Goal: Information Seeking & Learning: Learn about a topic

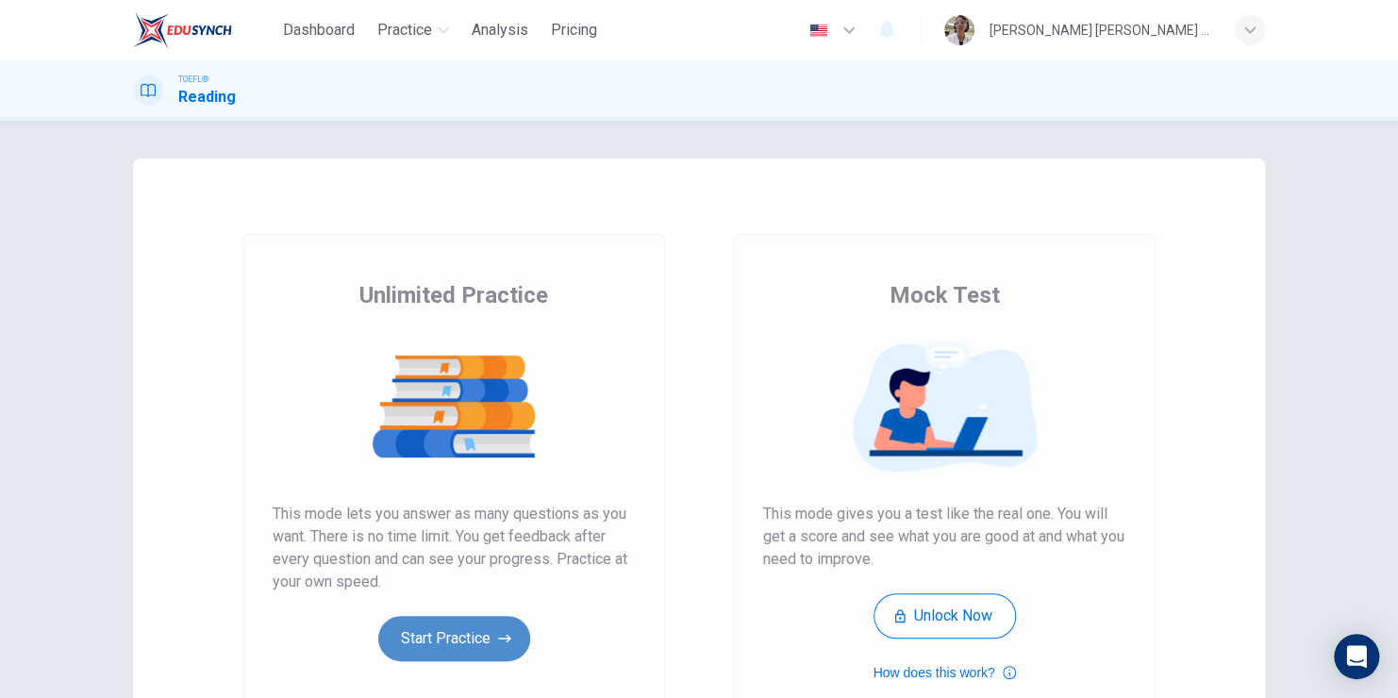
click at [484, 623] on button "Start Practice" at bounding box center [454, 638] width 152 height 45
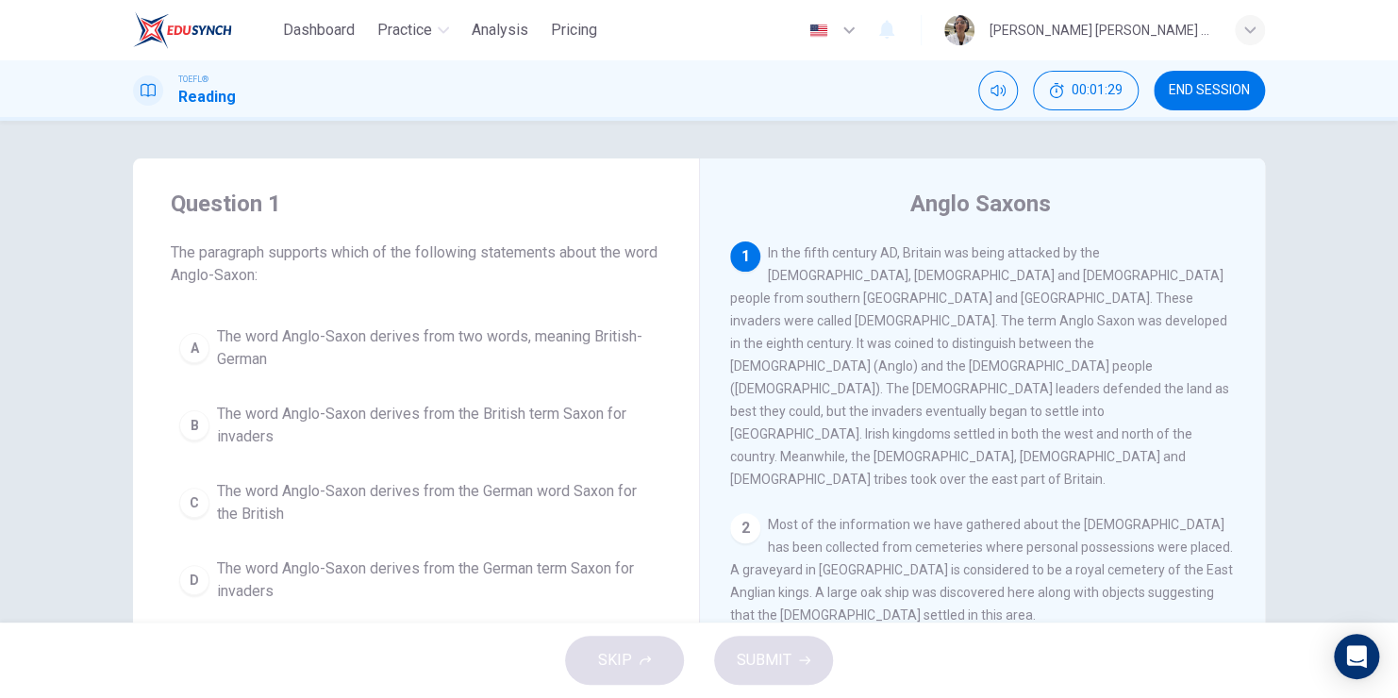
drag, startPoint x: 816, startPoint y: 300, endPoint x: 1062, endPoint y: 307, distance: 246.3
click at [1062, 307] on span "In the fifth century AD, Britain was being attacked by the [DEMOGRAPHIC_DATA], …" at bounding box center [979, 365] width 499 height 241
drag, startPoint x: 1168, startPoint y: 293, endPoint x: 1186, endPoint y: 335, distance: 45.2
click at [1186, 335] on div "1 In the fifth century AD, Britain was being attacked by the [DEMOGRAPHIC_DATA]…" at bounding box center [983, 365] width 506 height 249
click at [190, 346] on div "A" at bounding box center [194, 348] width 30 height 30
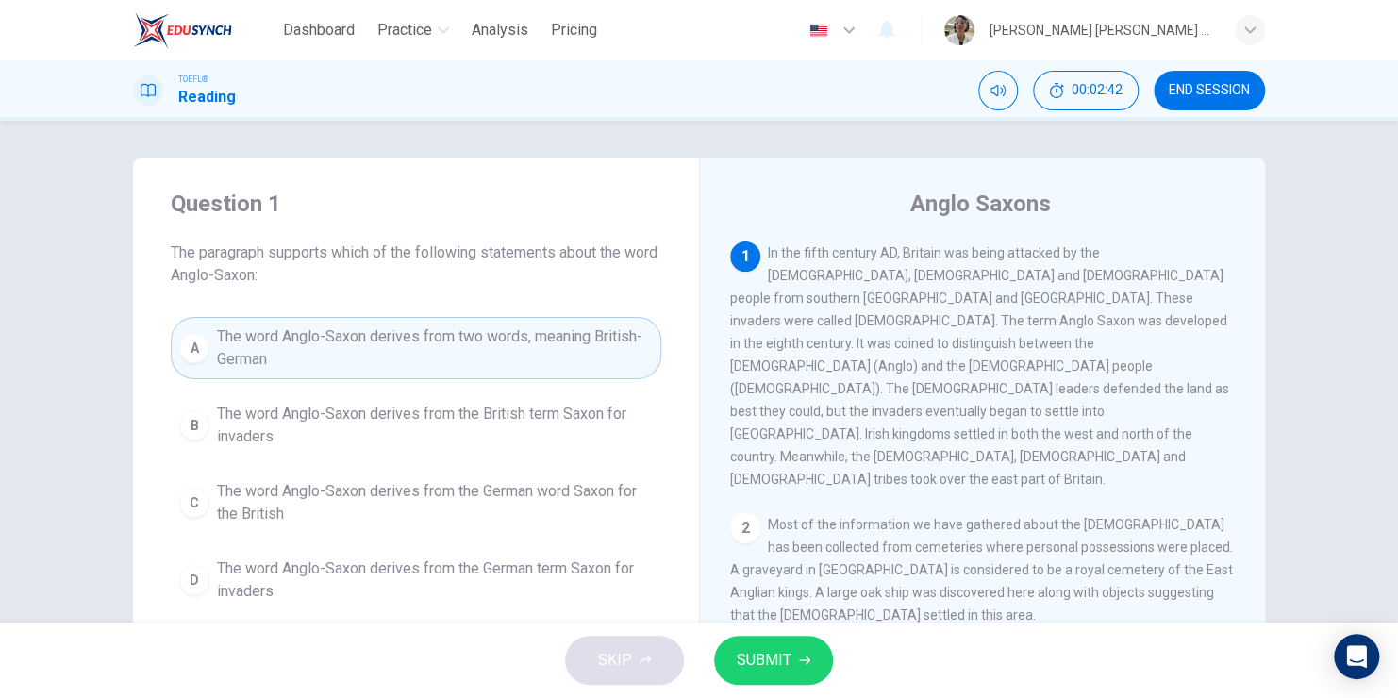
click at [796, 668] on button "SUBMIT" at bounding box center [773, 660] width 119 height 49
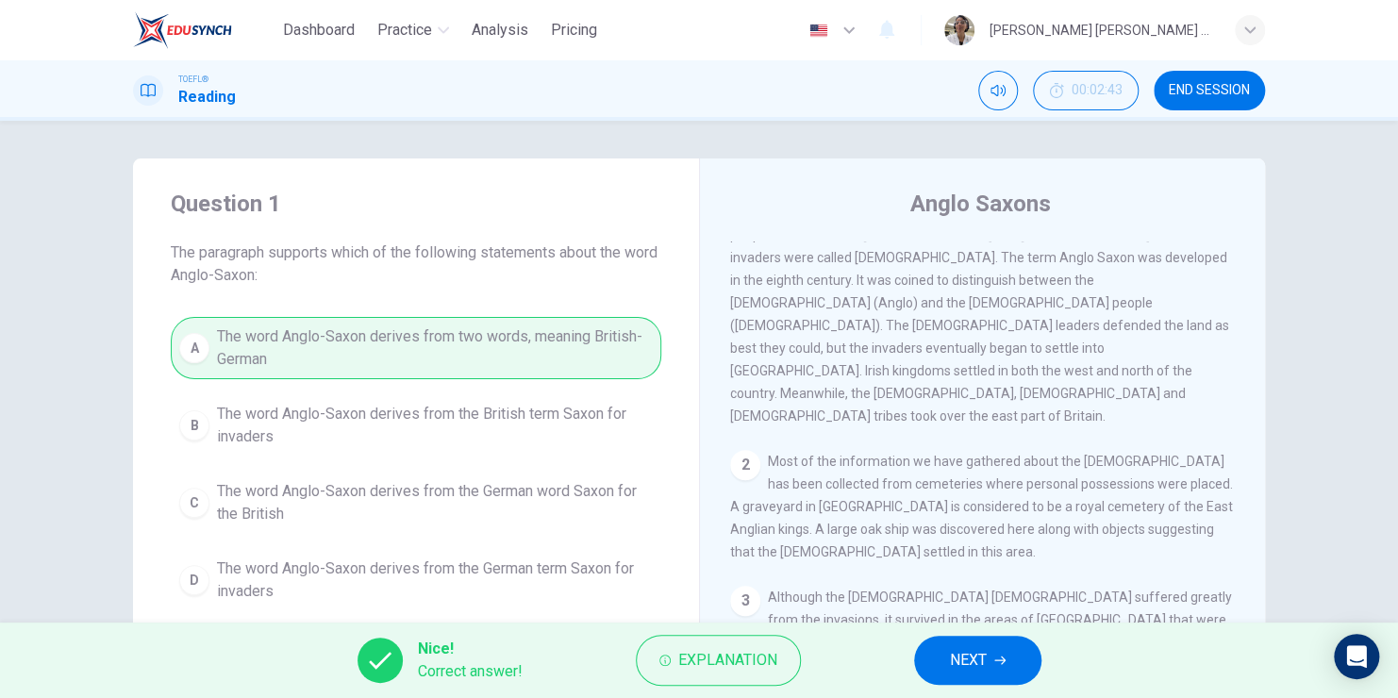
scroll to position [94, 0]
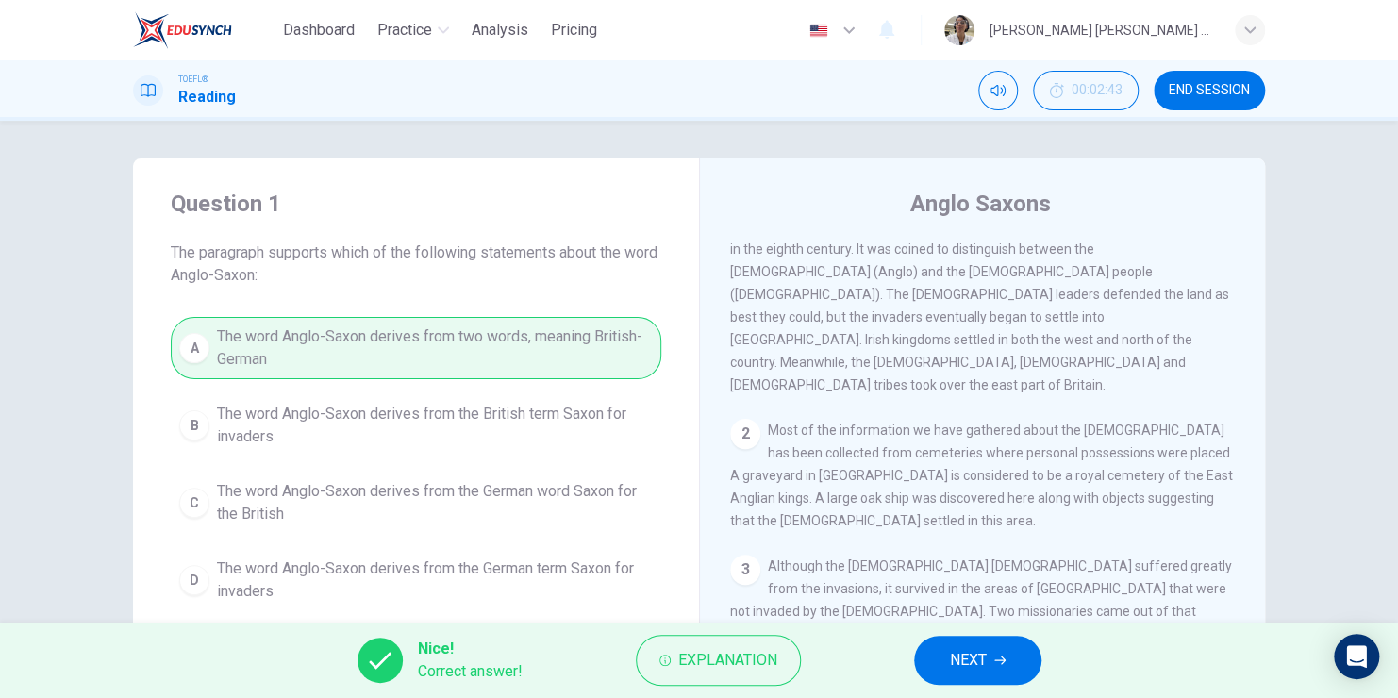
click at [1003, 668] on button "NEXT" at bounding box center [977, 660] width 127 height 49
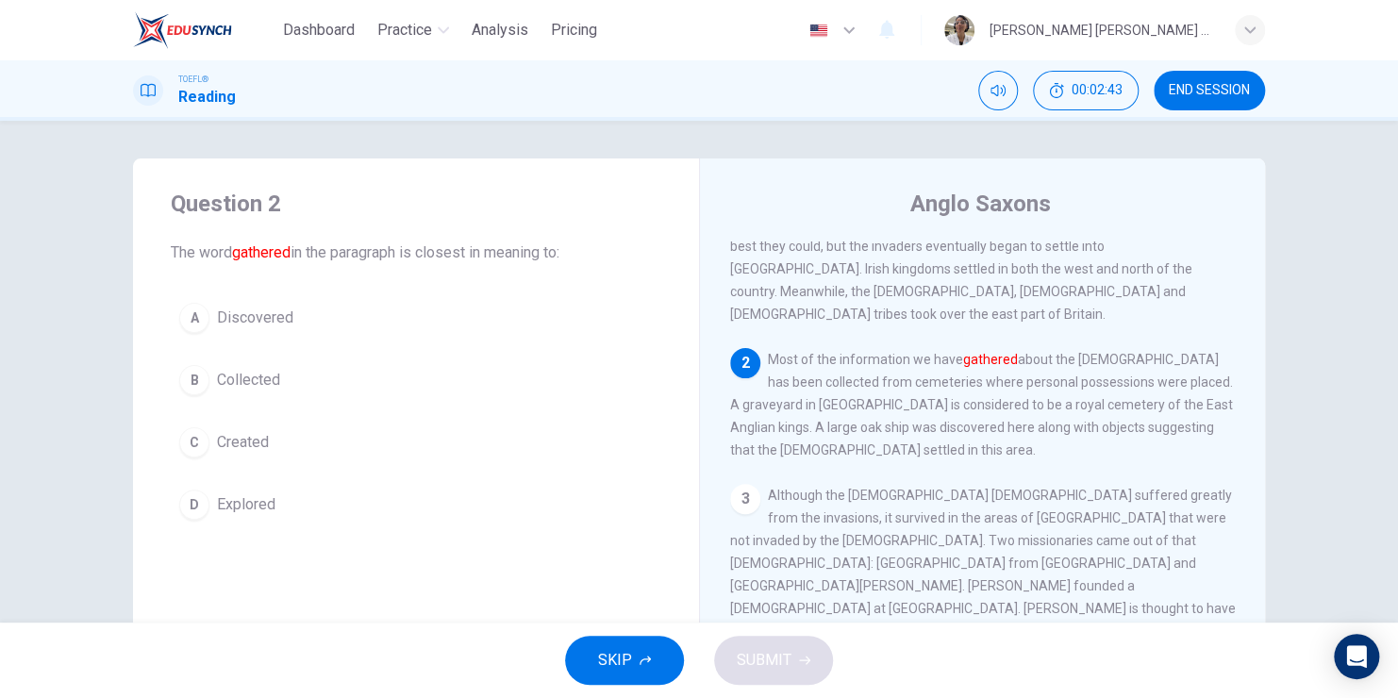
scroll to position [209, 0]
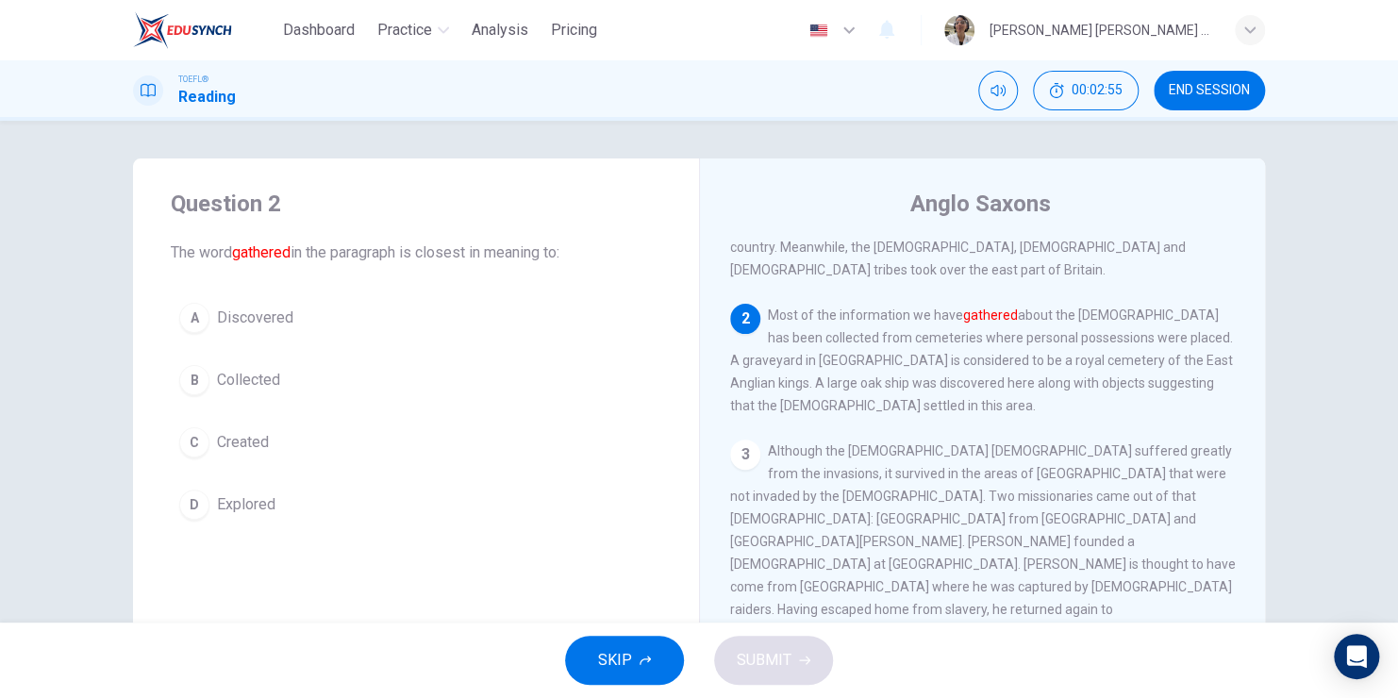
click at [189, 373] on div "B" at bounding box center [194, 380] width 30 height 30
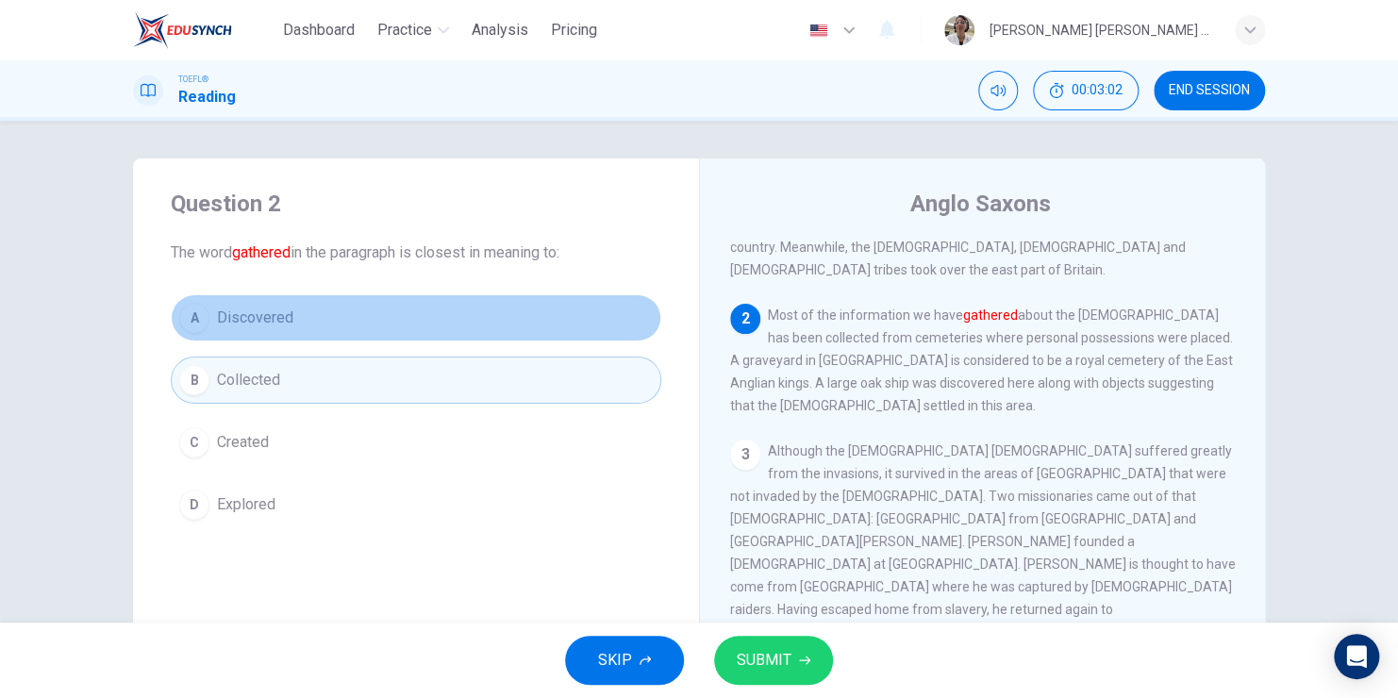
click at [192, 321] on div "A" at bounding box center [194, 318] width 30 height 30
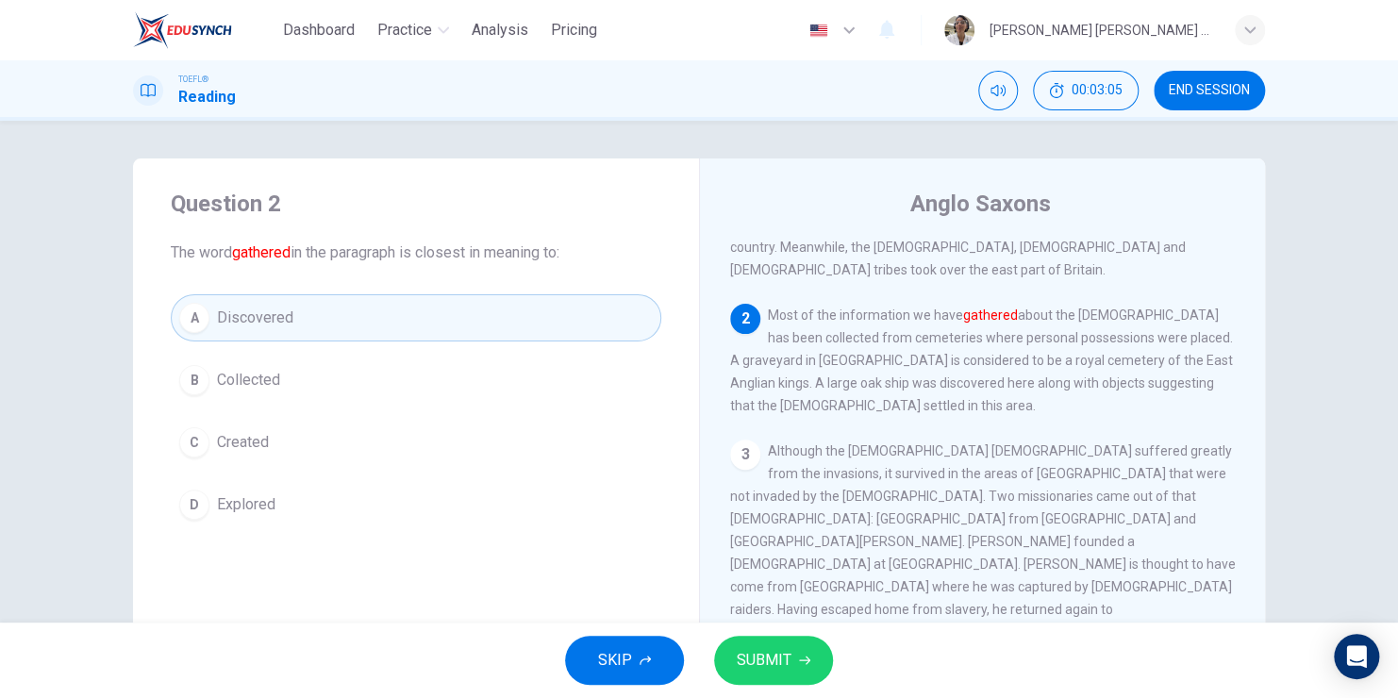
click at [778, 668] on span "SUBMIT" at bounding box center [764, 660] width 55 height 26
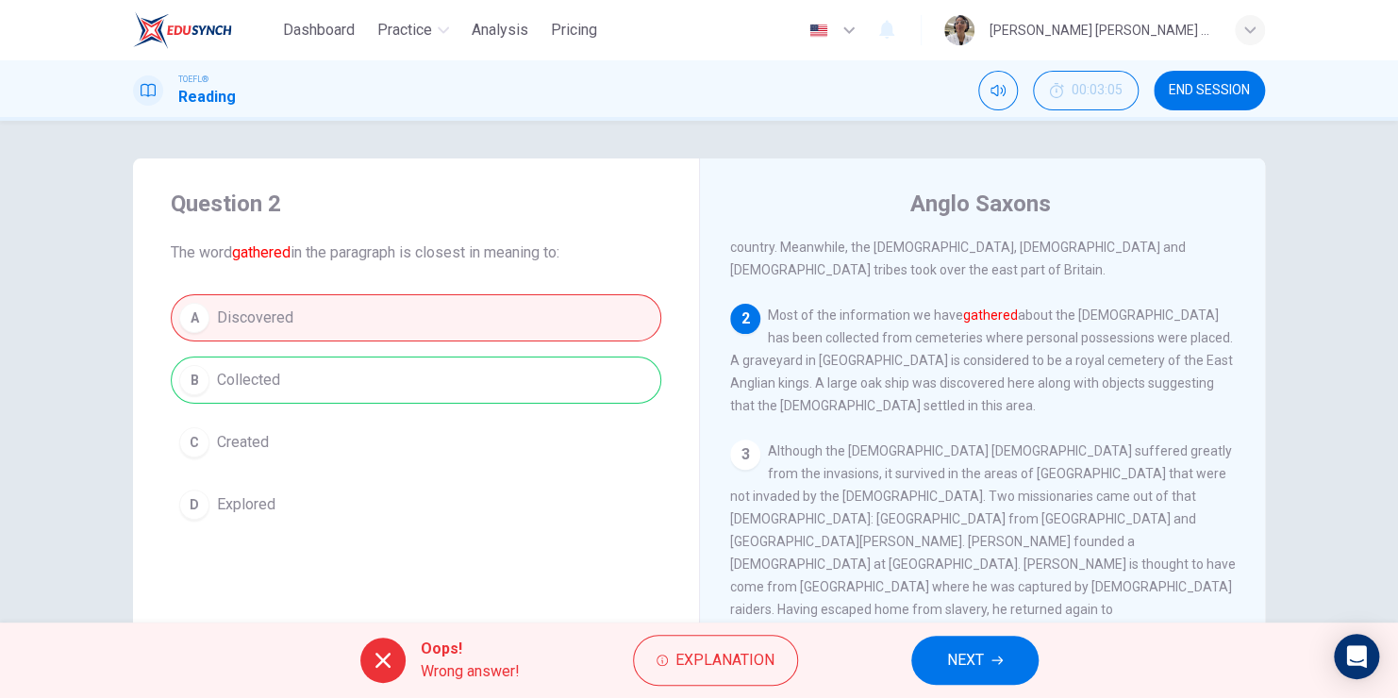
click at [978, 666] on span "NEXT" at bounding box center [965, 660] width 37 height 26
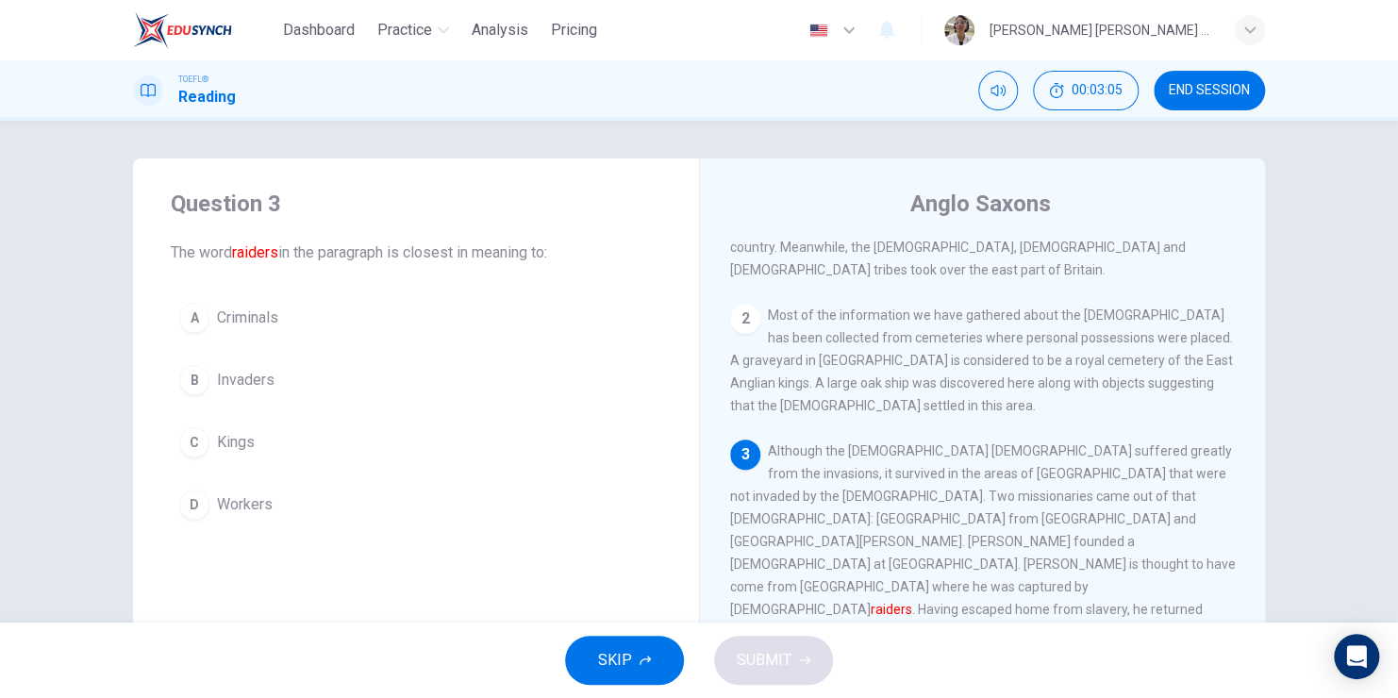
scroll to position [349, 0]
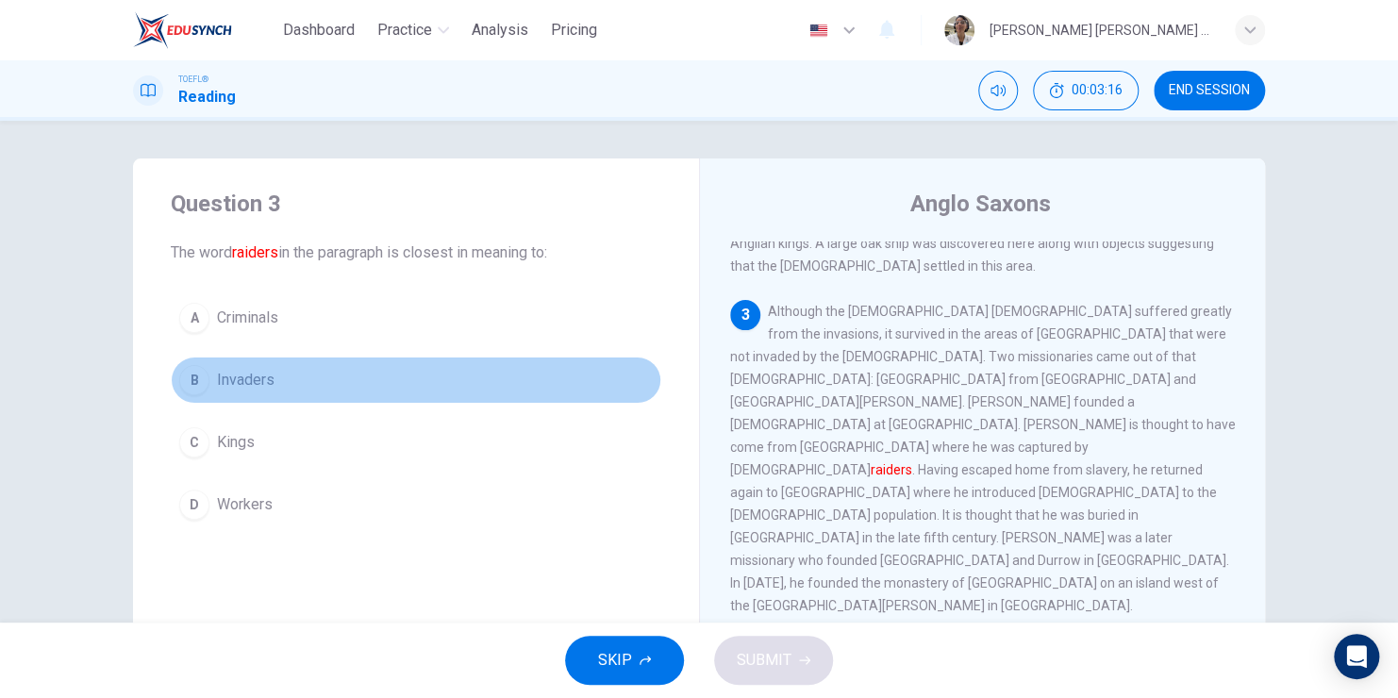
click at [189, 375] on div "B" at bounding box center [194, 380] width 30 height 30
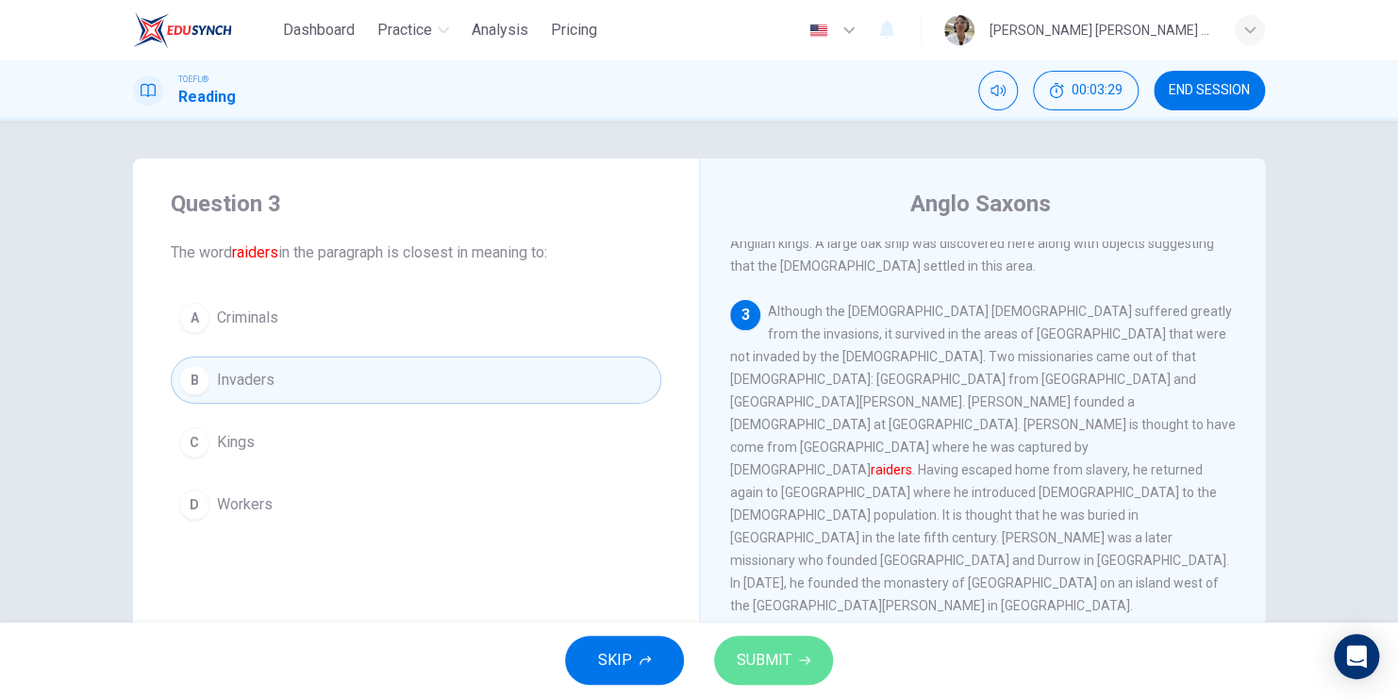
click at [739, 668] on span "SUBMIT" at bounding box center [764, 660] width 55 height 26
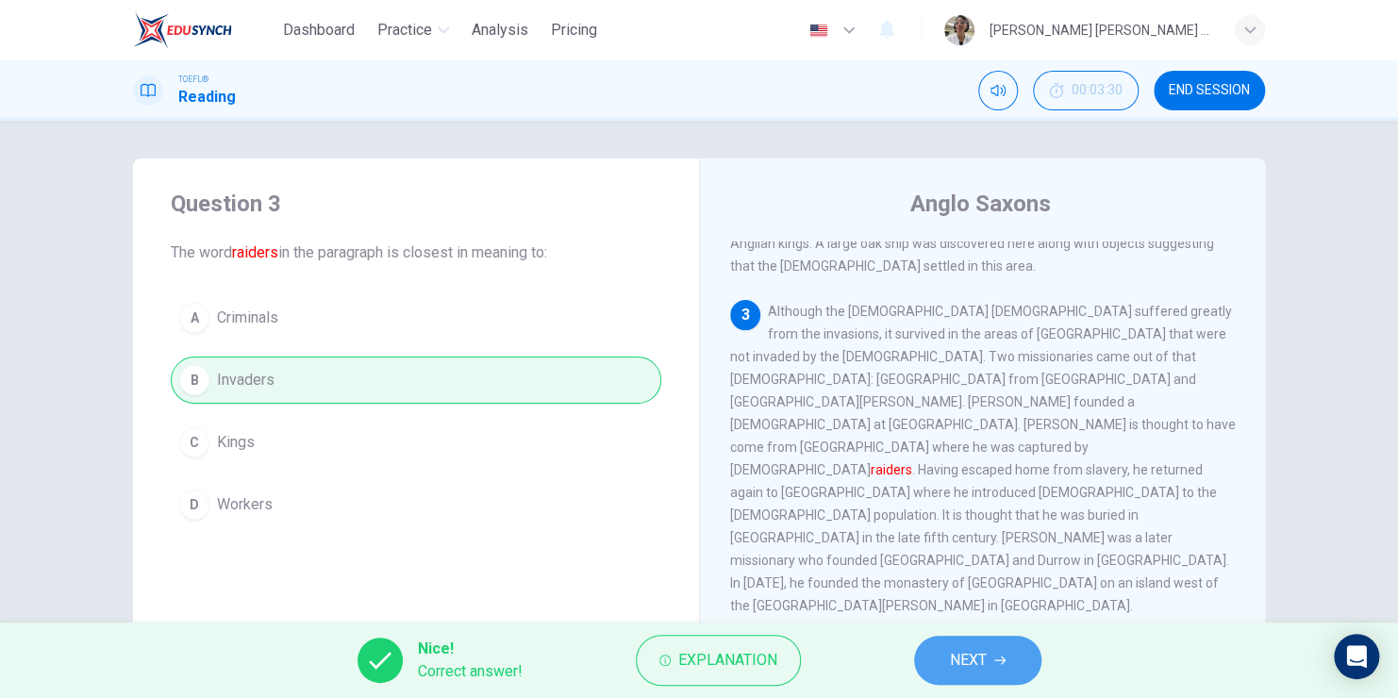
click at [963, 657] on span "NEXT" at bounding box center [968, 660] width 37 height 26
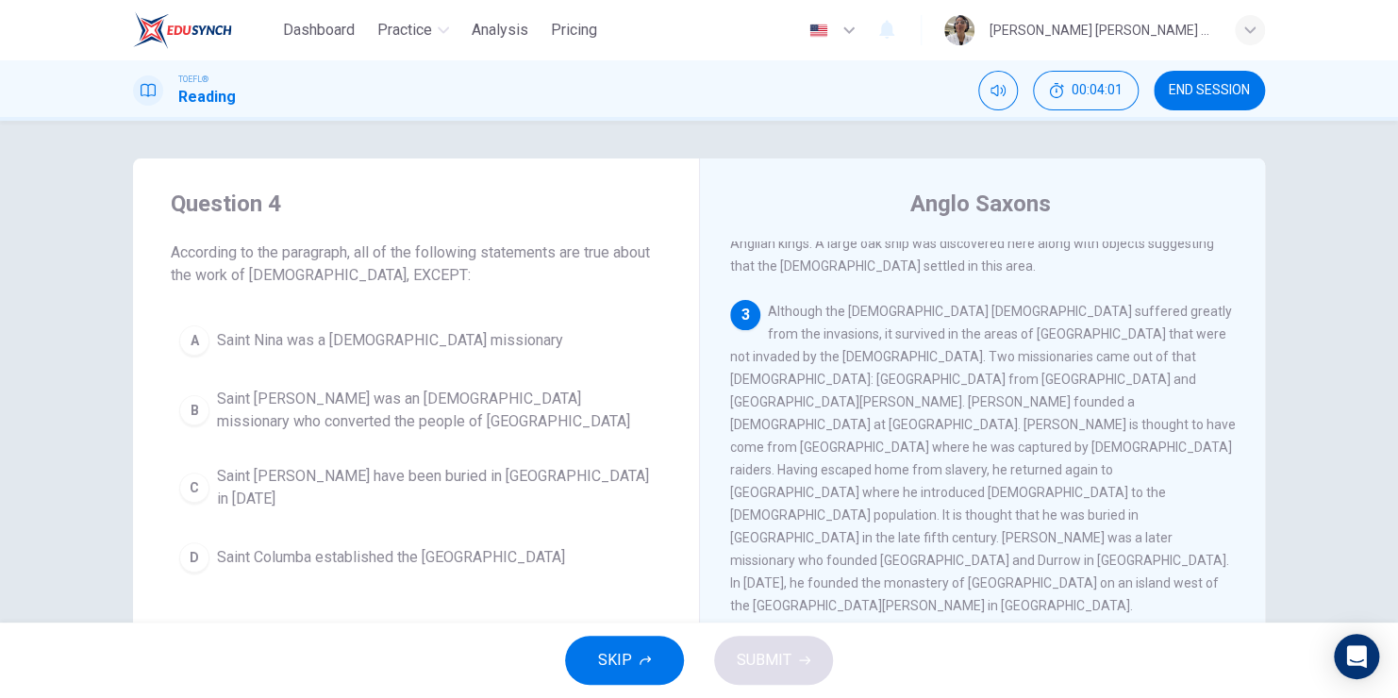
drag, startPoint x: 961, startPoint y: 362, endPoint x: 978, endPoint y: 391, distance: 33.8
click at [978, 391] on span "Although the [DEMOGRAPHIC_DATA] [DEMOGRAPHIC_DATA] suffered greatly from the in…" at bounding box center [983, 458] width 506 height 309
drag, startPoint x: 1114, startPoint y: 392, endPoint x: 1146, endPoint y: 433, distance: 51.7
click at [1146, 433] on div "3 Although the [DEMOGRAPHIC_DATA] [DEMOGRAPHIC_DATA] suffered greatly from the …" at bounding box center [983, 458] width 506 height 317
click at [197, 480] on div "C" at bounding box center [194, 488] width 30 height 30
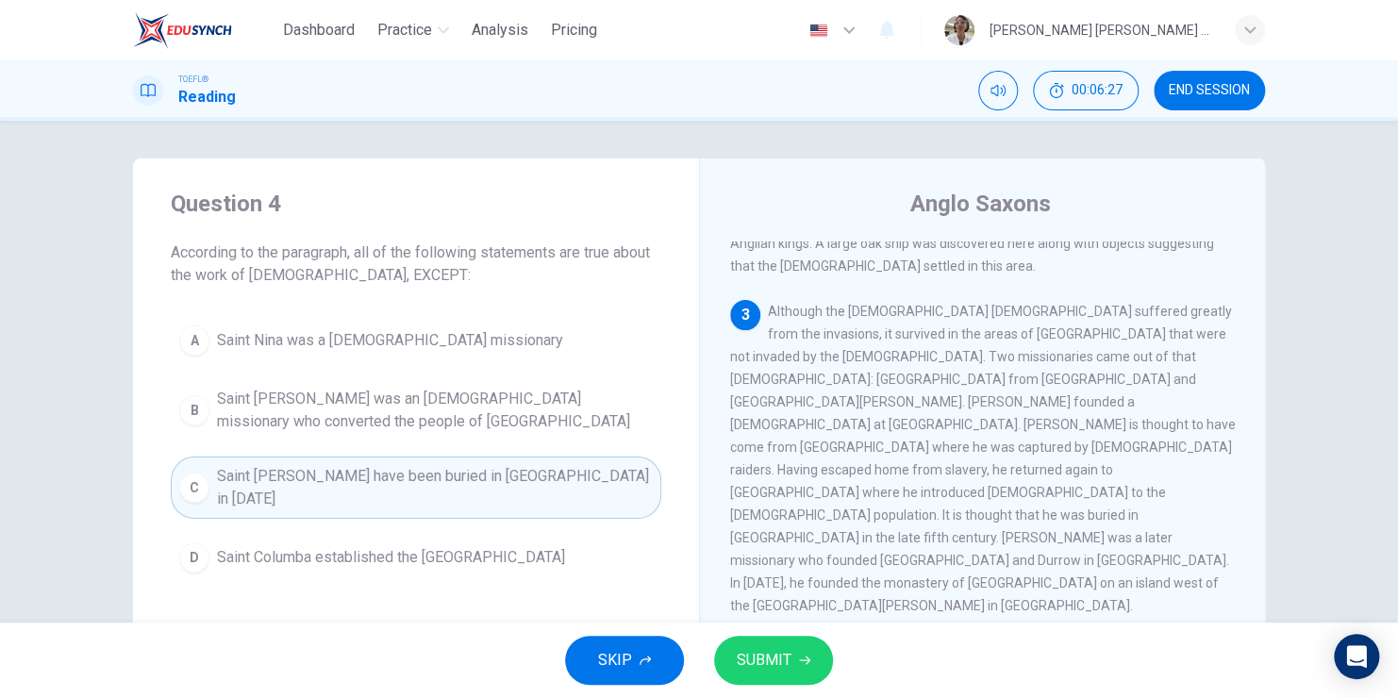
click at [800, 668] on button "SUBMIT" at bounding box center [773, 660] width 119 height 49
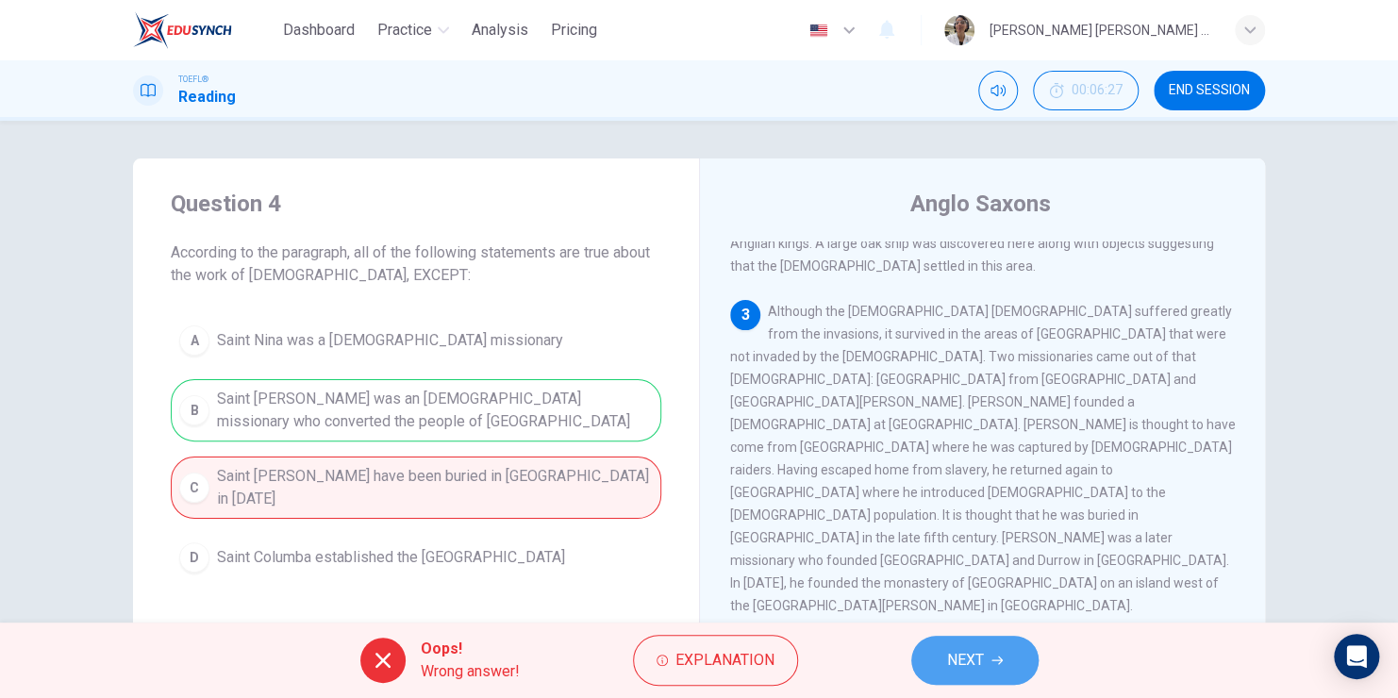
click at [963, 641] on button "NEXT" at bounding box center [974, 660] width 127 height 49
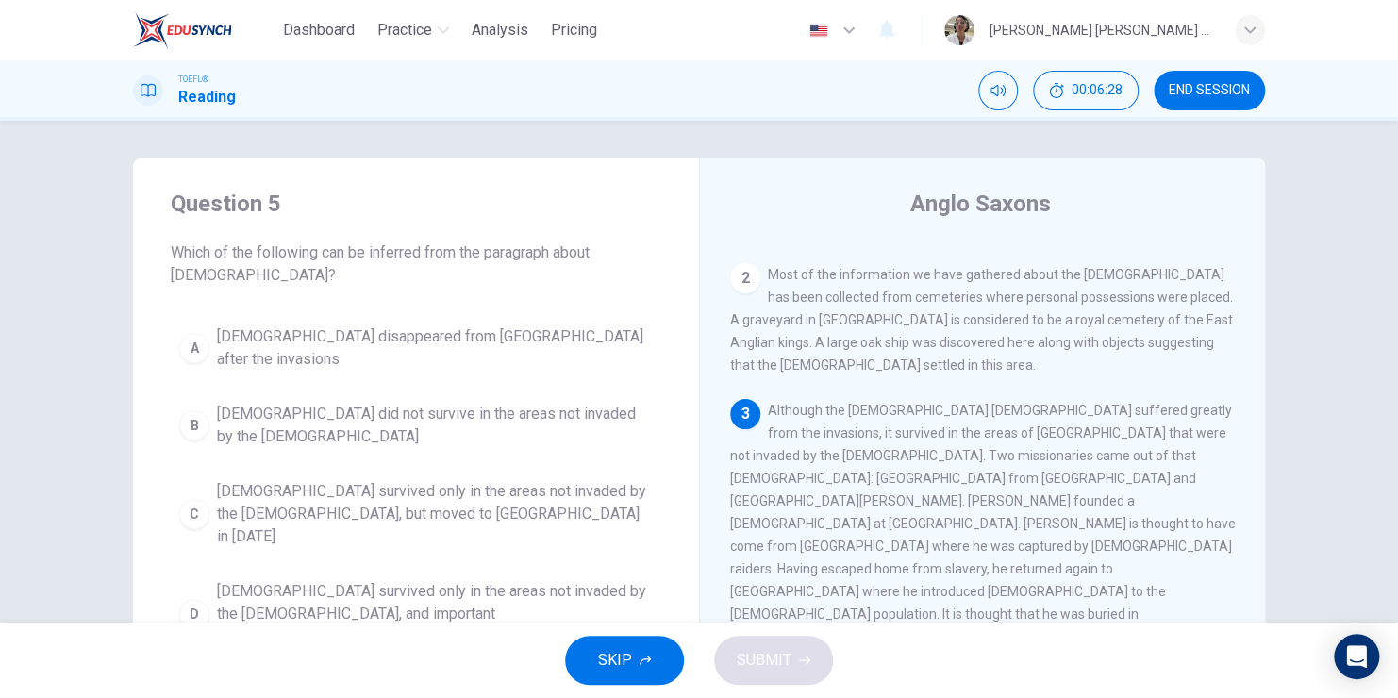
scroll to position [283, 0]
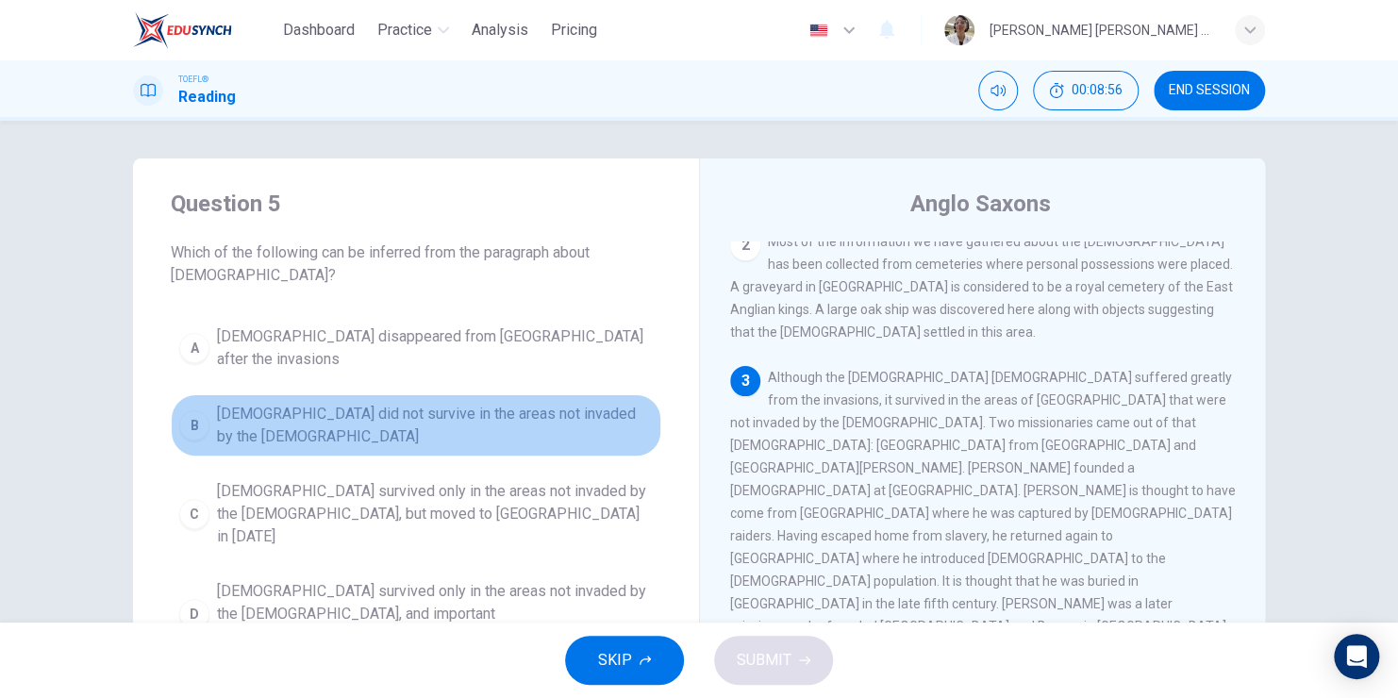
click at [179, 410] on div "B" at bounding box center [194, 425] width 30 height 30
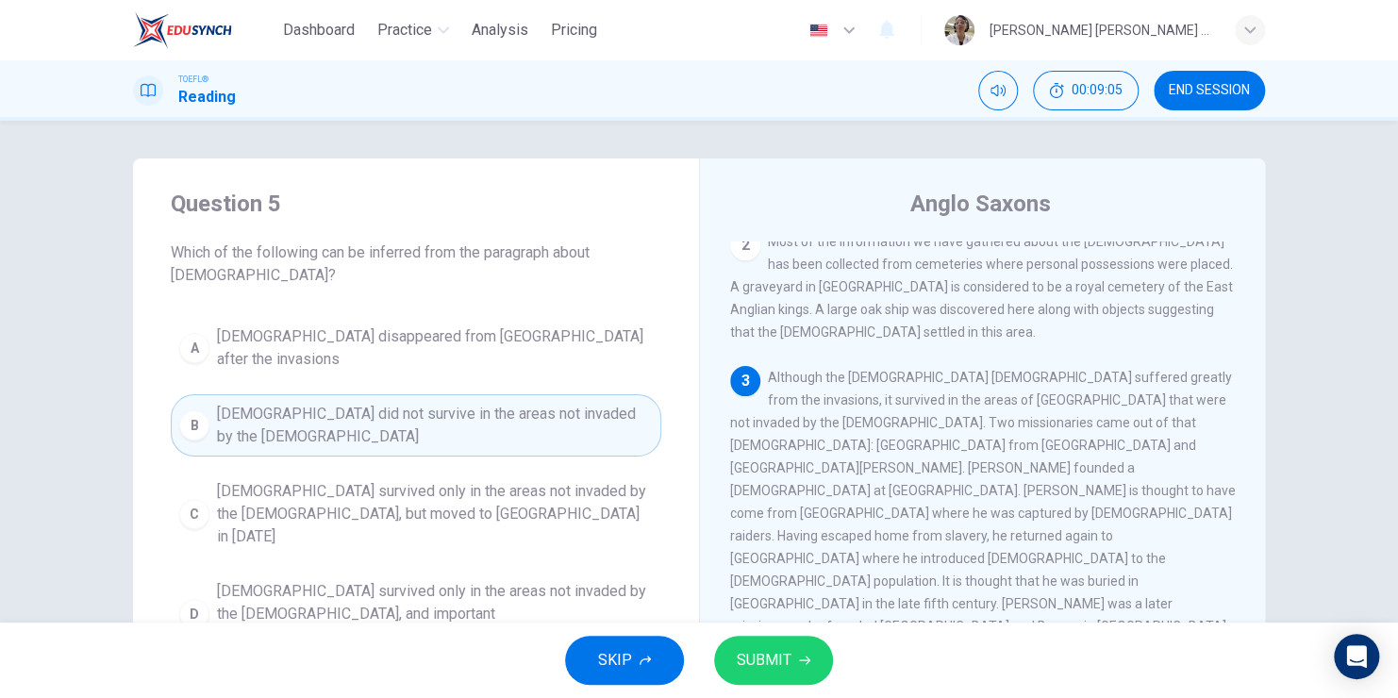
click at [189, 499] on div "C" at bounding box center [194, 514] width 30 height 30
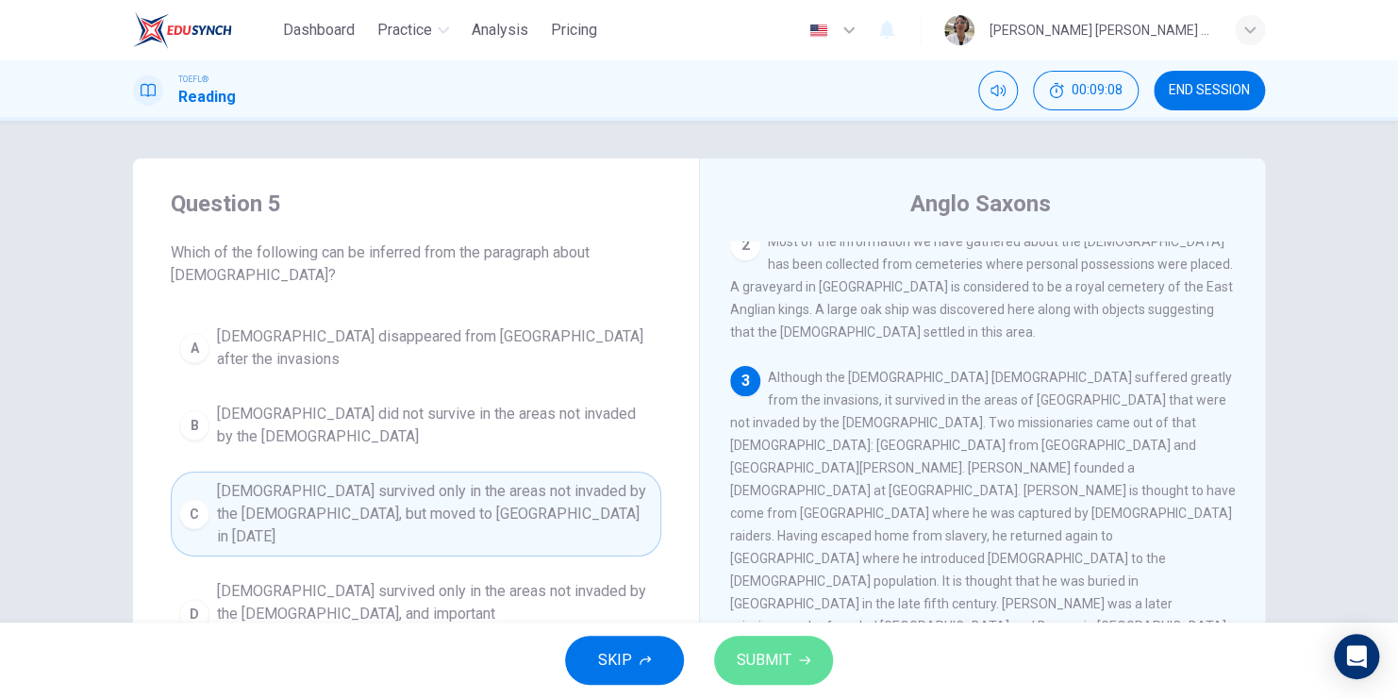
click at [781, 665] on span "SUBMIT" at bounding box center [764, 660] width 55 height 26
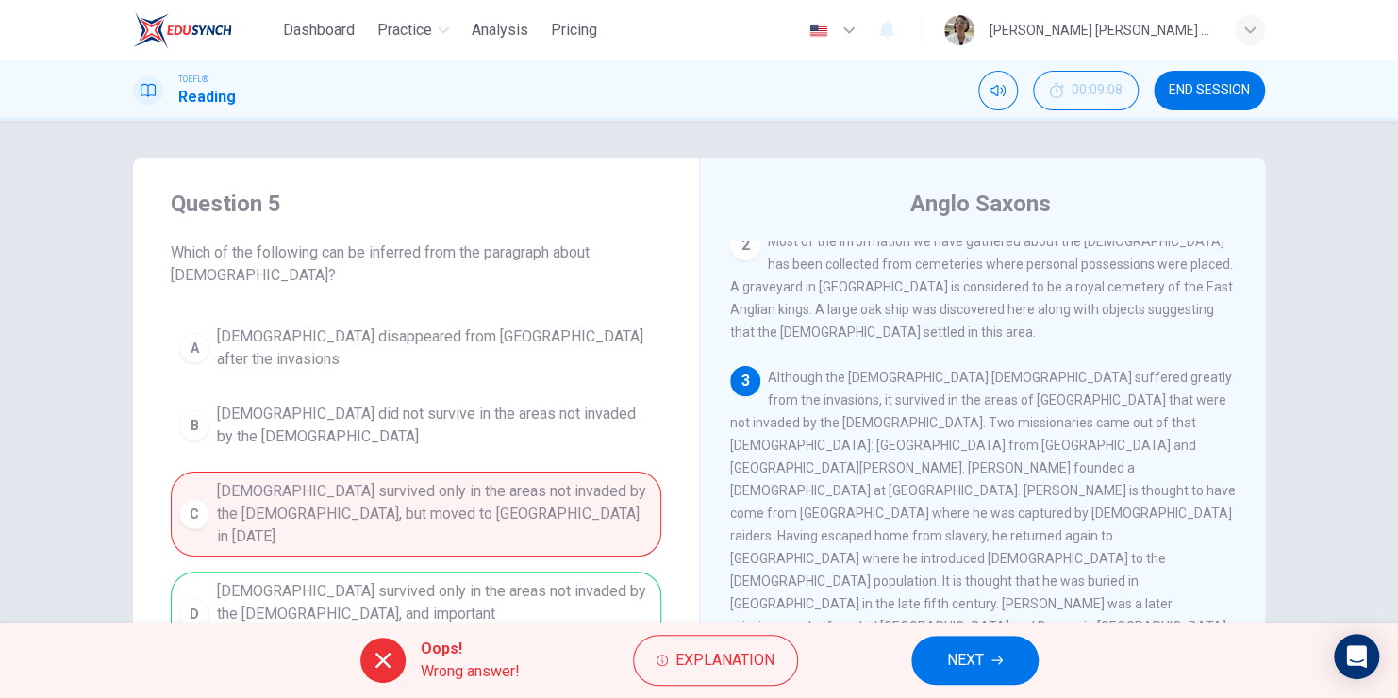
scroll to position [377, 0]
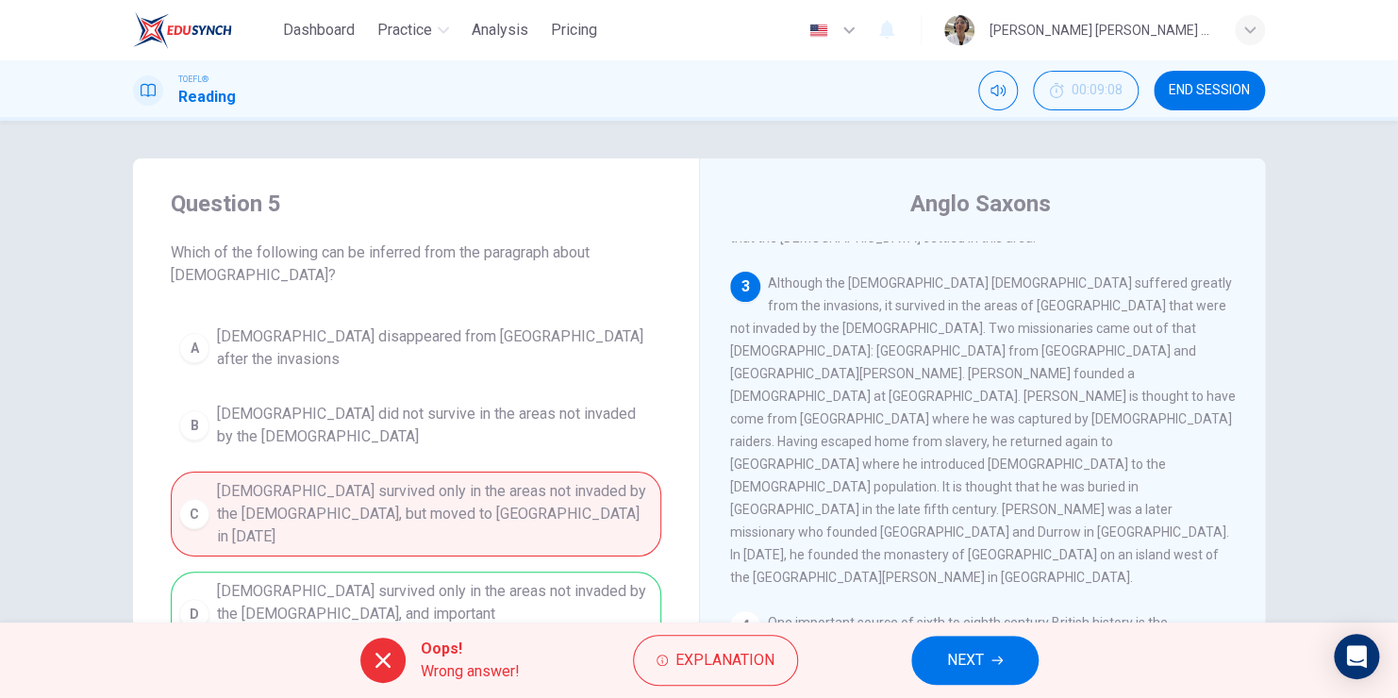
click at [944, 659] on button "NEXT" at bounding box center [974, 660] width 127 height 49
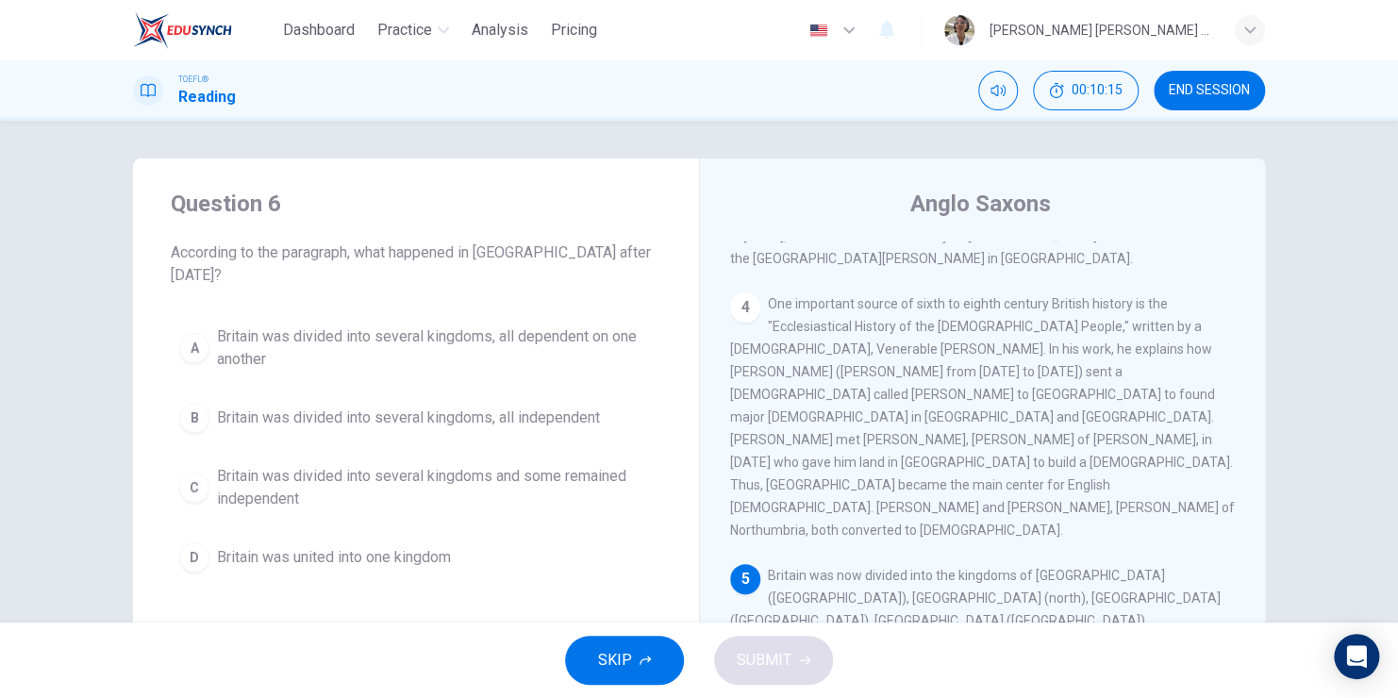
scroll to position [602, 0]
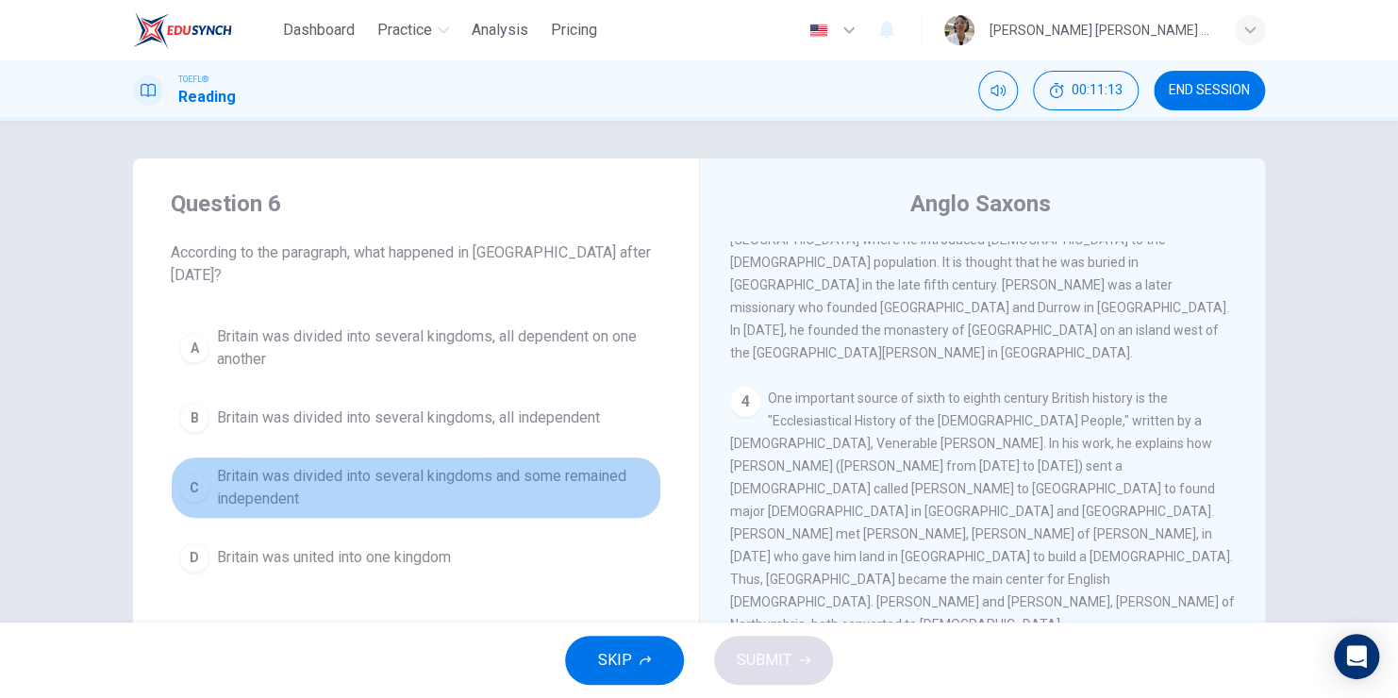
click at [196, 473] on div "C" at bounding box center [194, 488] width 30 height 30
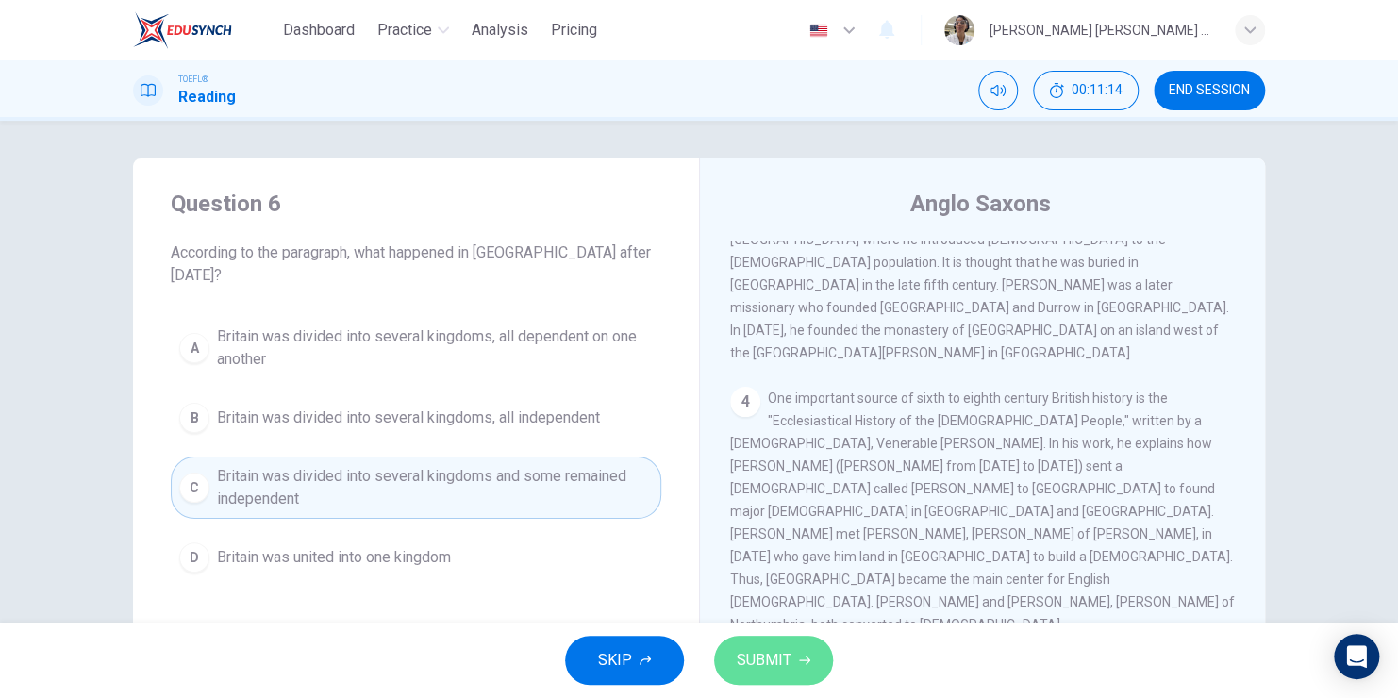
click at [729, 665] on button "SUBMIT" at bounding box center [773, 660] width 119 height 49
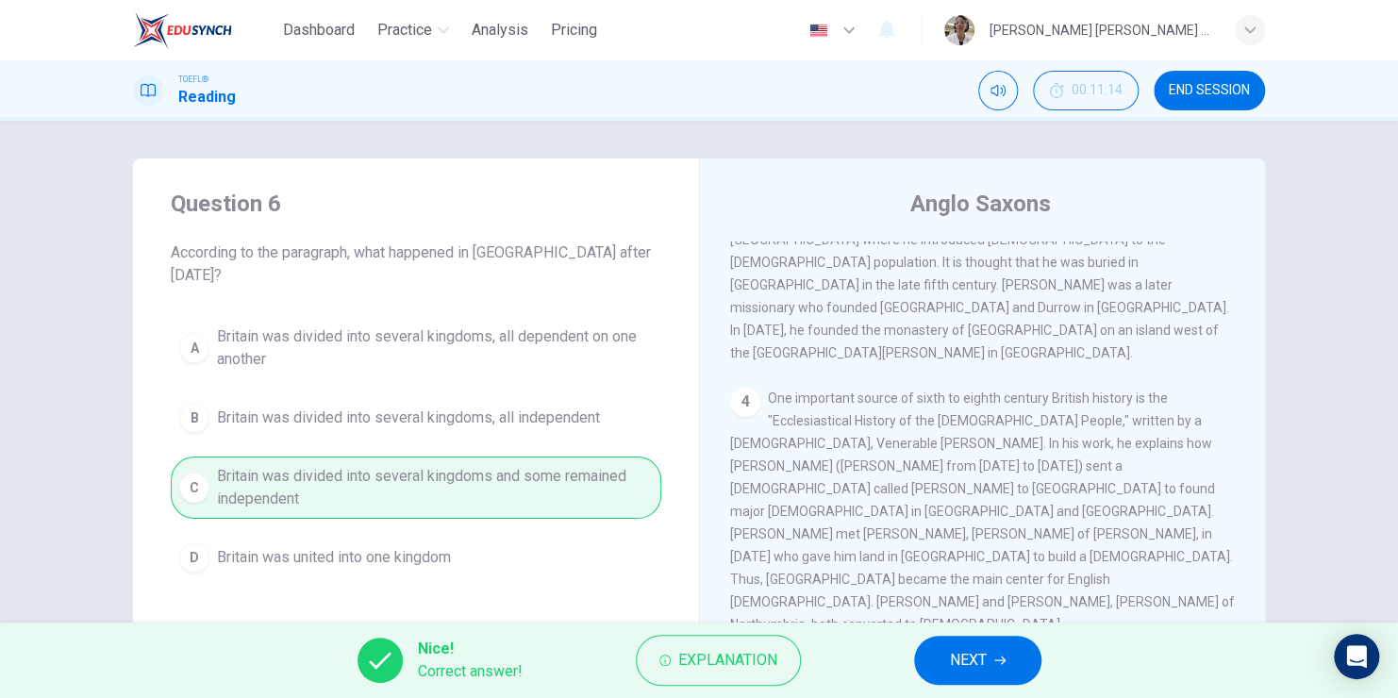
click at [970, 655] on span "NEXT" at bounding box center [968, 660] width 37 height 26
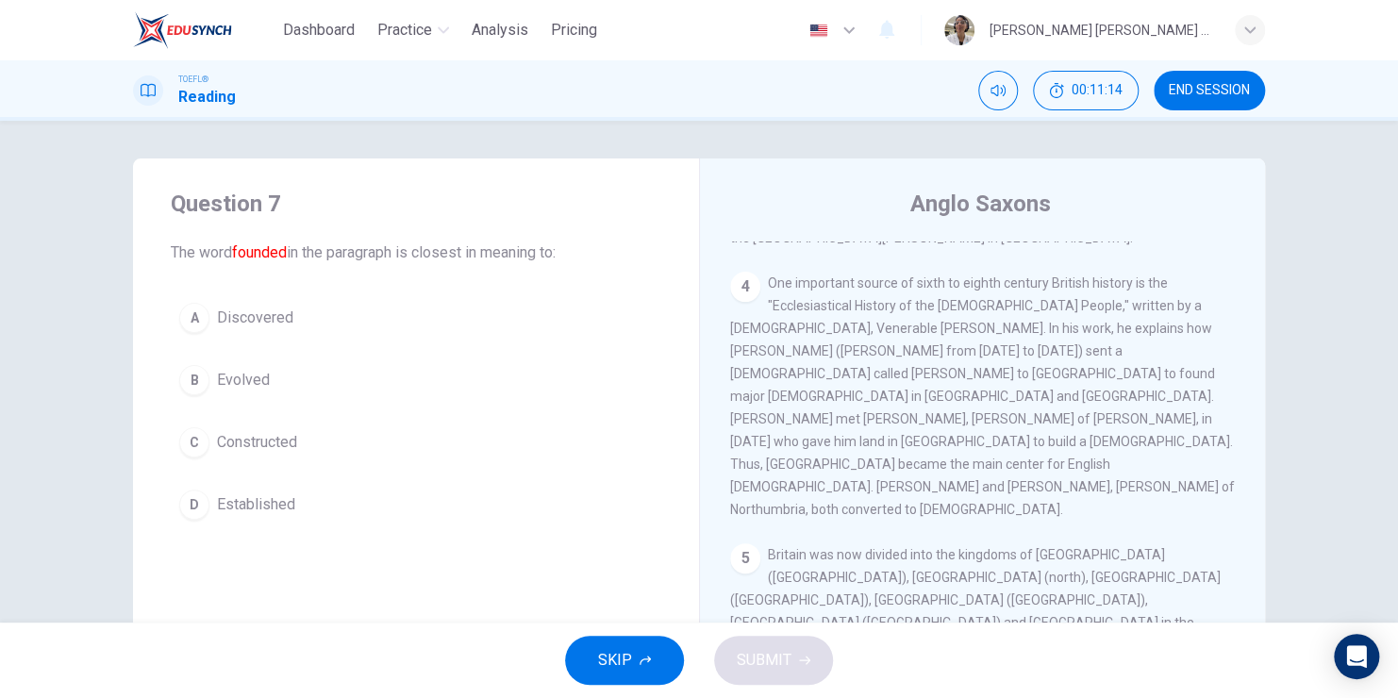
scroll to position [785, 0]
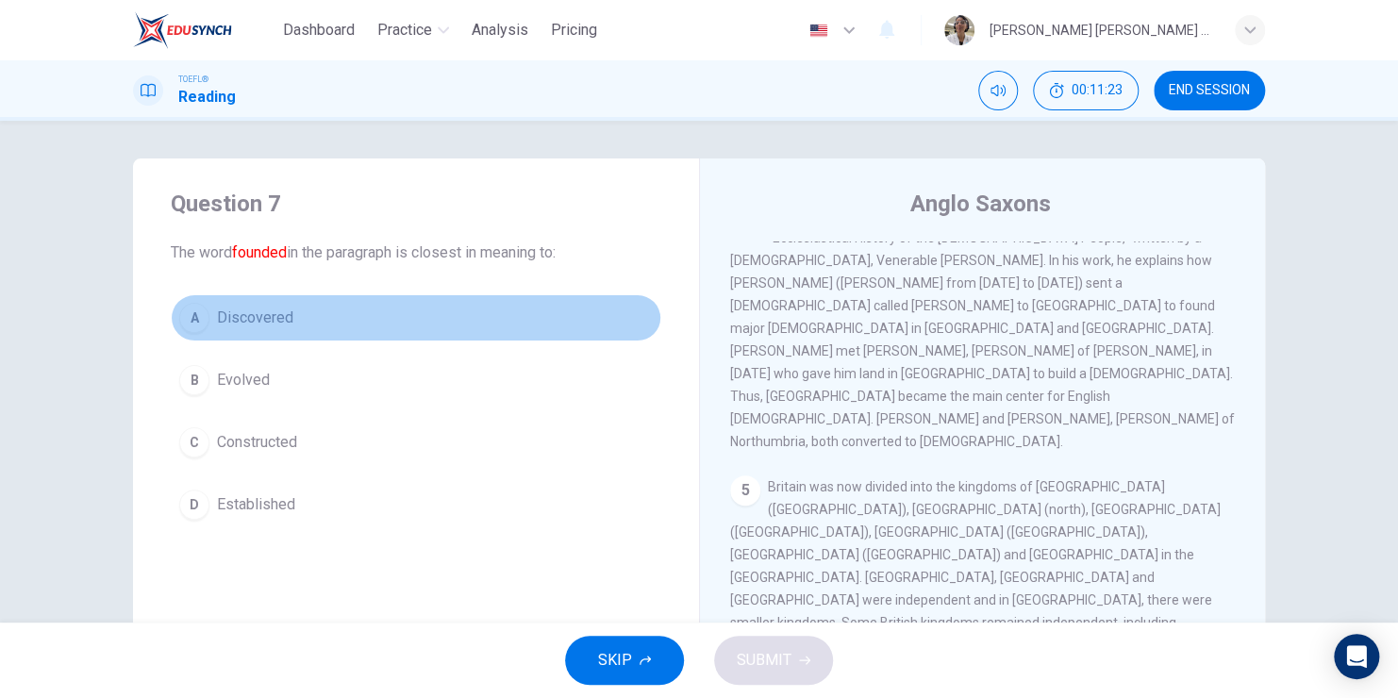
click at [195, 318] on div "A" at bounding box center [194, 318] width 30 height 30
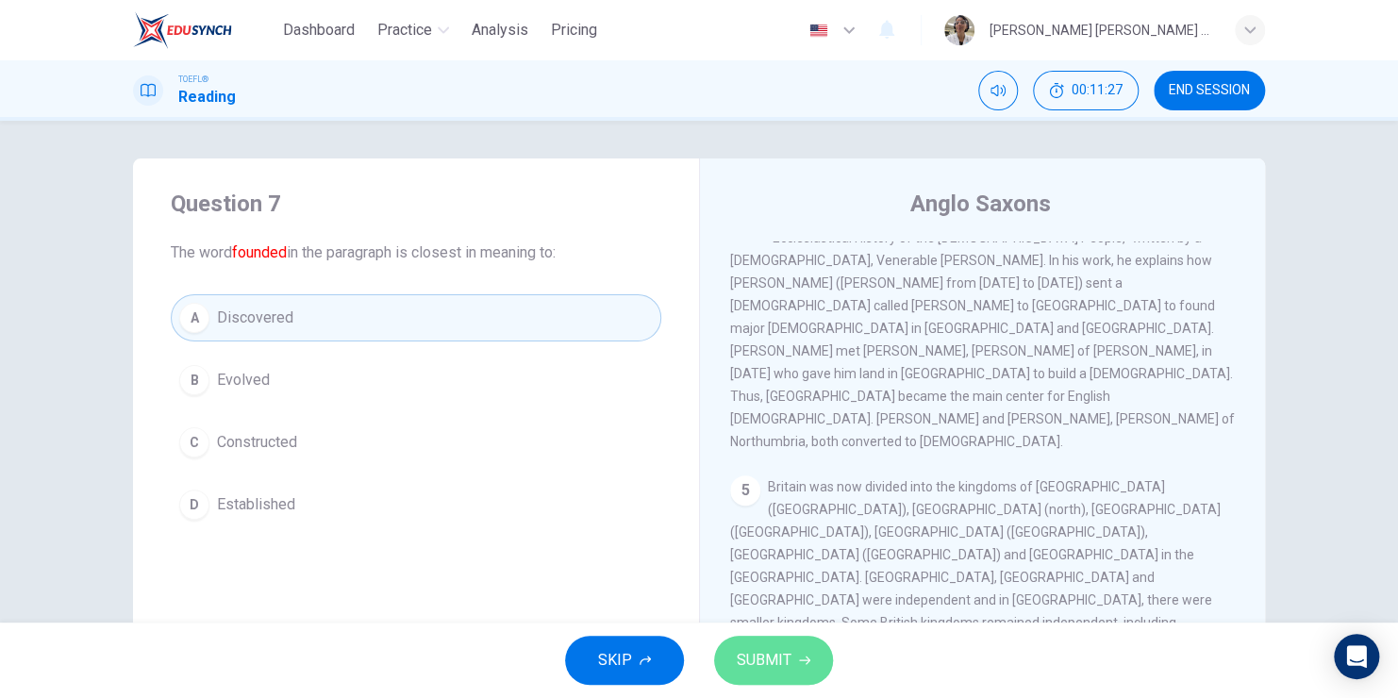
click at [784, 658] on span "SUBMIT" at bounding box center [764, 660] width 55 height 26
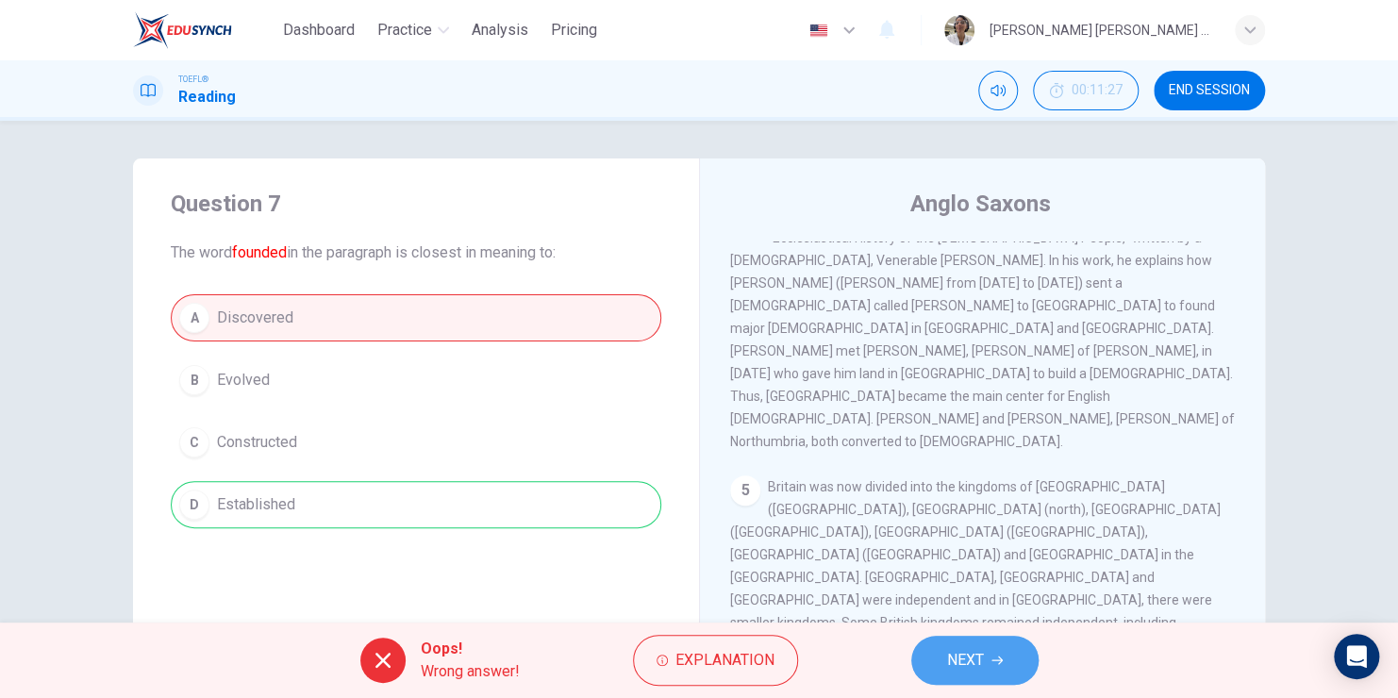
click at [974, 664] on span "NEXT" at bounding box center [965, 660] width 37 height 26
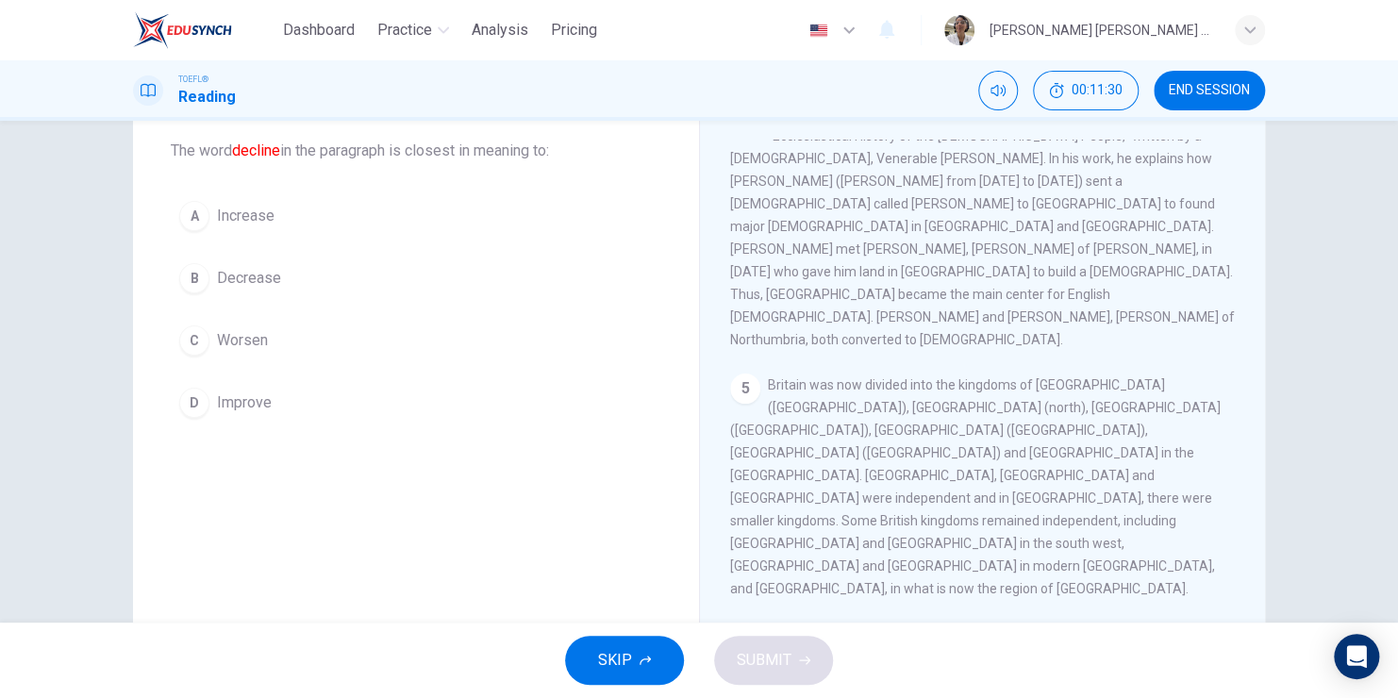
scroll to position [135, 0]
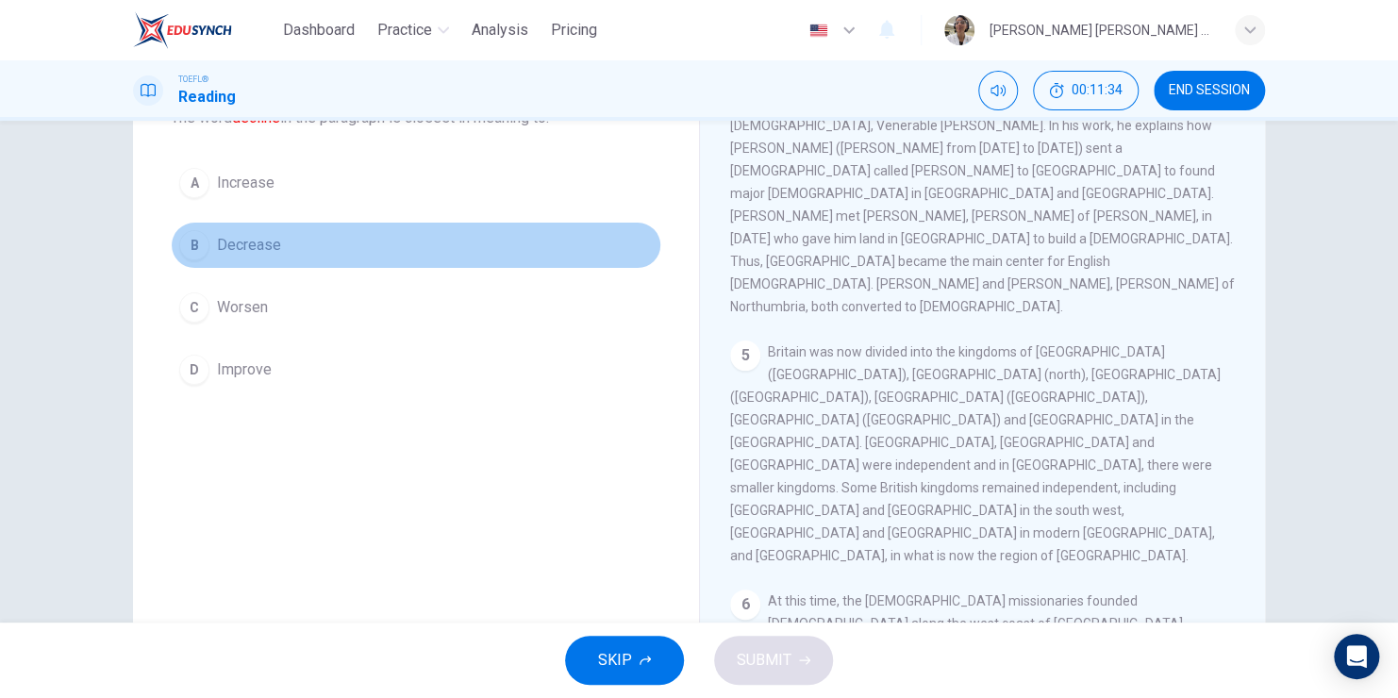
click at [193, 243] on div "B" at bounding box center [194, 245] width 30 height 30
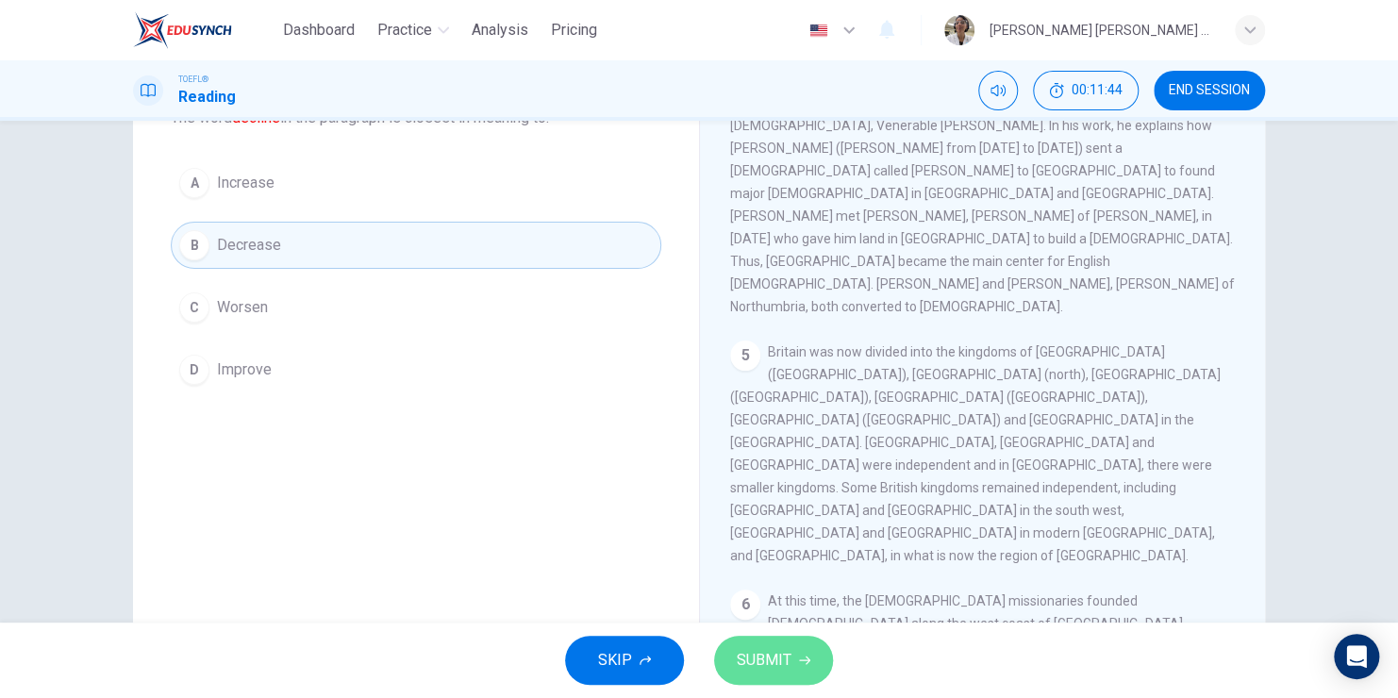
click at [774, 659] on span "SUBMIT" at bounding box center [764, 660] width 55 height 26
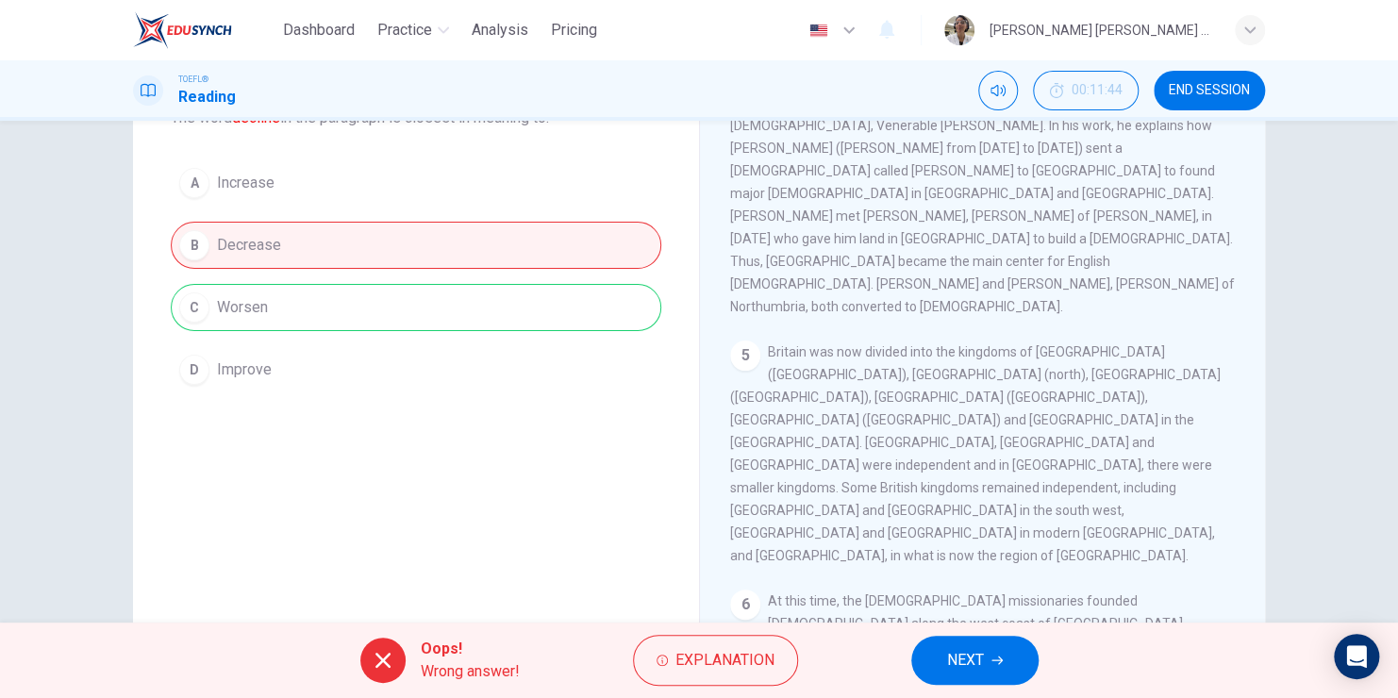
click at [1007, 656] on button "NEXT" at bounding box center [974, 660] width 127 height 49
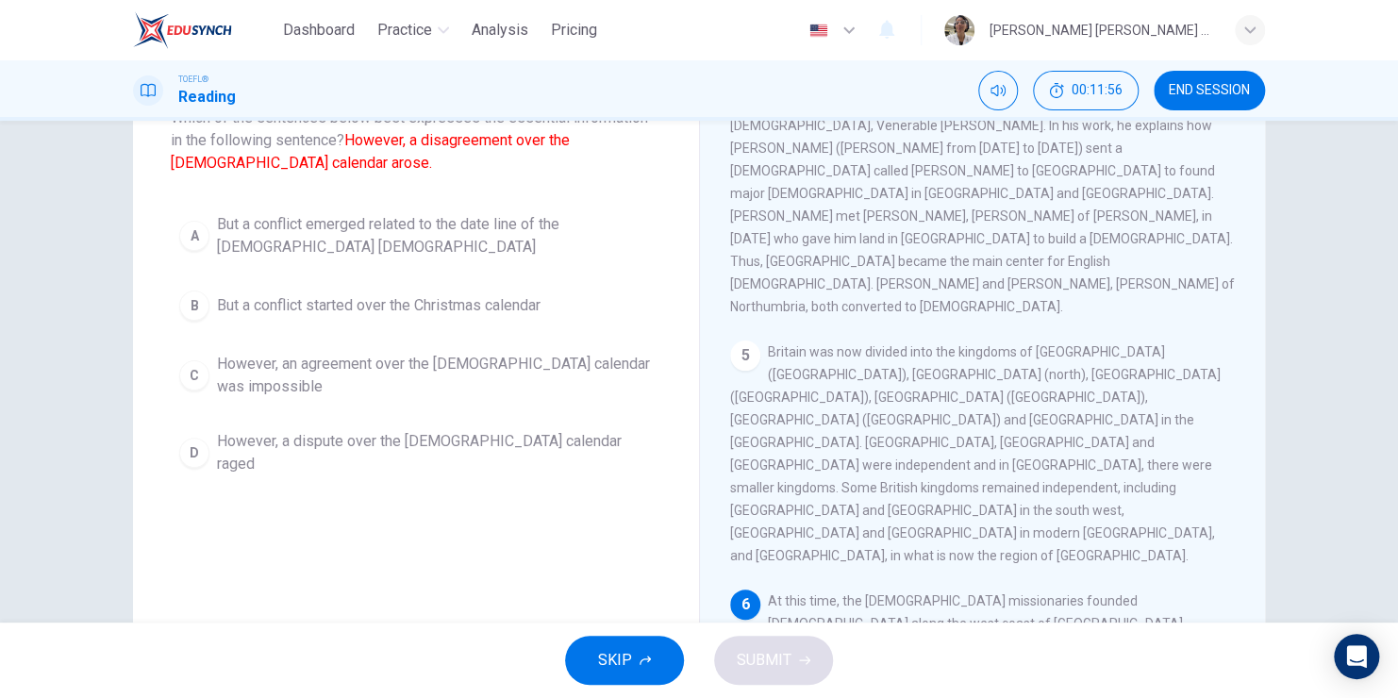
scroll to position [41, 0]
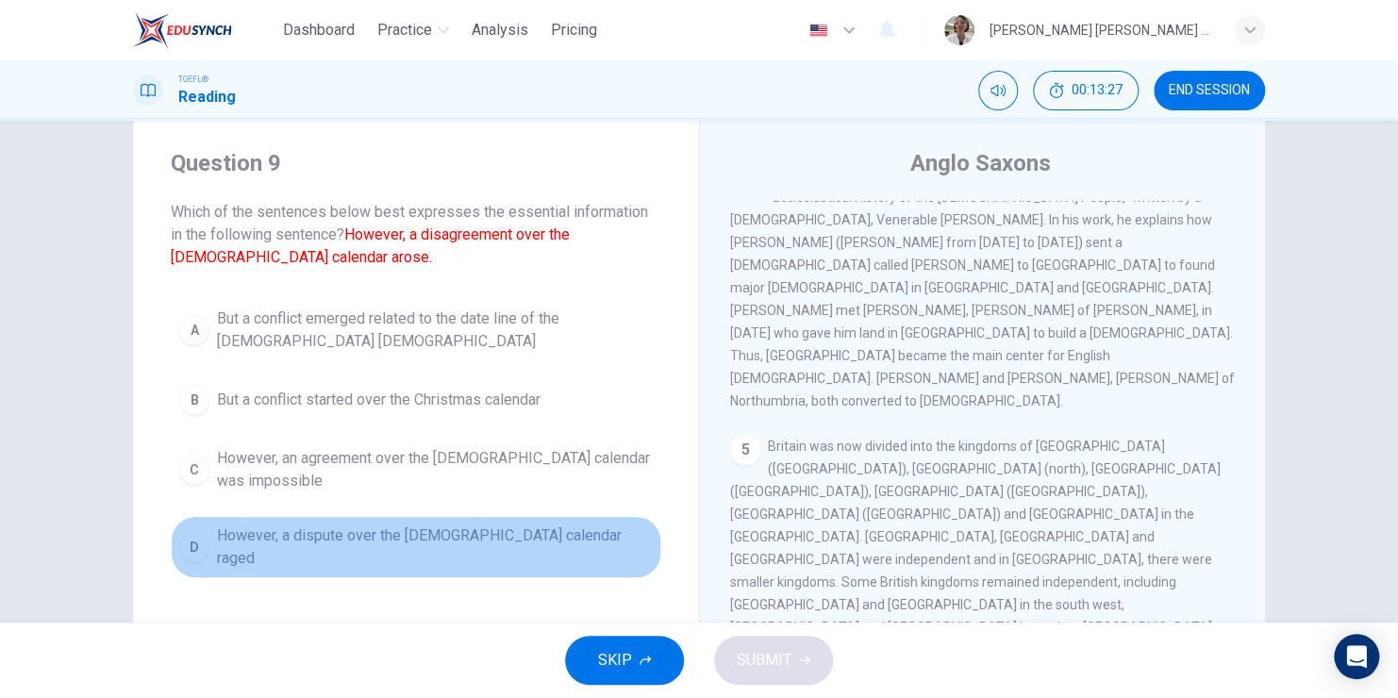
click at [179, 543] on div "D" at bounding box center [194, 547] width 30 height 30
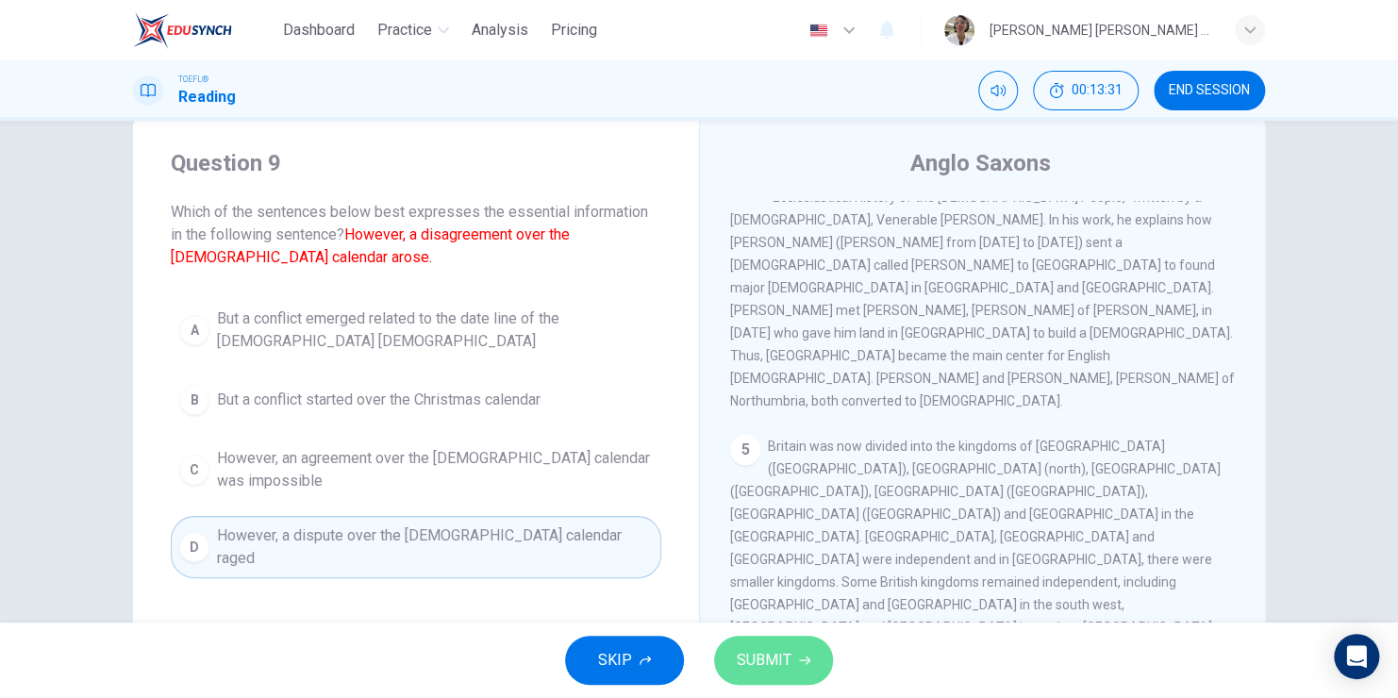
click at [762, 664] on span "SUBMIT" at bounding box center [764, 660] width 55 height 26
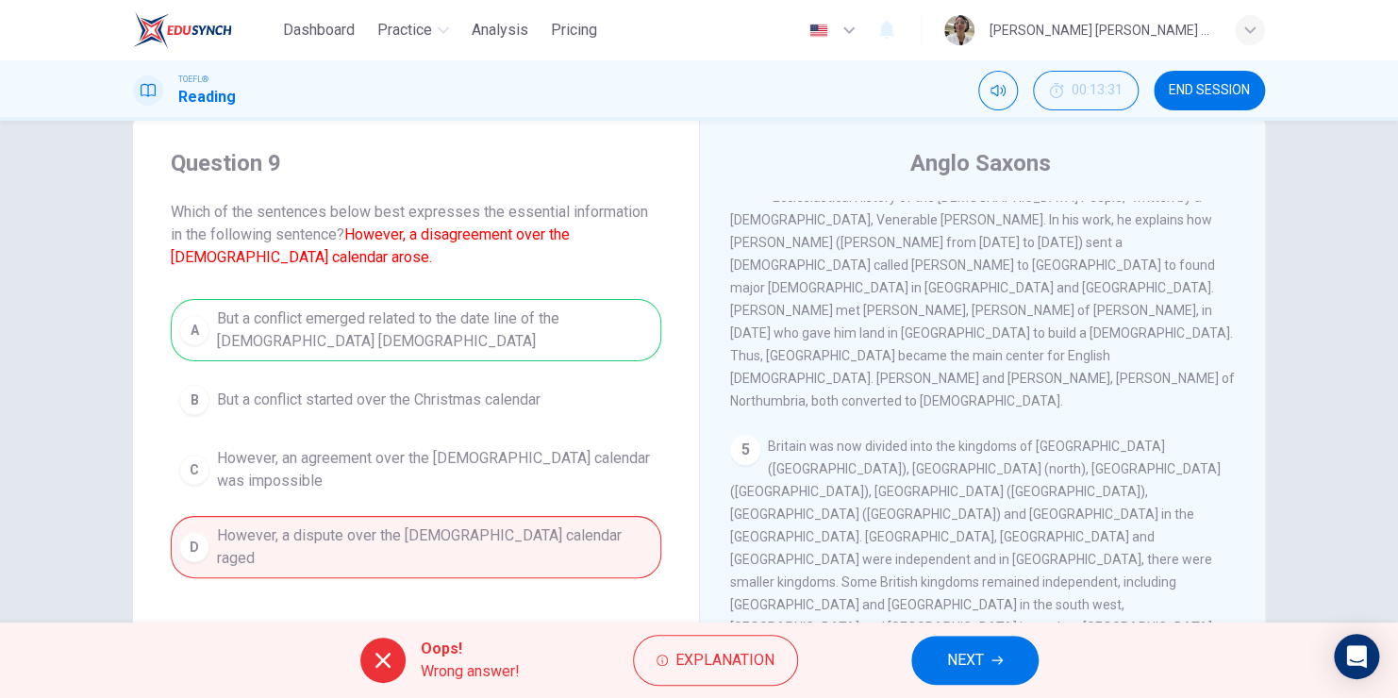
drag, startPoint x: 996, startPoint y: 664, endPoint x: 985, endPoint y: 655, distance: 14.7
click at [995, 664] on icon "button" at bounding box center [996, 660] width 11 height 11
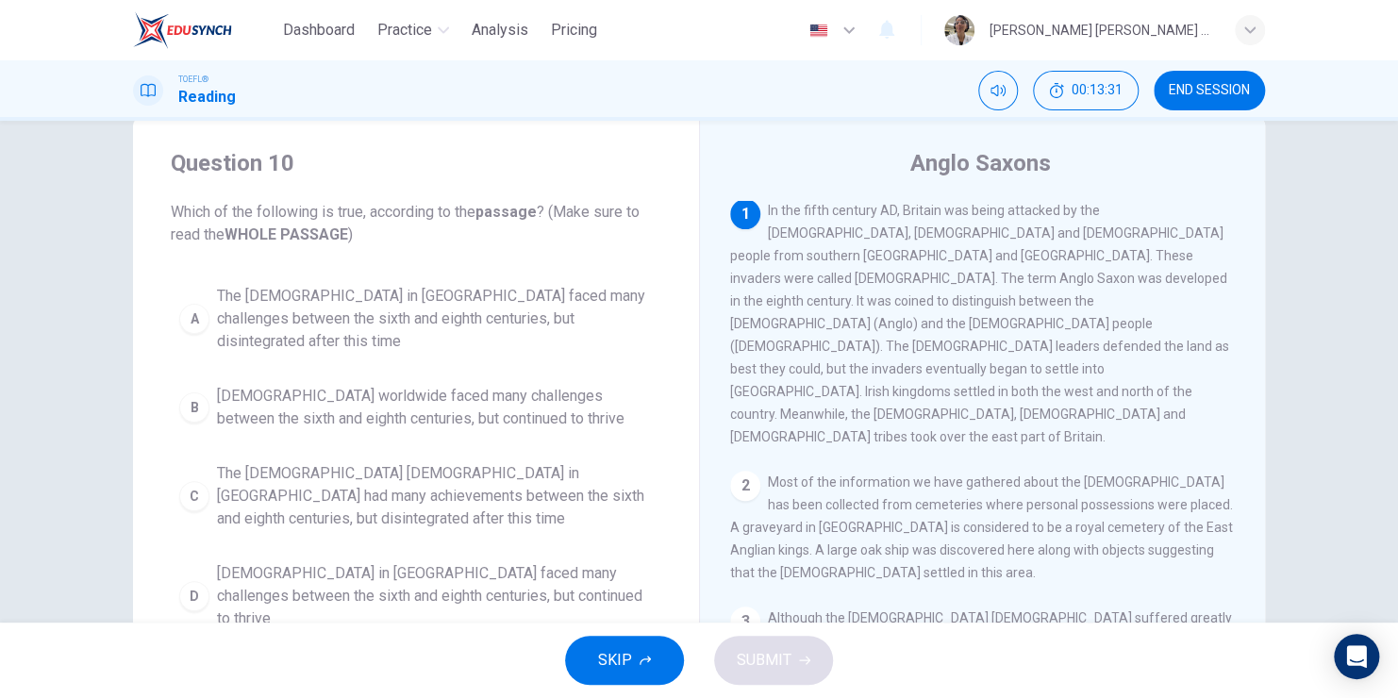
scroll to position [0, 0]
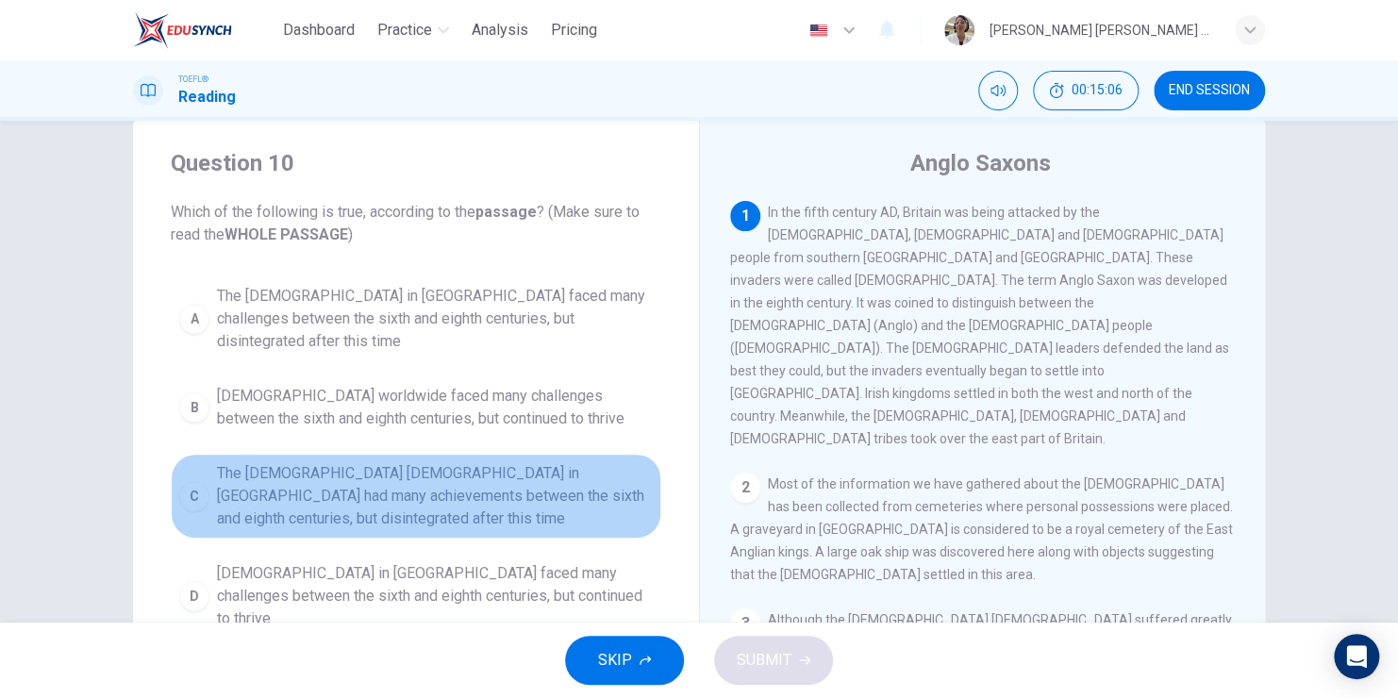
click at [192, 481] on div "C" at bounding box center [194, 496] width 30 height 30
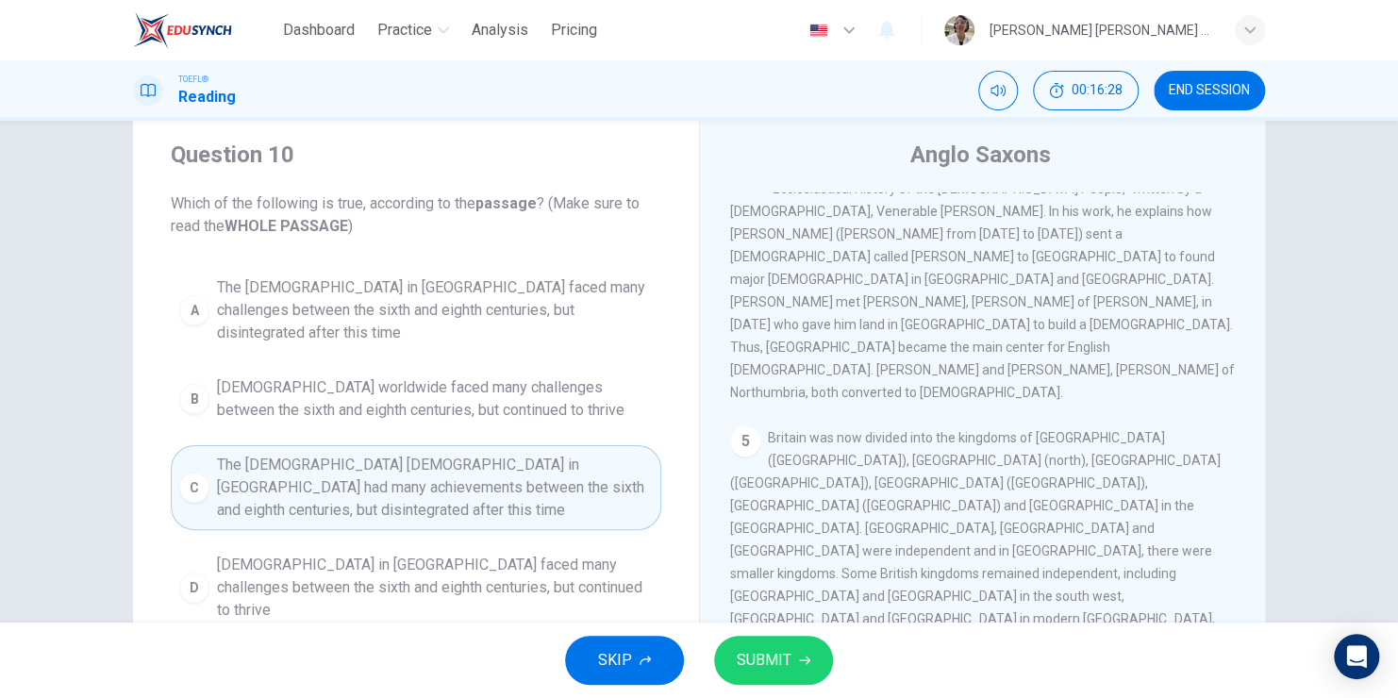
scroll to position [94, 0]
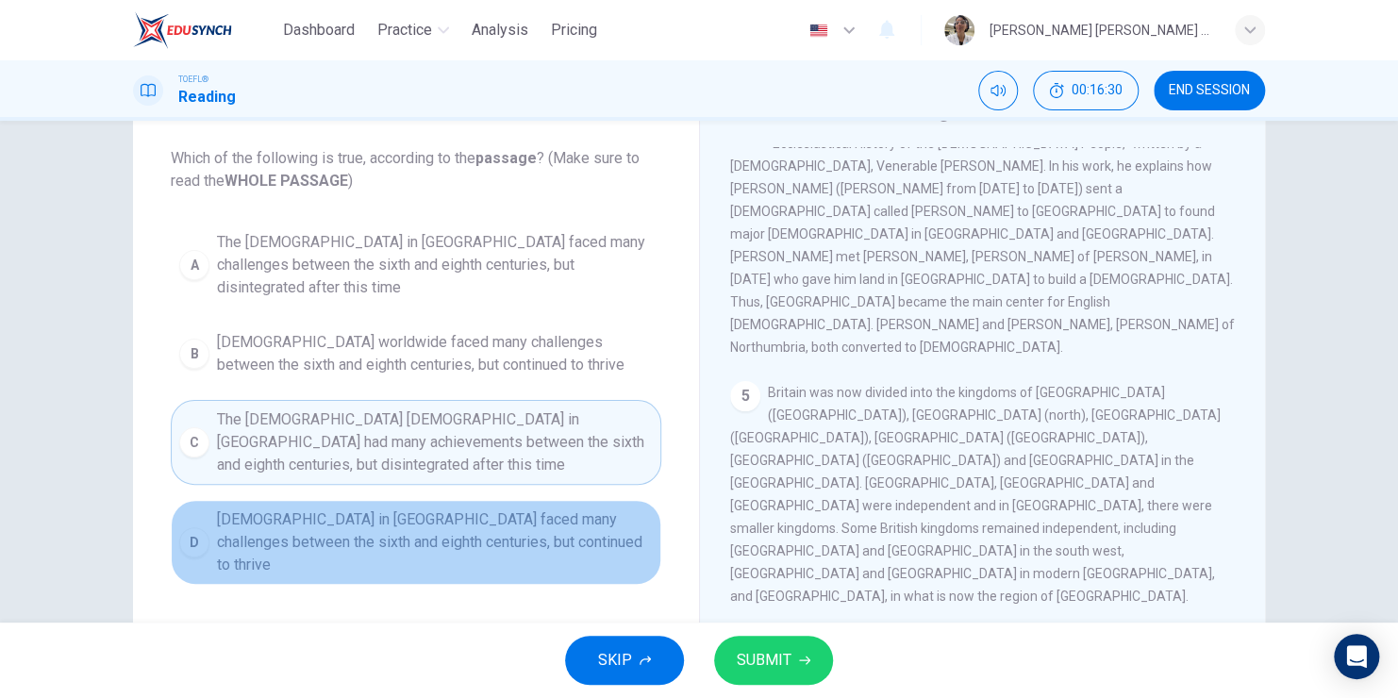
click at [183, 527] on div "D" at bounding box center [194, 542] width 30 height 30
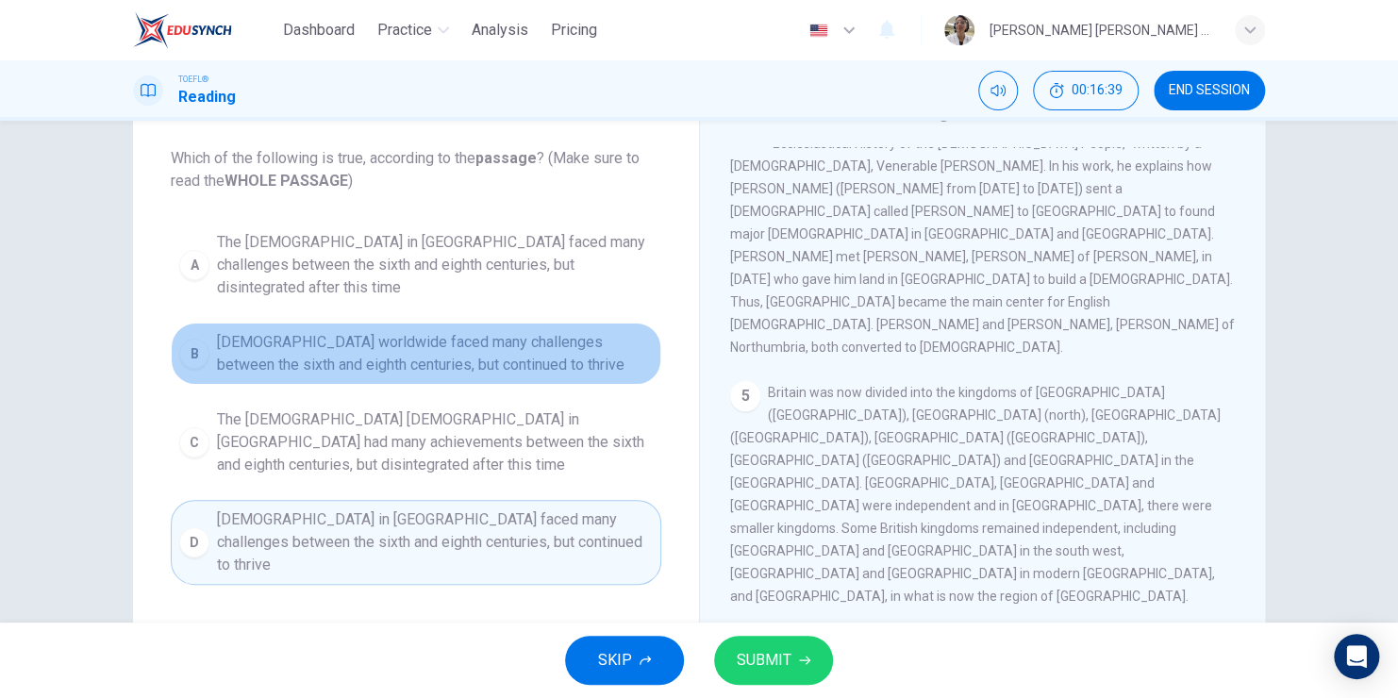
click at [200, 339] on div "B" at bounding box center [194, 354] width 30 height 30
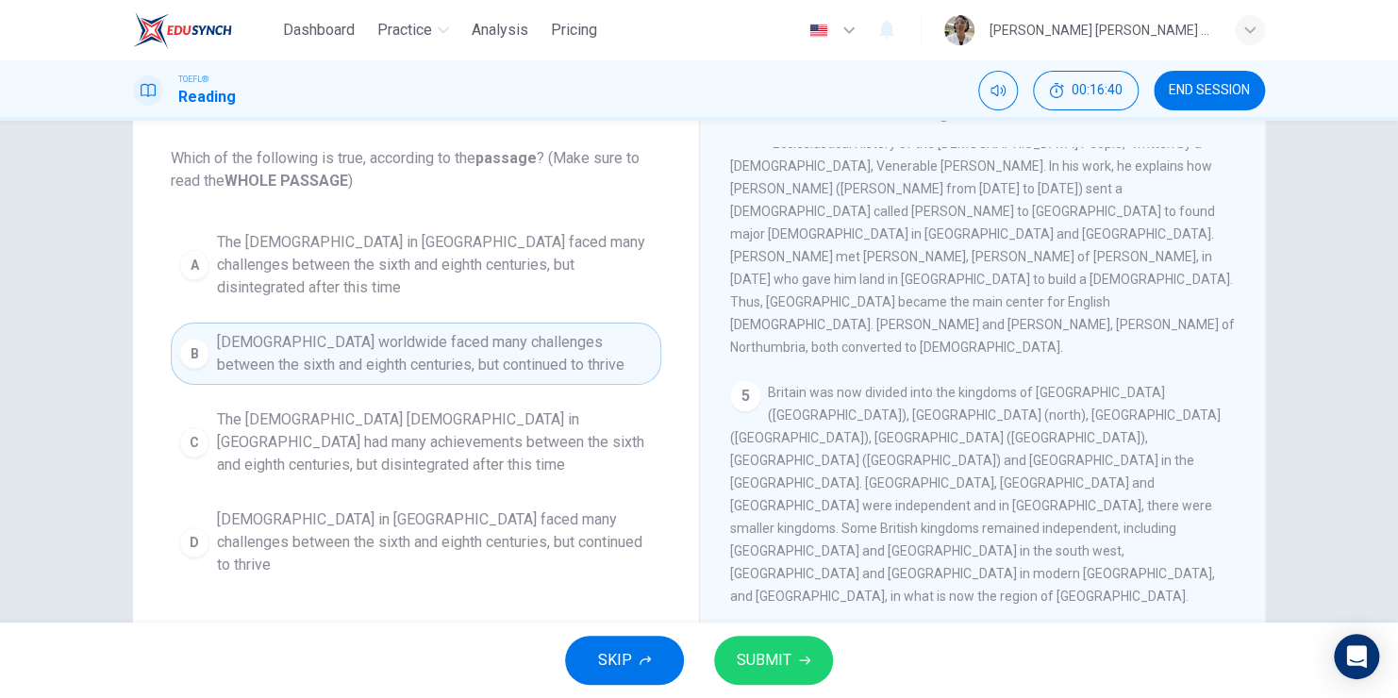
click at [737, 653] on span "SUBMIT" at bounding box center [764, 660] width 55 height 26
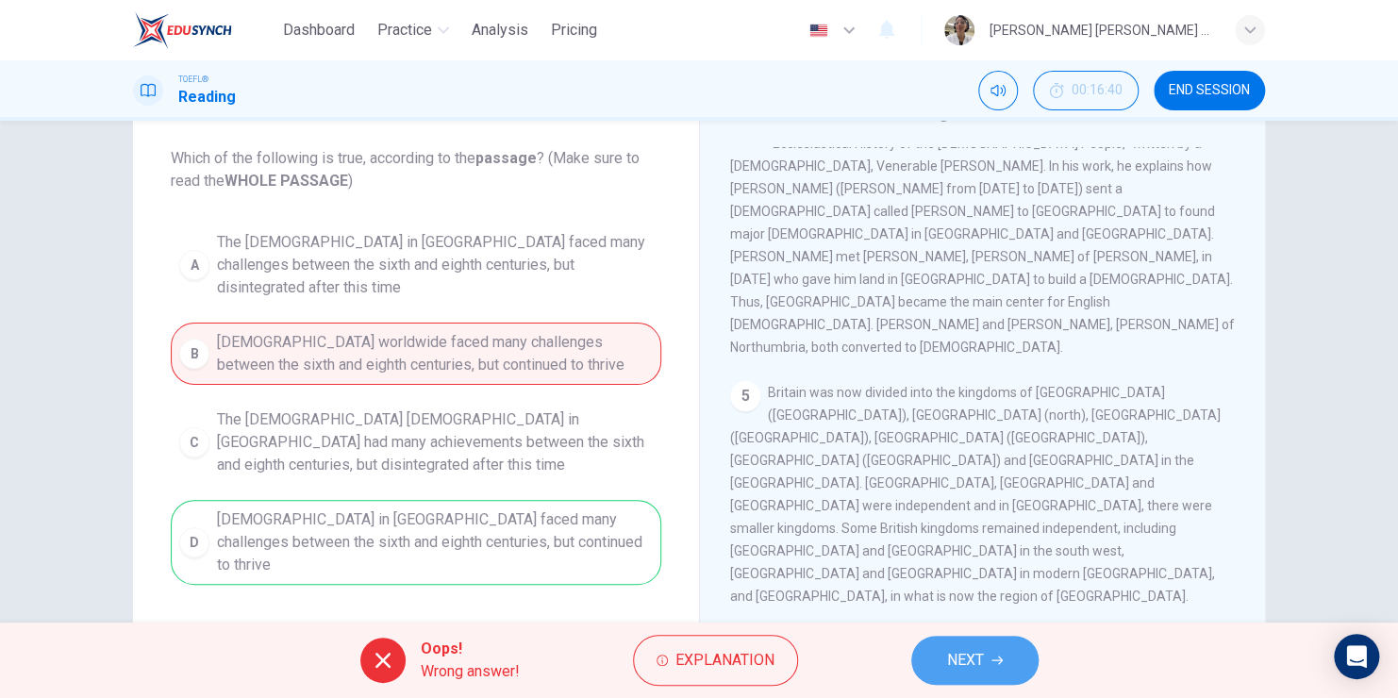
click at [972, 657] on span "NEXT" at bounding box center [965, 660] width 37 height 26
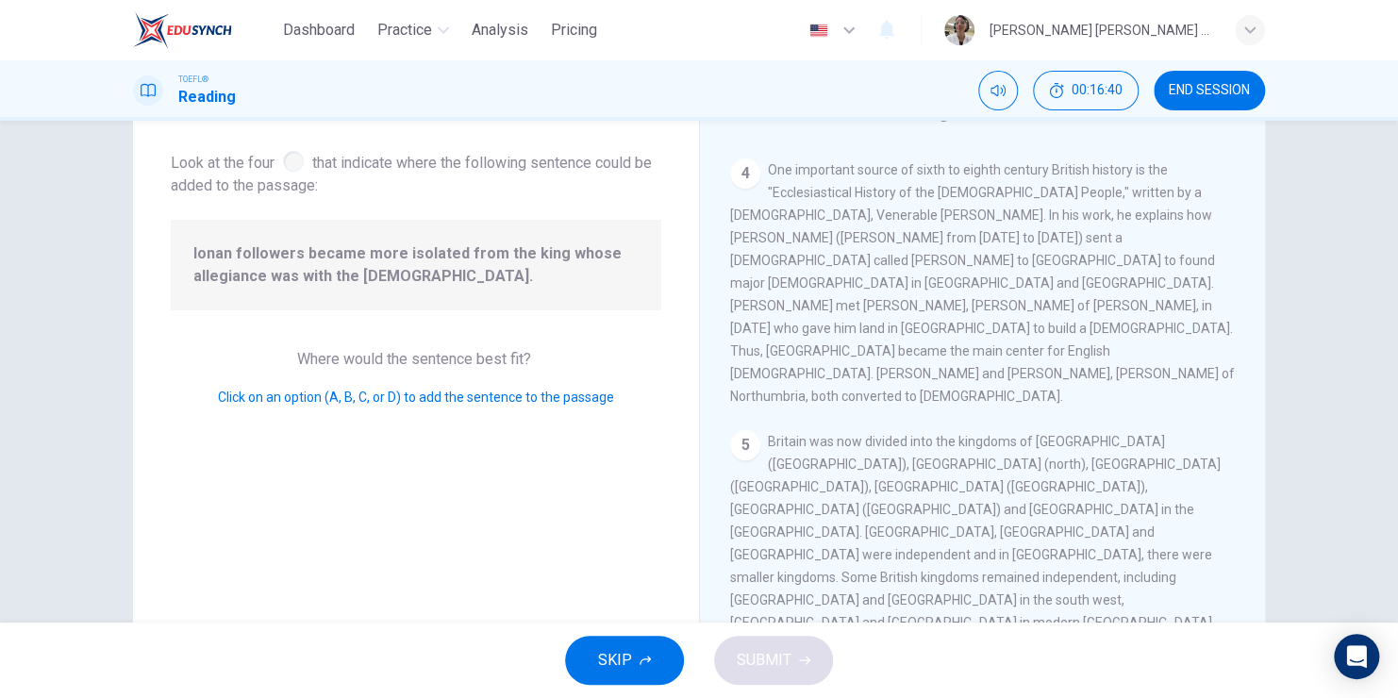
scroll to position [803, 0]
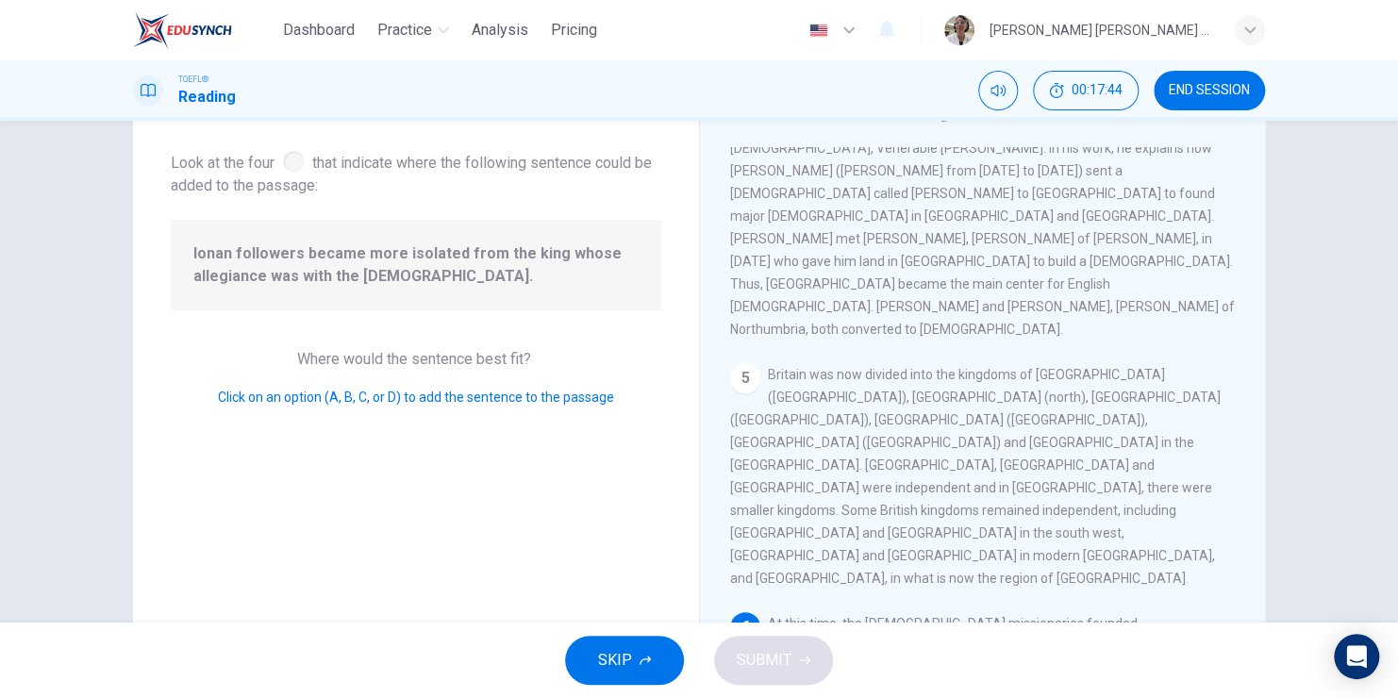
click at [749, 653] on span "SUBMIT" at bounding box center [764, 660] width 55 height 26
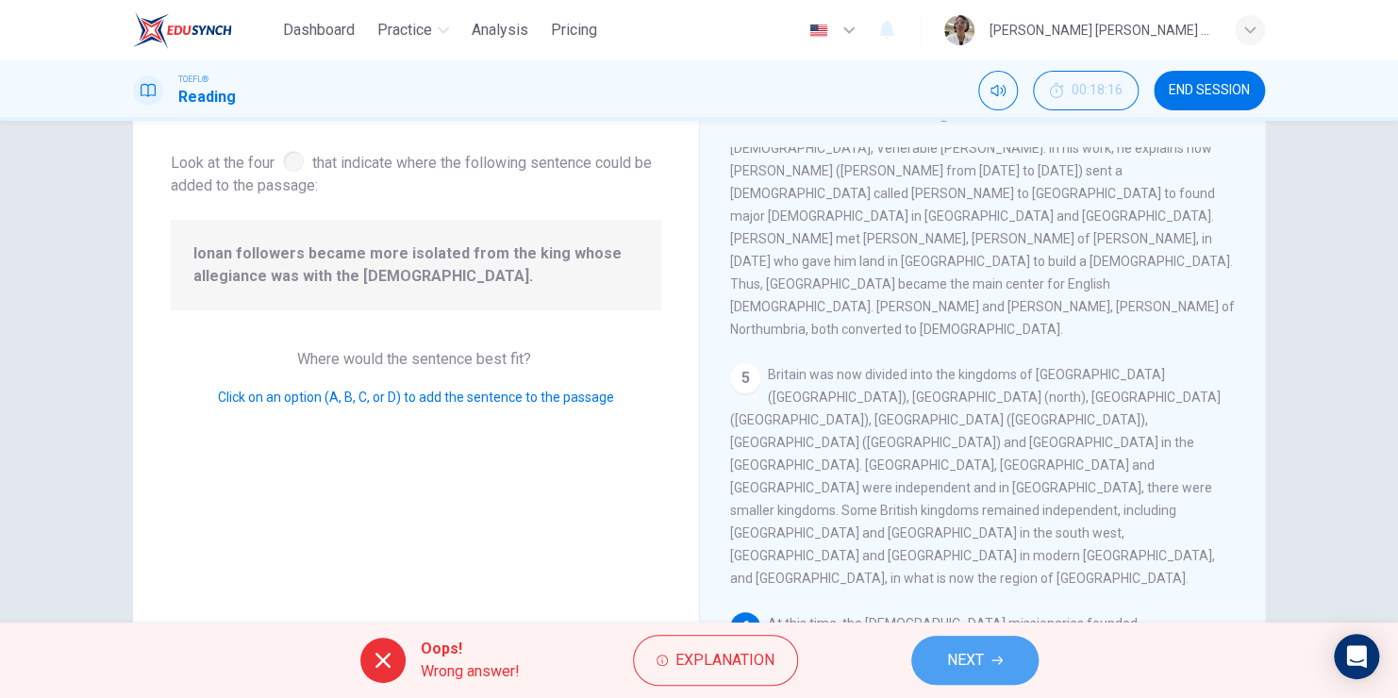
click at [978, 657] on span "NEXT" at bounding box center [965, 660] width 37 height 26
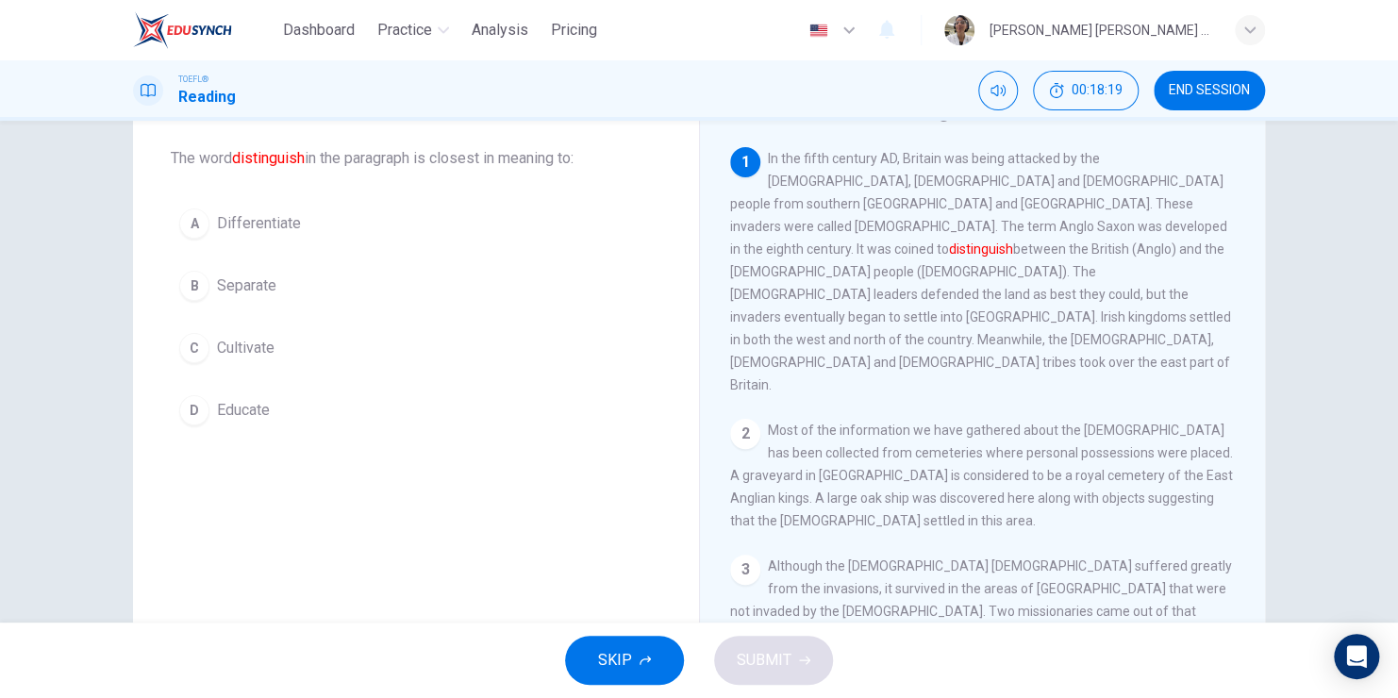
click at [185, 223] on div "A" at bounding box center [194, 223] width 30 height 30
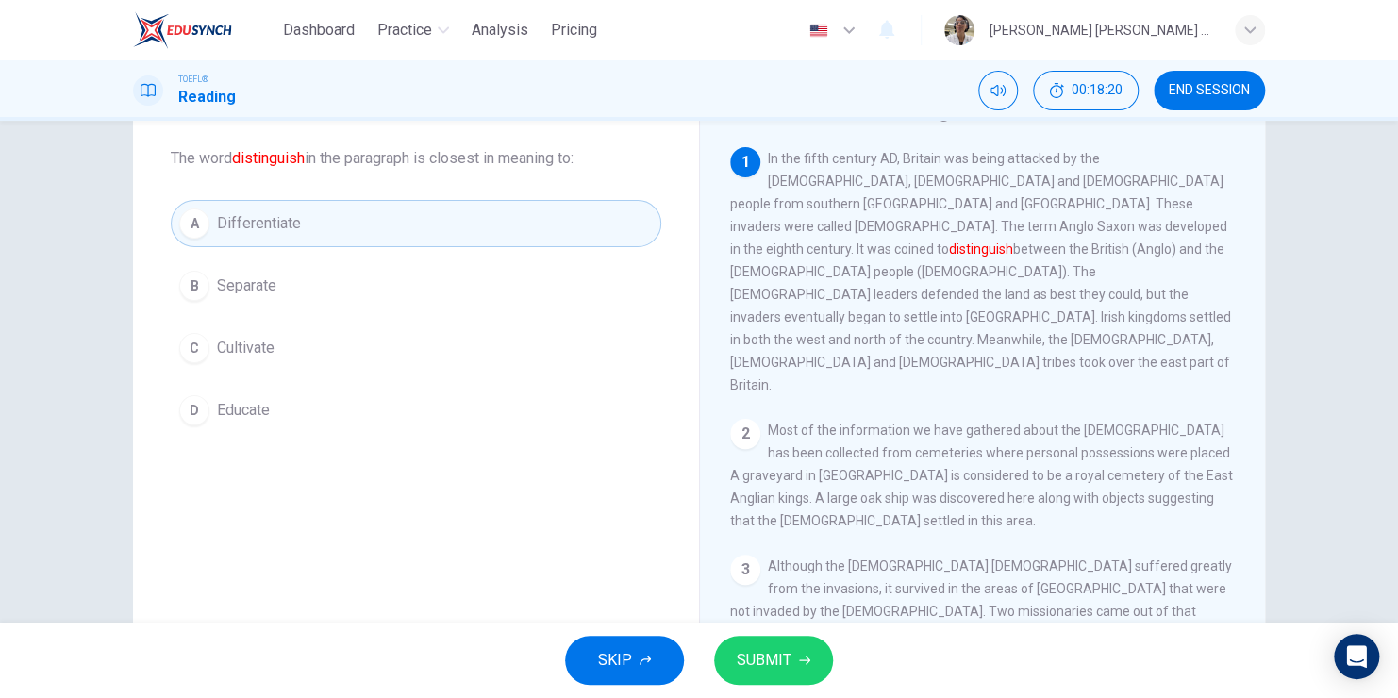
click at [756, 649] on span "SUBMIT" at bounding box center [764, 660] width 55 height 26
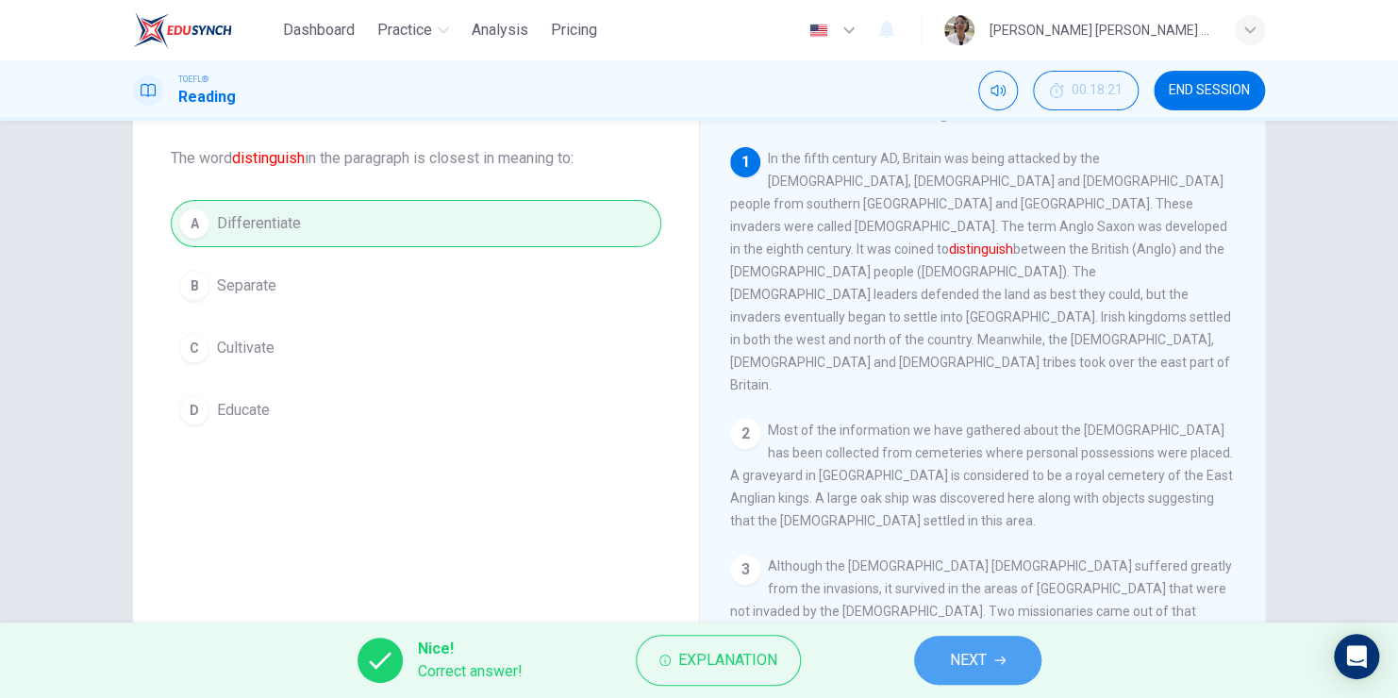
click at [990, 661] on button "NEXT" at bounding box center [977, 660] width 127 height 49
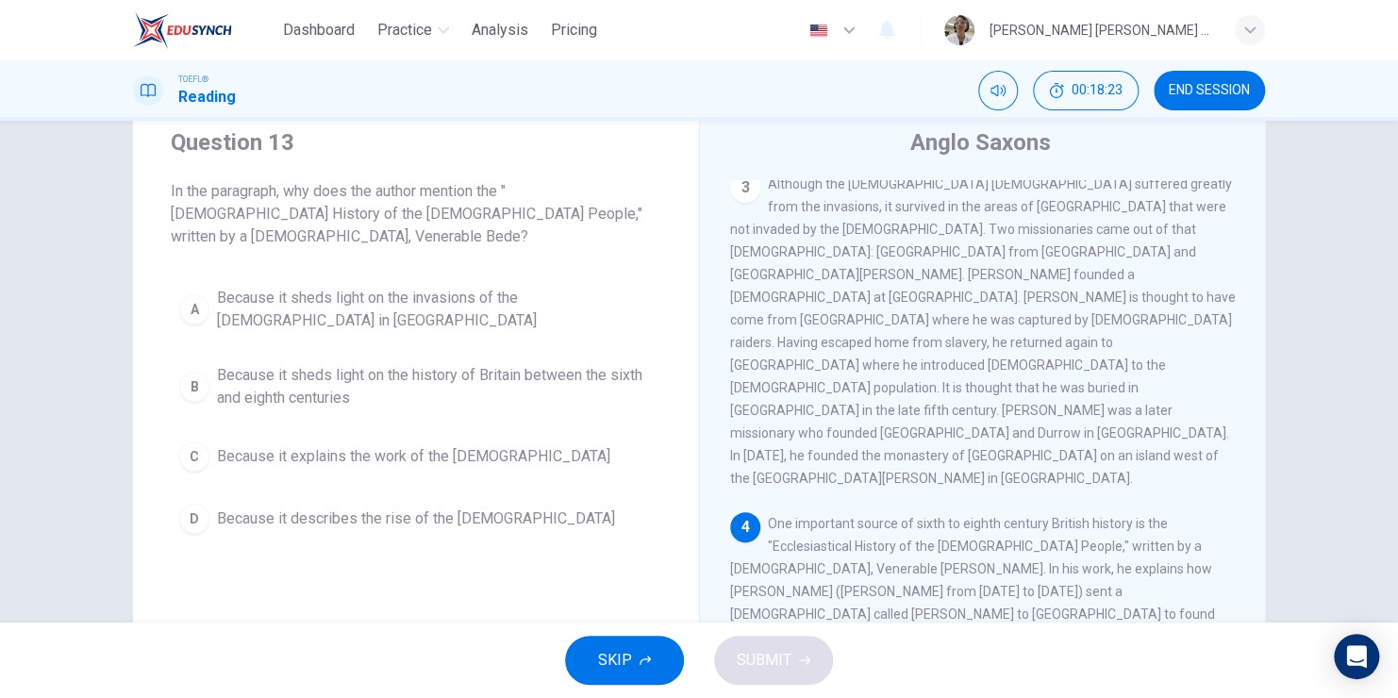
scroll to position [94, 0]
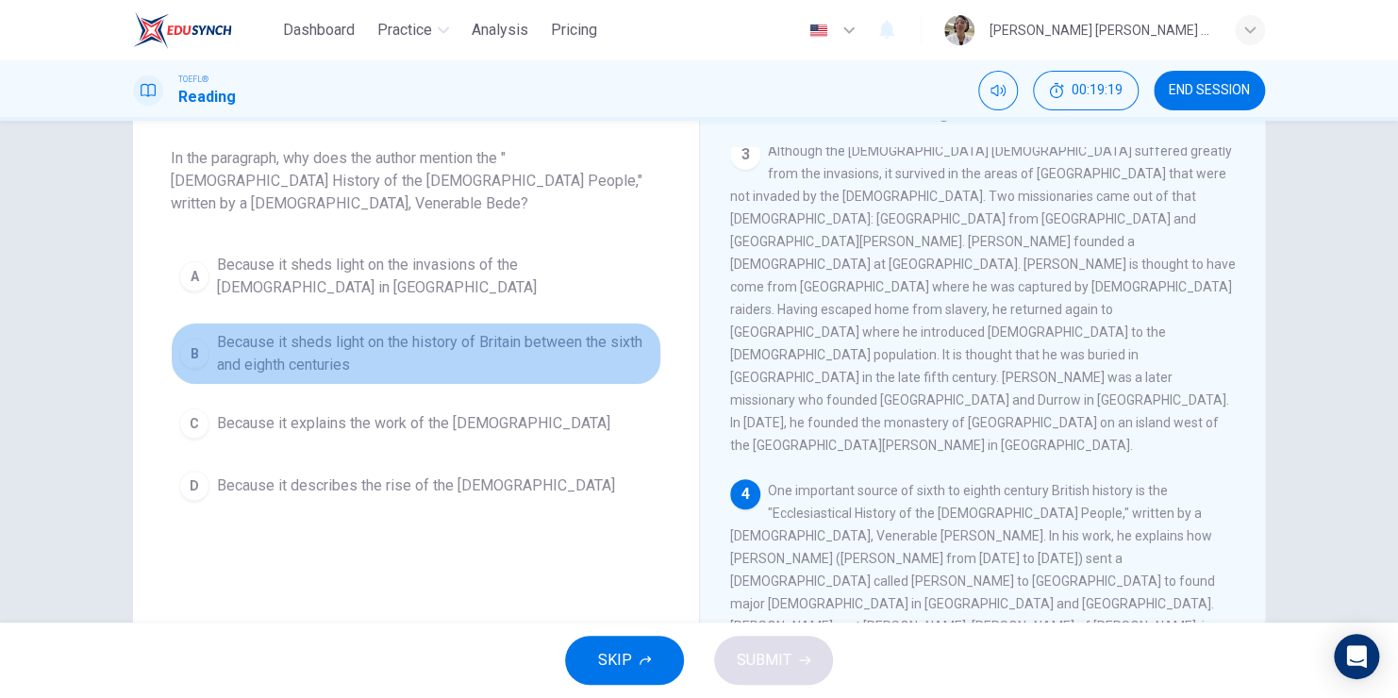
click at [196, 339] on div "B" at bounding box center [194, 354] width 30 height 30
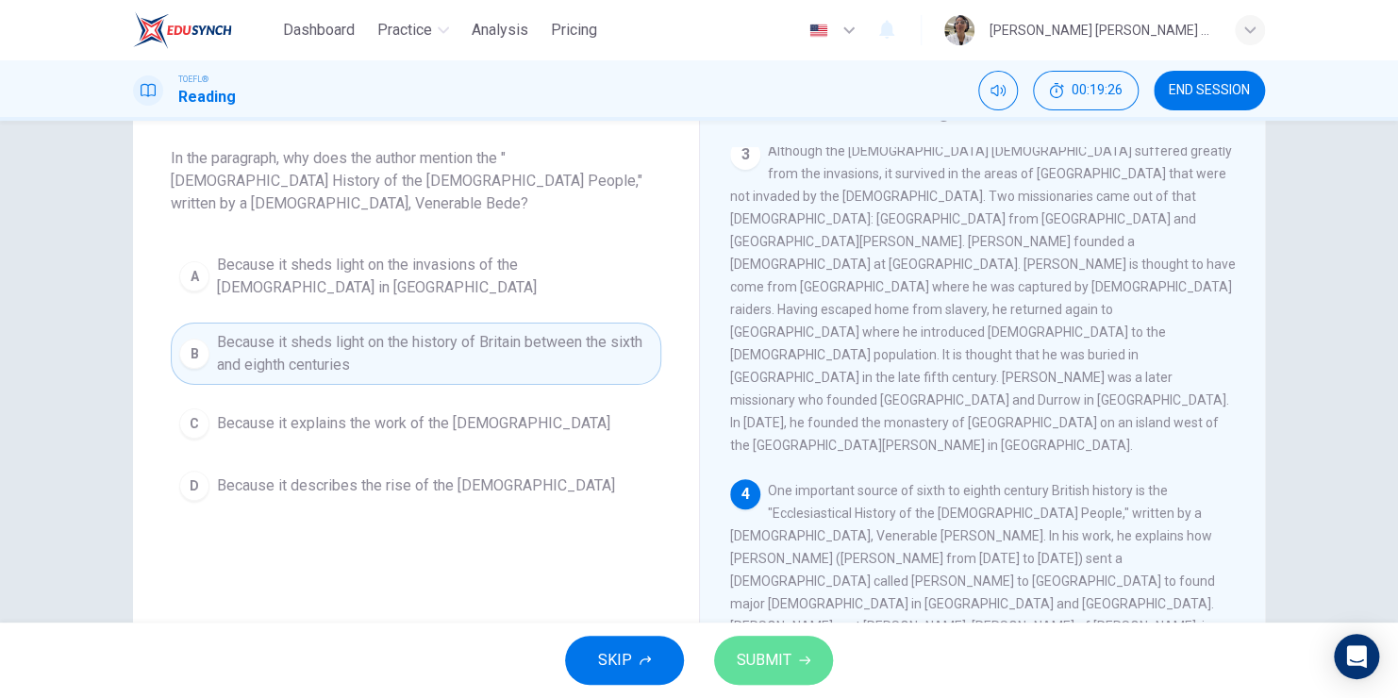
click at [733, 662] on button "SUBMIT" at bounding box center [773, 660] width 119 height 49
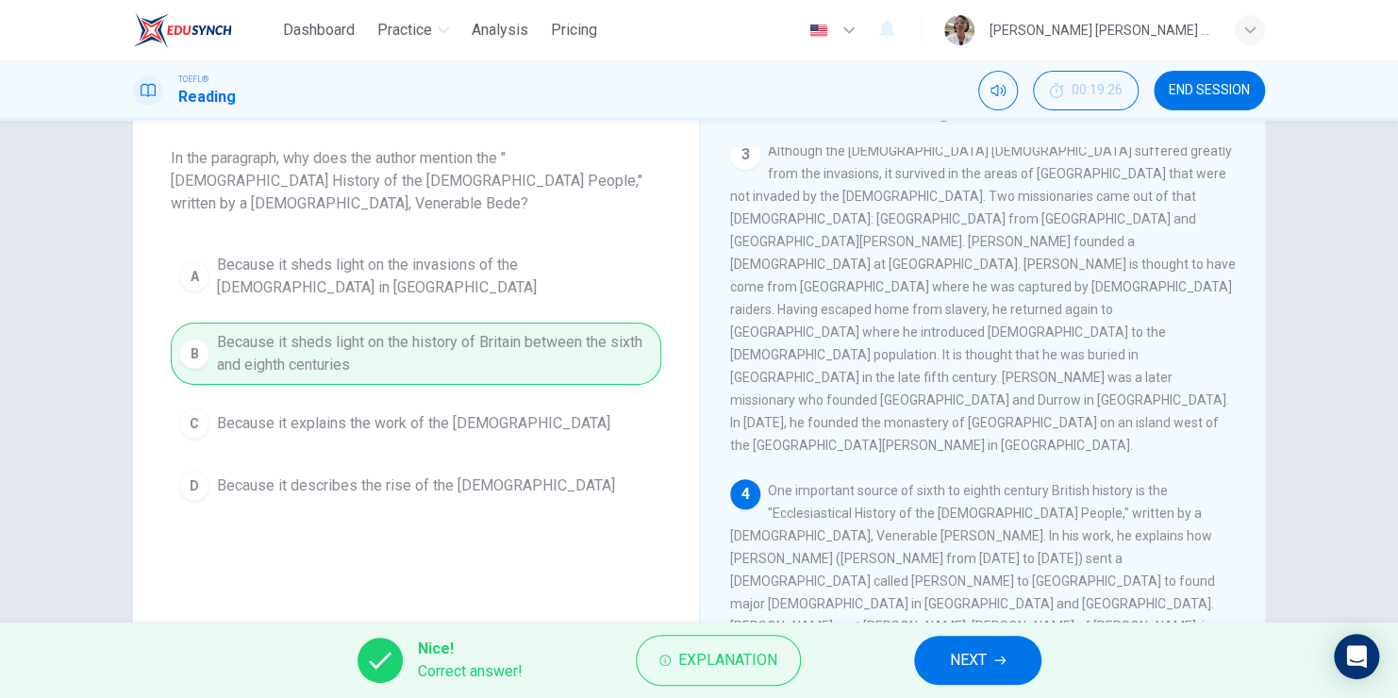
click at [993, 651] on button "NEXT" at bounding box center [977, 660] width 127 height 49
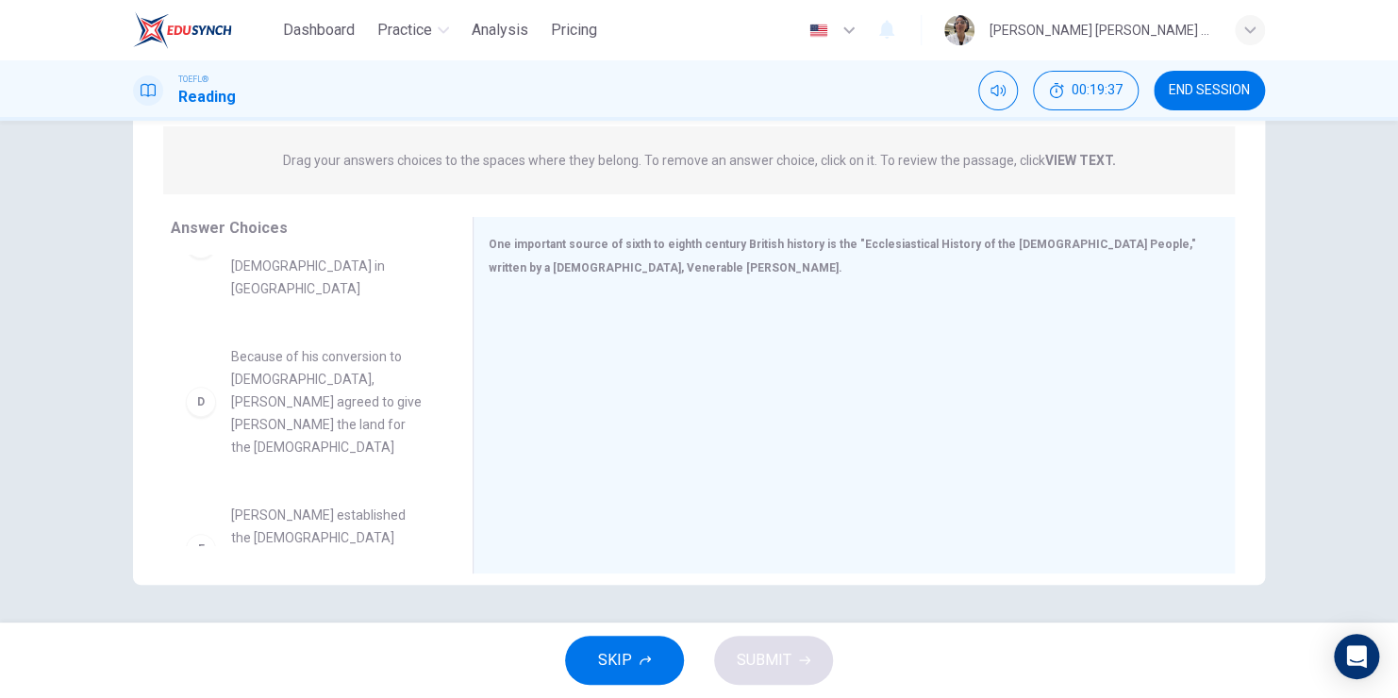
scroll to position [464, 0]
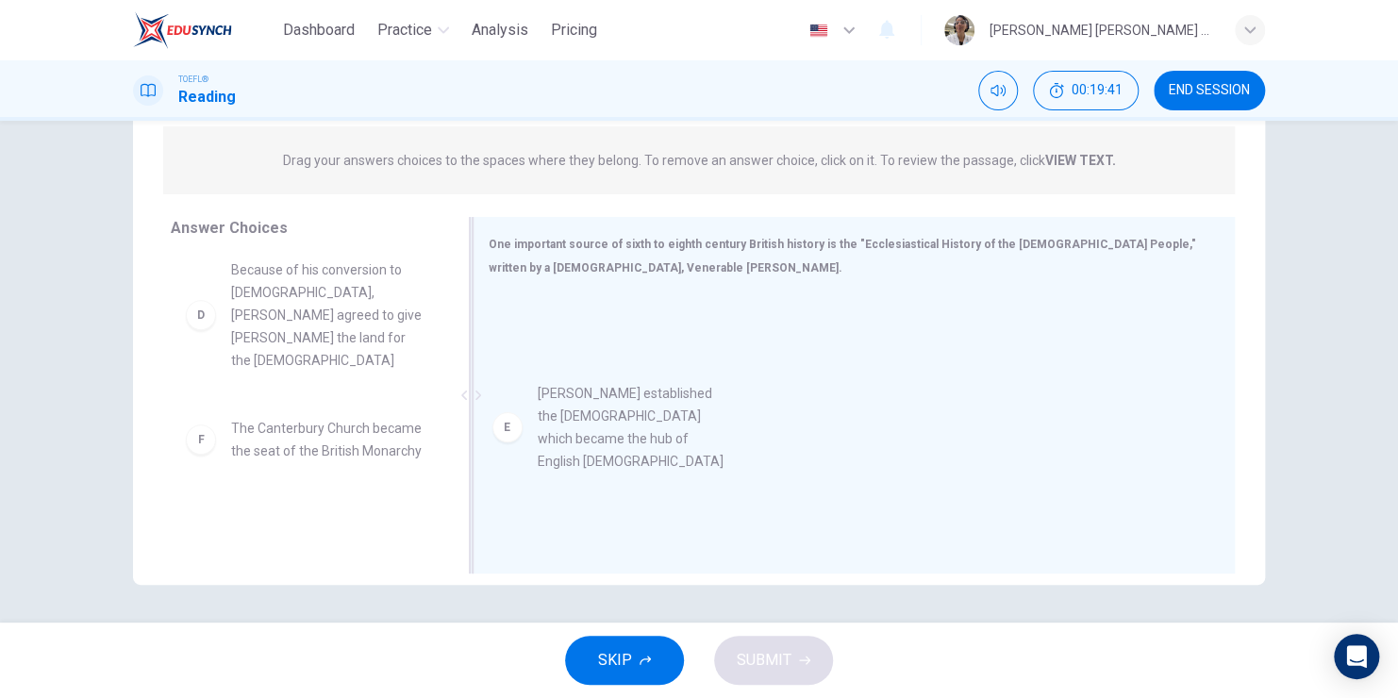
drag, startPoint x: 298, startPoint y: 351, endPoint x: 621, endPoint y: 411, distance: 328.2
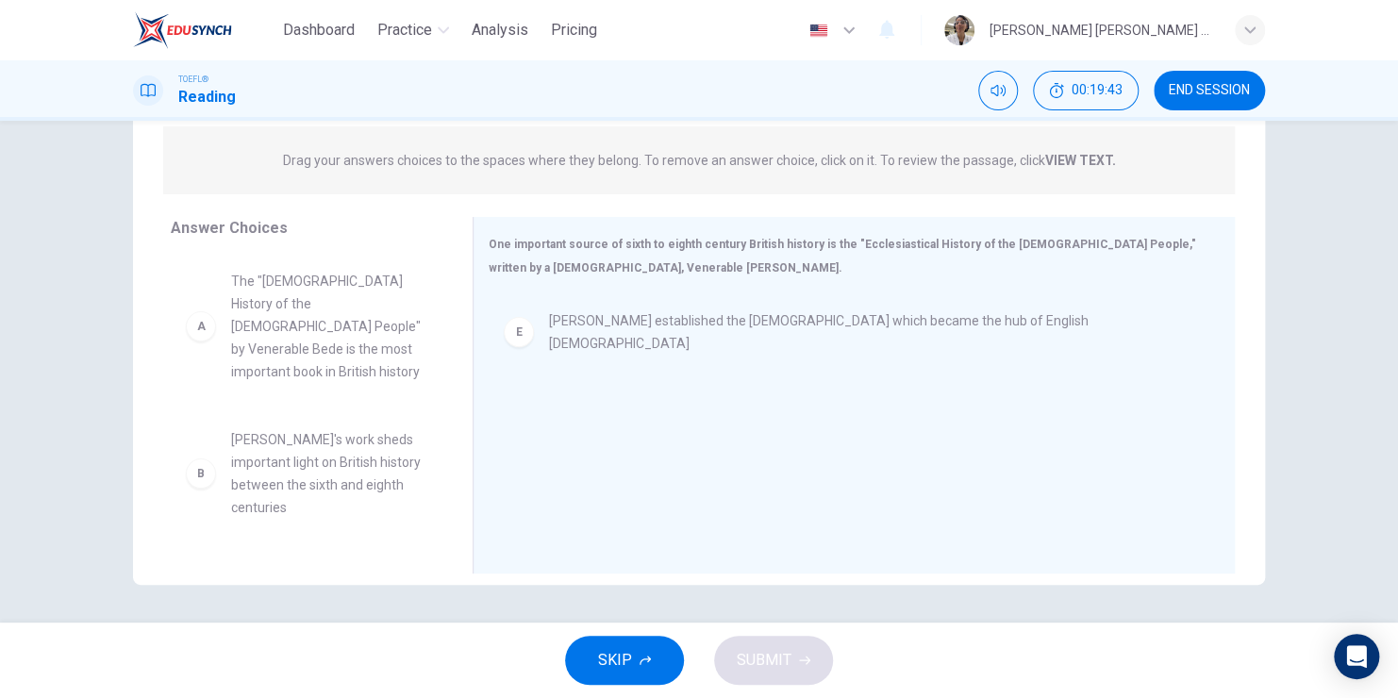
scroll to position [135, 0]
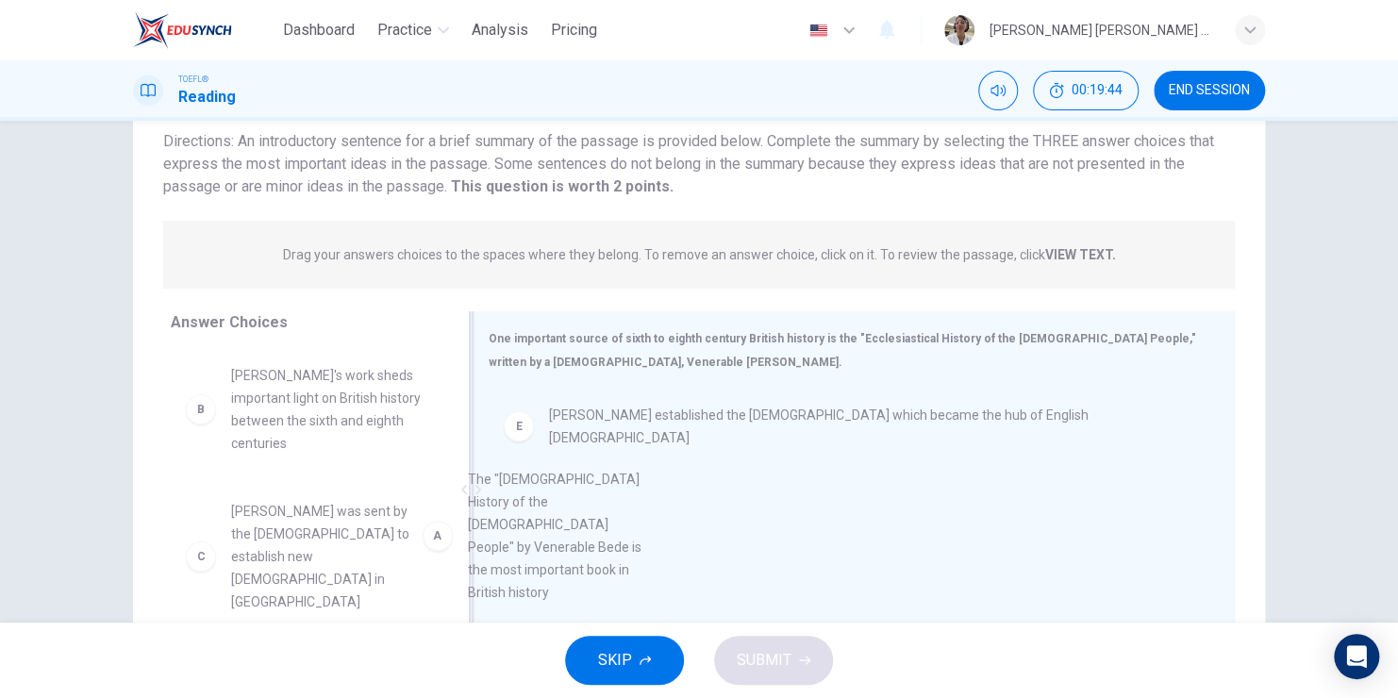
drag, startPoint x: 305, startPoint y: 394, endPoint x: 600, endPoint y: 516, distance: 319.4
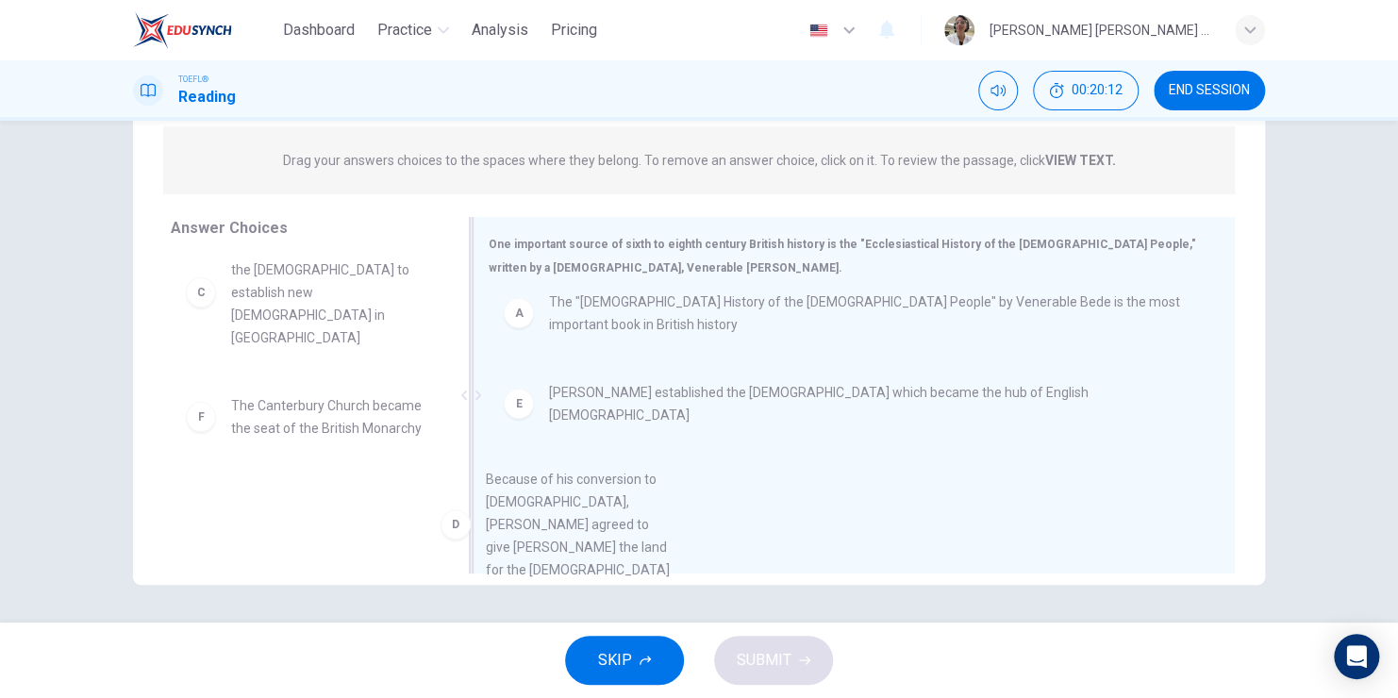
scroll to position [29, 0]
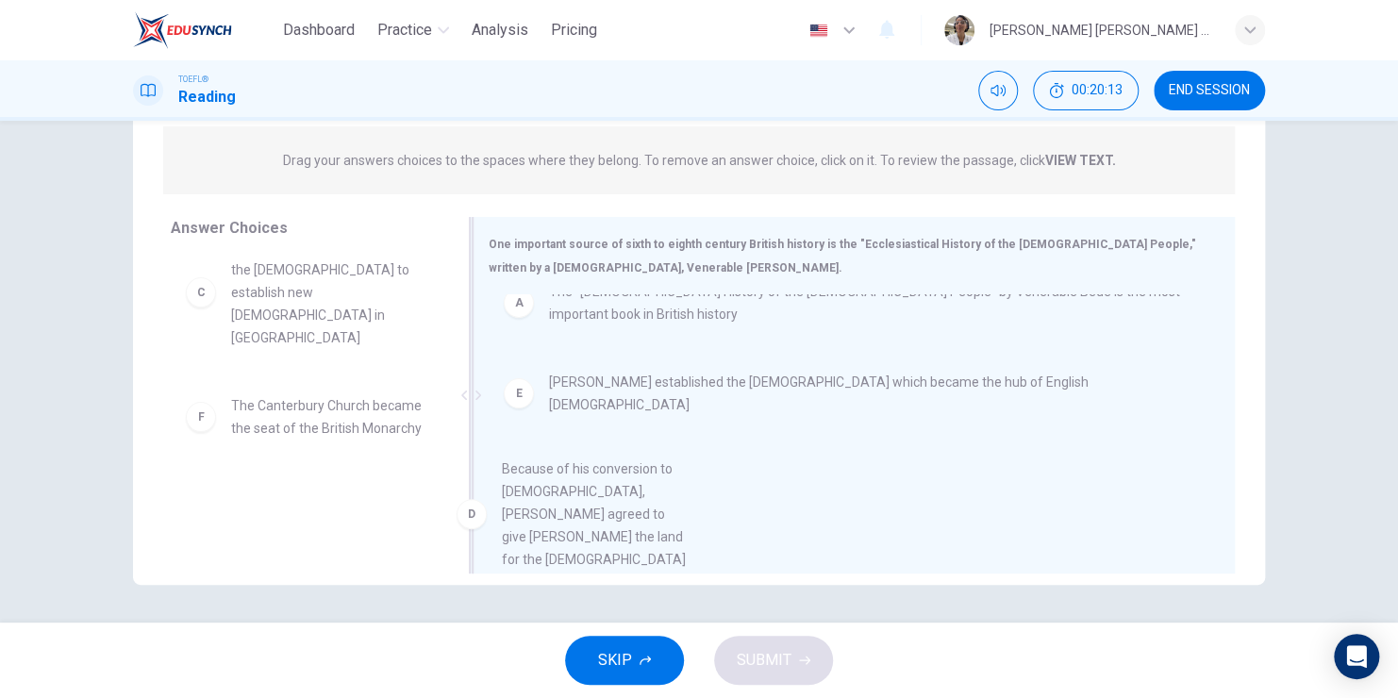
drag, startPoint x: 268, startPoint y: 450, endPoint x: 548, endPoint y: 491, distance: 283.1
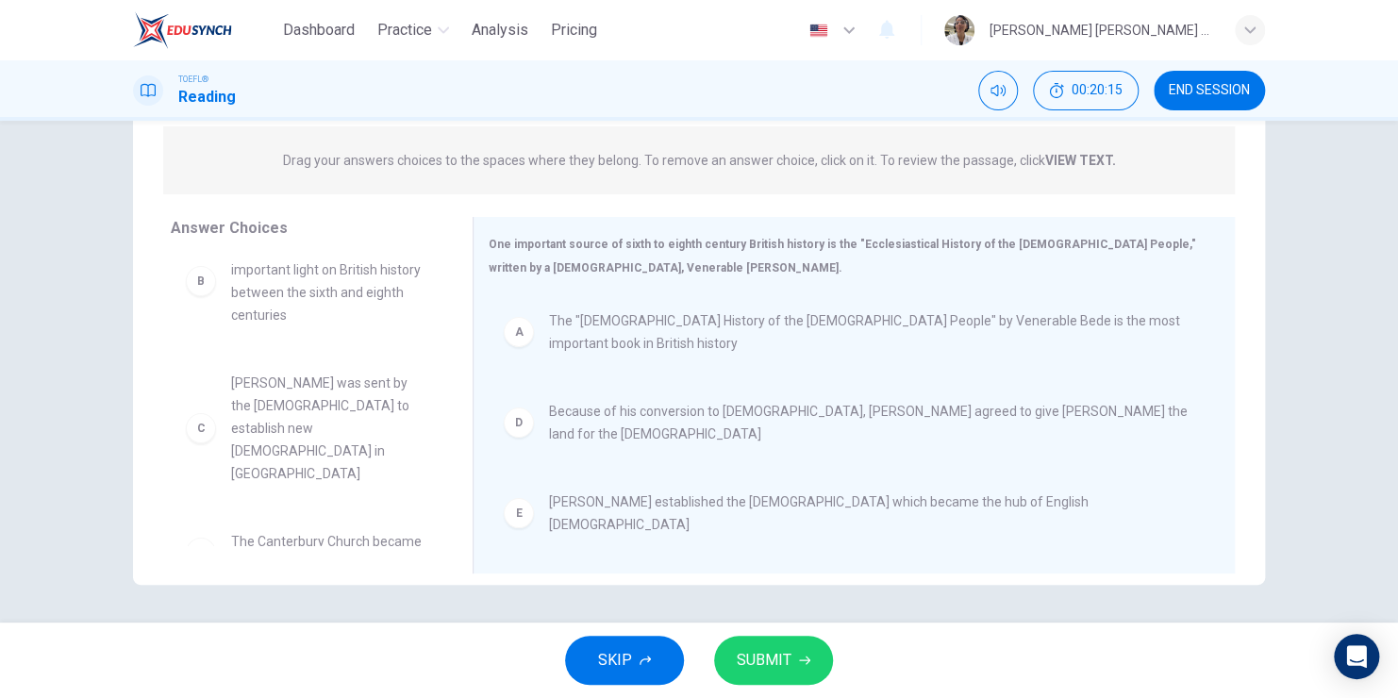
scroll to position [0, 0]
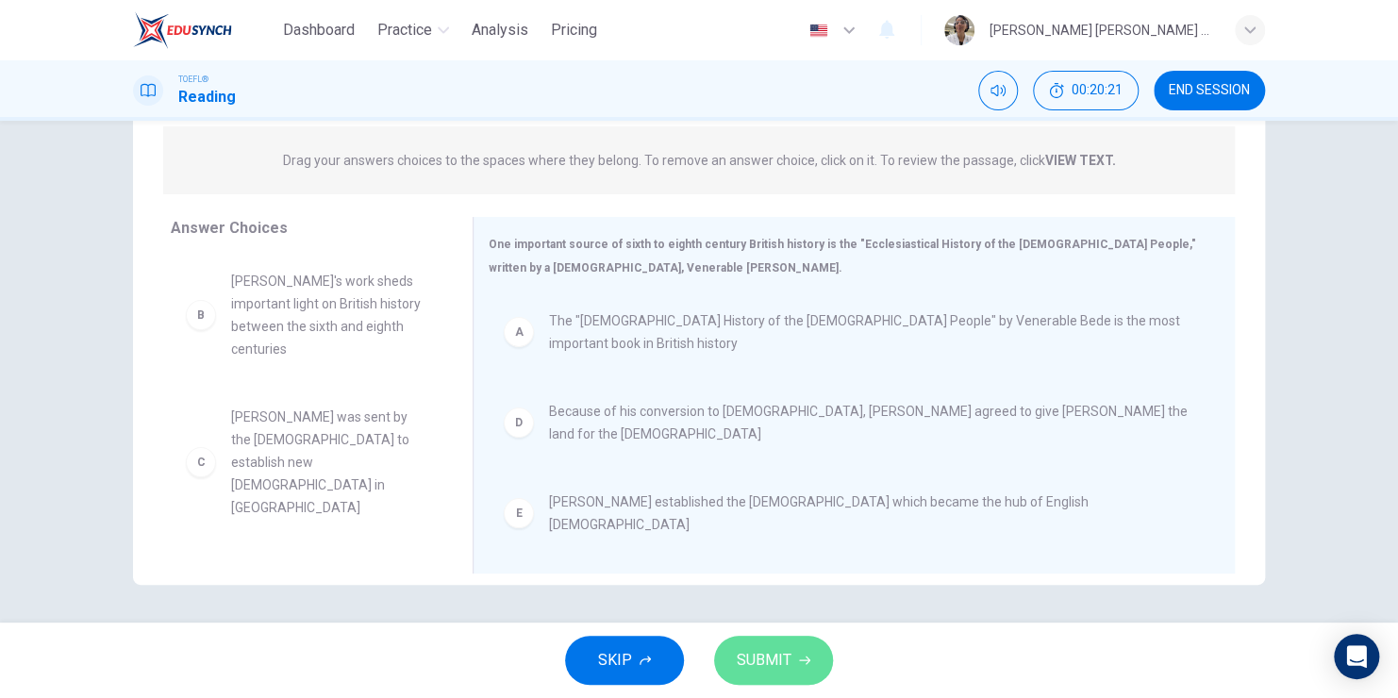
click at [751, 668] on span "SUBMIT" at bounding box center [764, 660] width 55 height 26
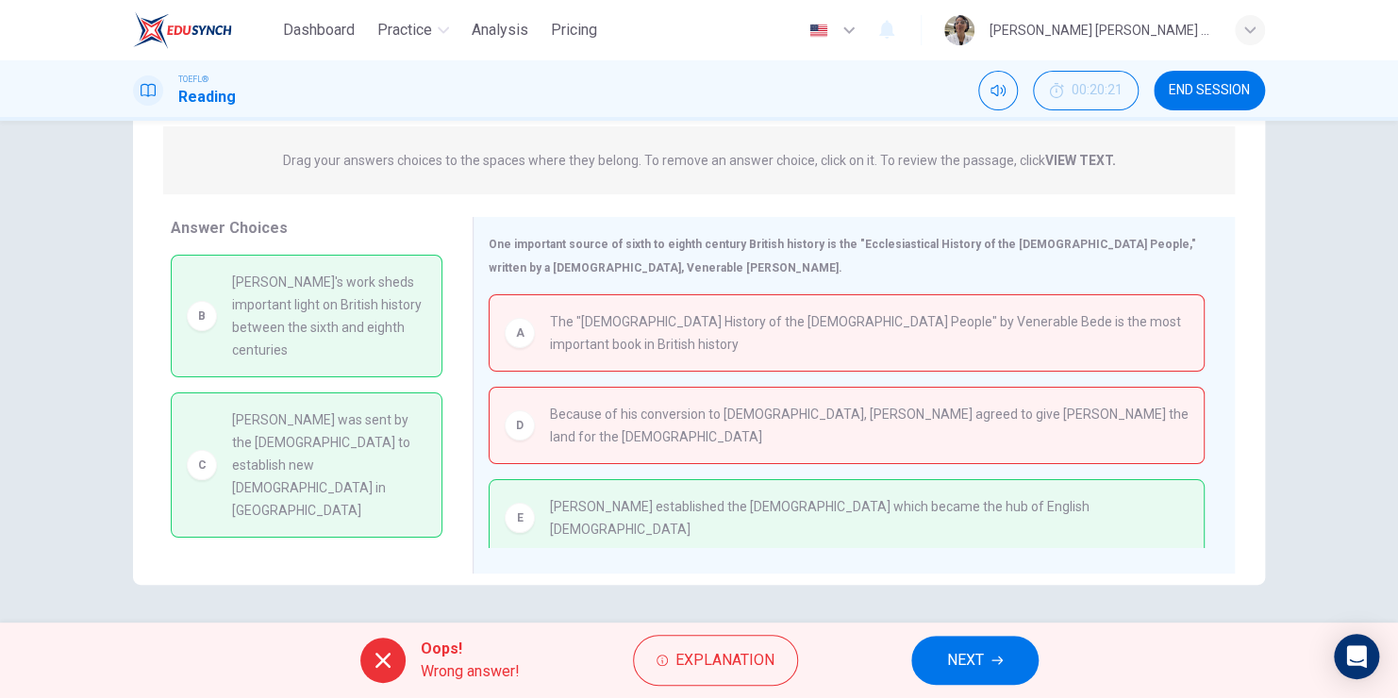
click at [988, 660] on button "NEXT" at bounding box center [974, 660] width 127 height 49
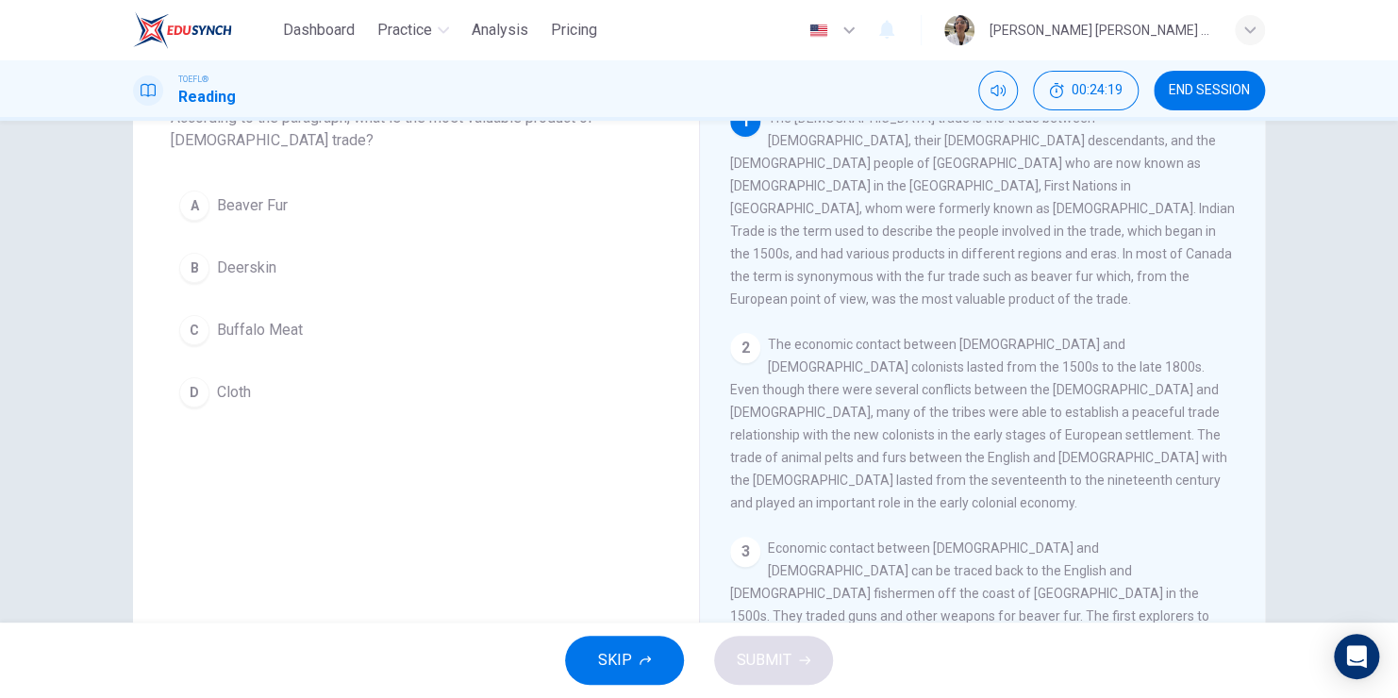
scroll to position [41, 0]
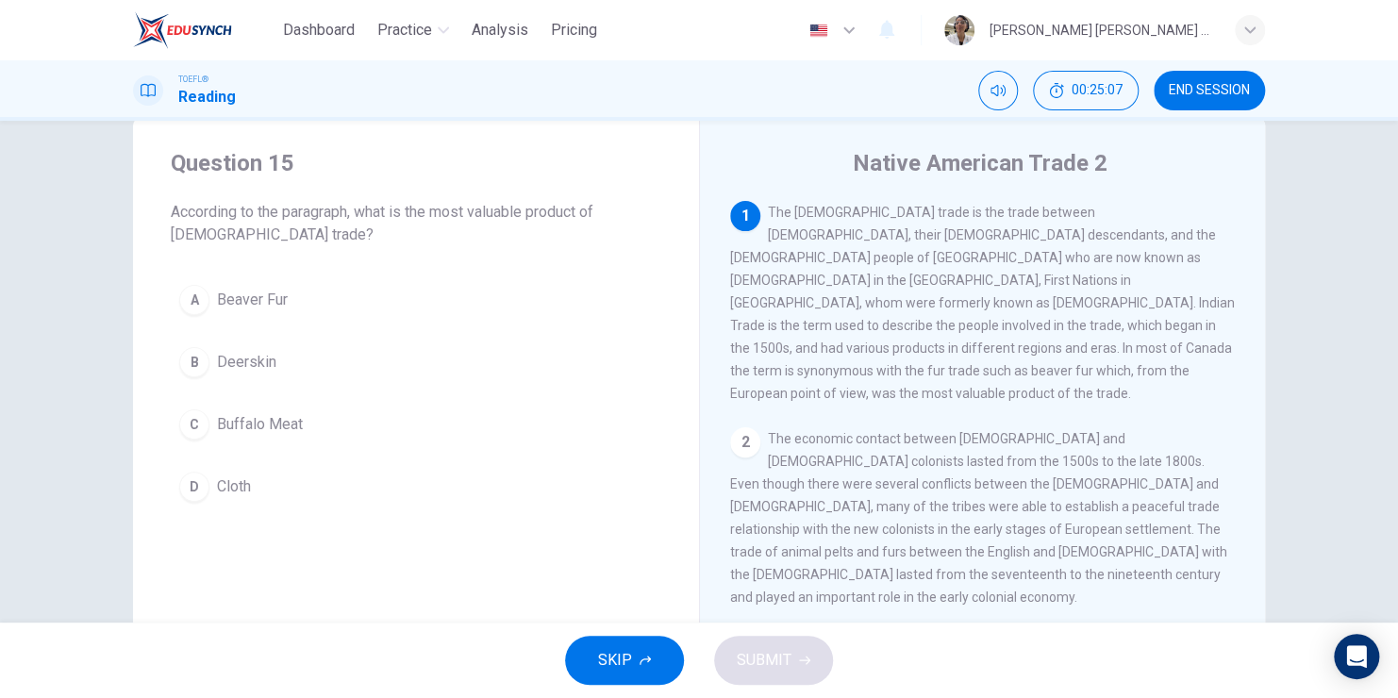
click at [171, 294] on button "A Beaver Fur" at bounding box center [416, 299] width 491 height 47
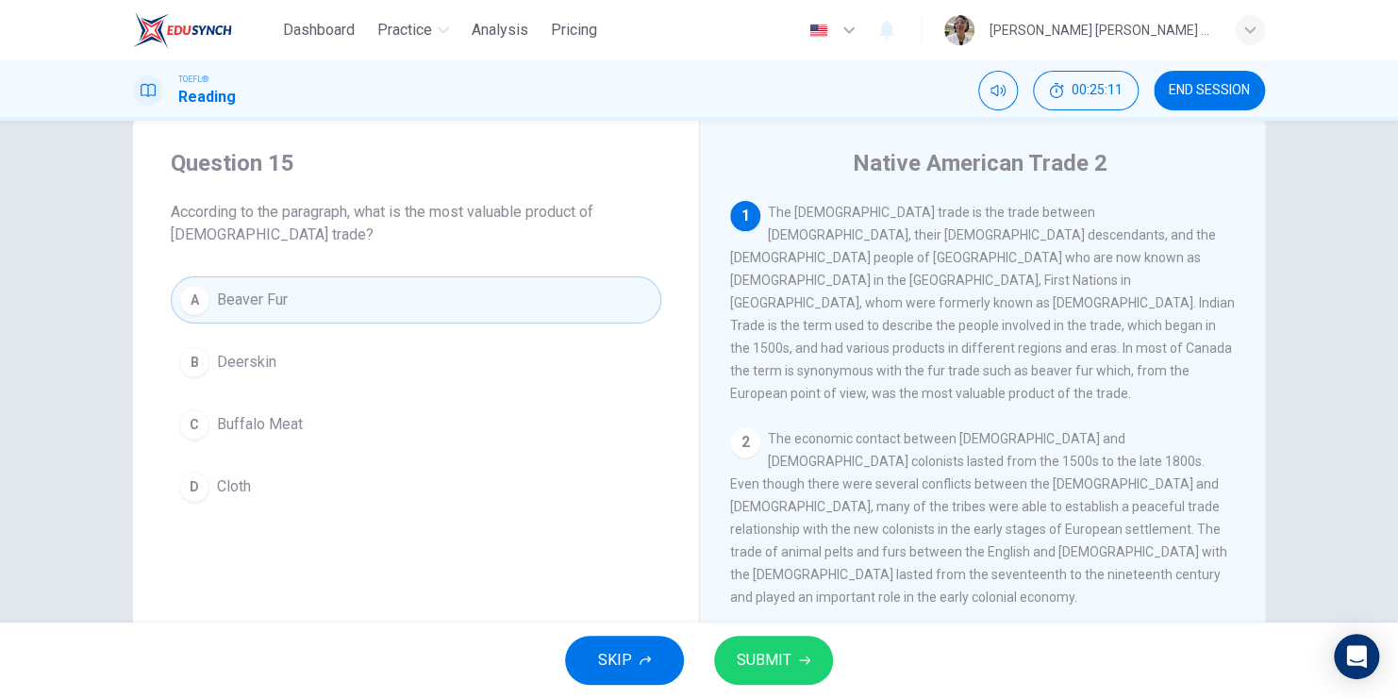
click at [801, 664] on icon "button" at bounding box center [804, 660] width 11 height 11
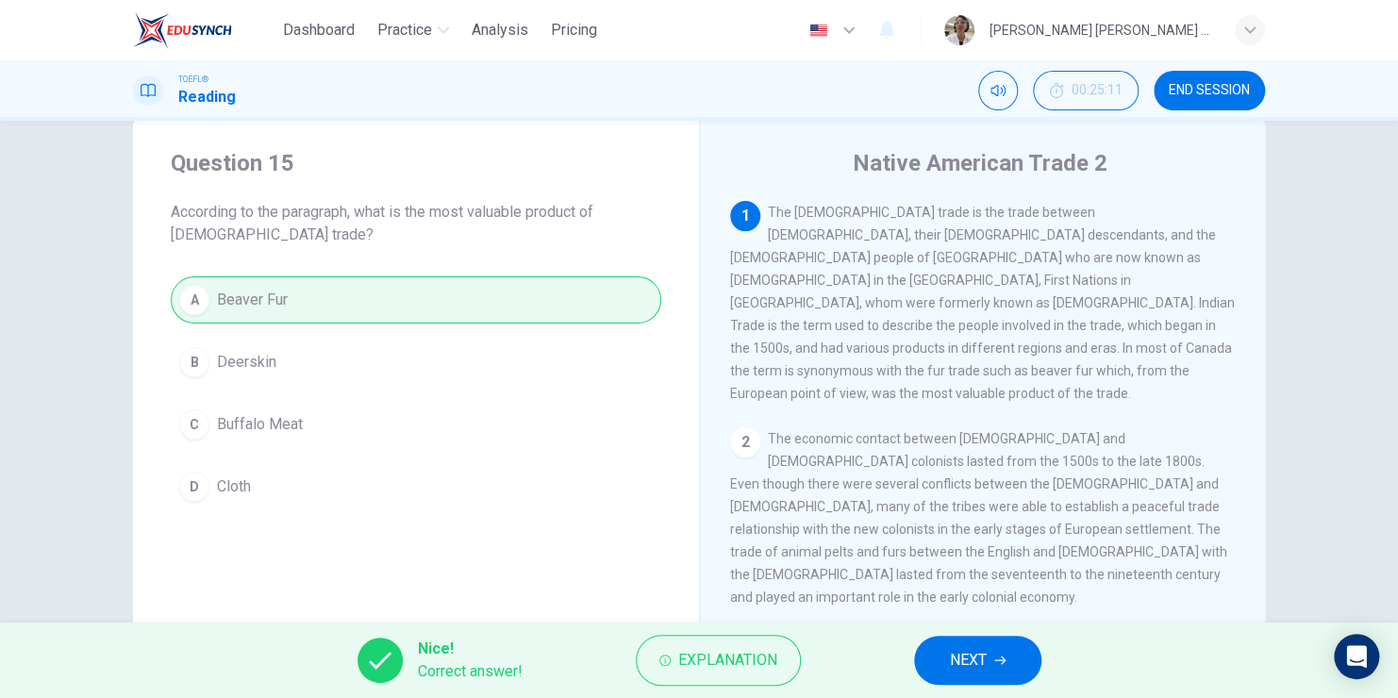
click at [990, 668] on button "NEXT" at bounding box center [977, 660] width 127 height 49
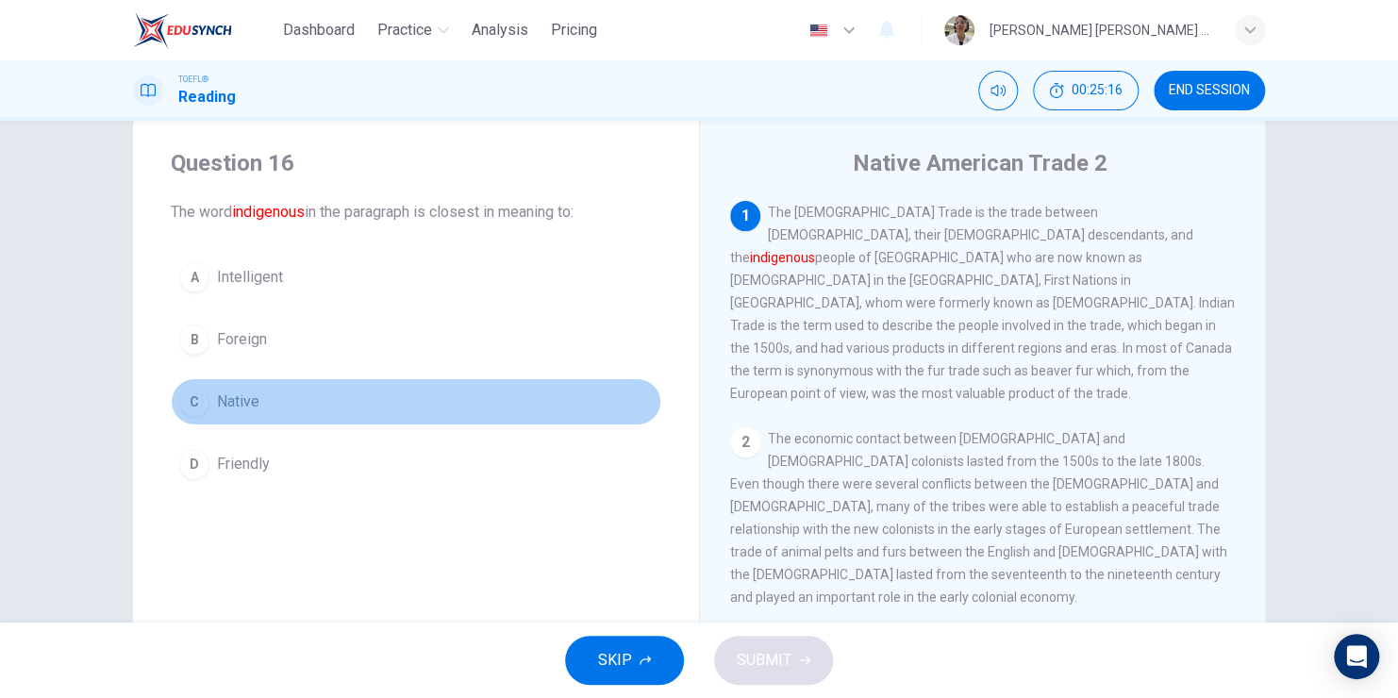
click at [191, 408] on div "C" at bounding box center [194, 402] width 30 height 30
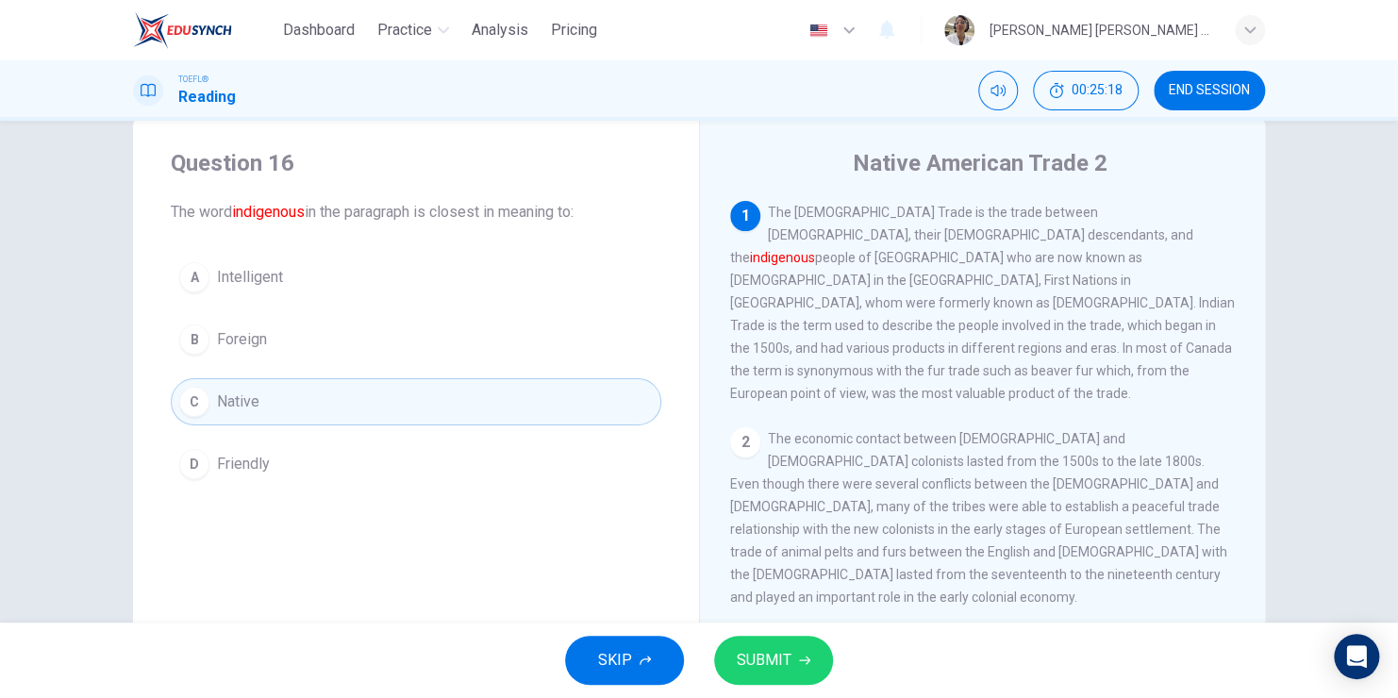
click at [773, 667] on span "SUBMIT" at bounding box center [764, 660] width 55 height 26
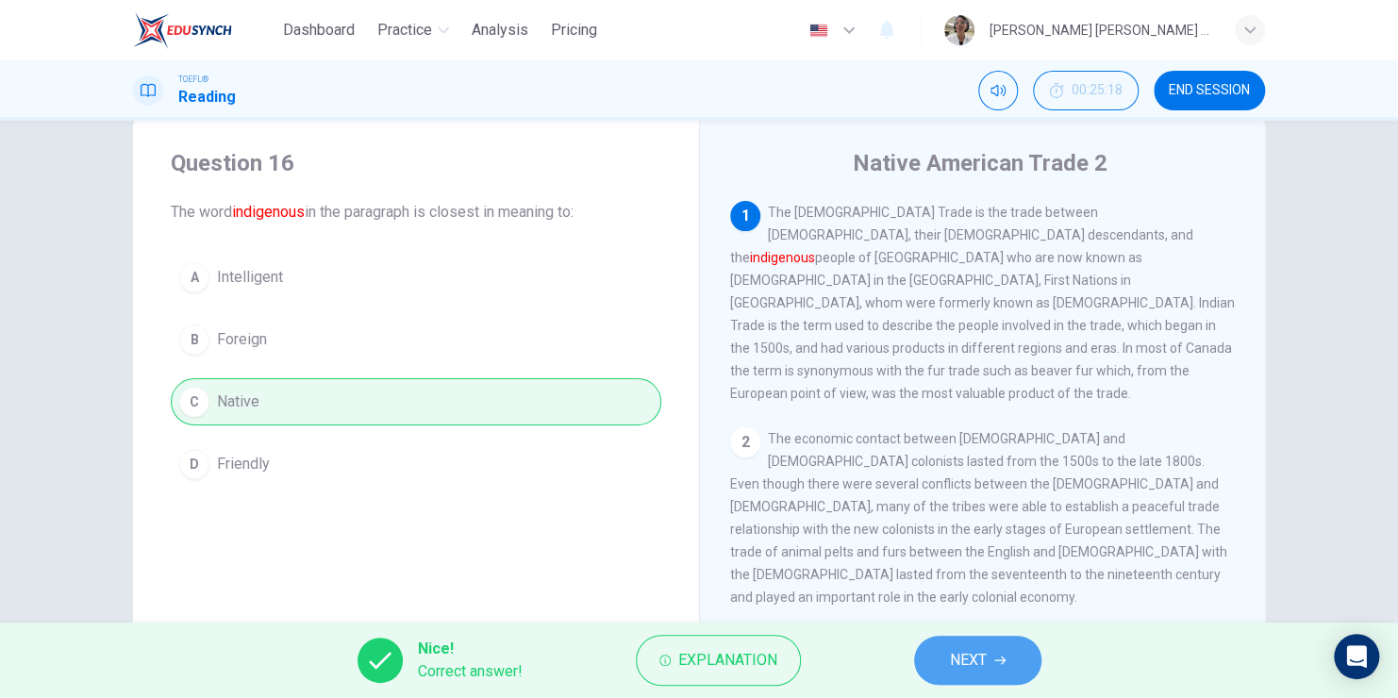
click at [958, 673] on span "NEXT" at bounding box center [968, 660] width 37 height 26
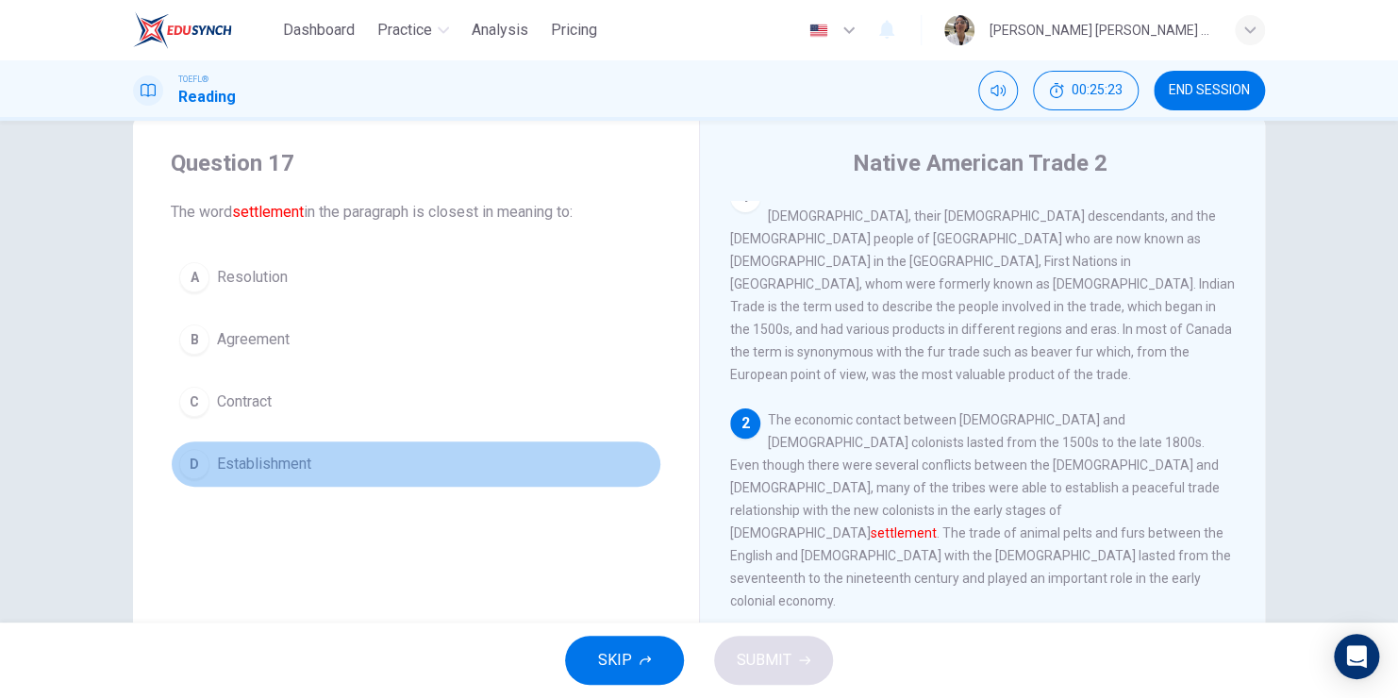
click at [191, 460] on div "D" at bounding box center [194, 464] width 30 height 30
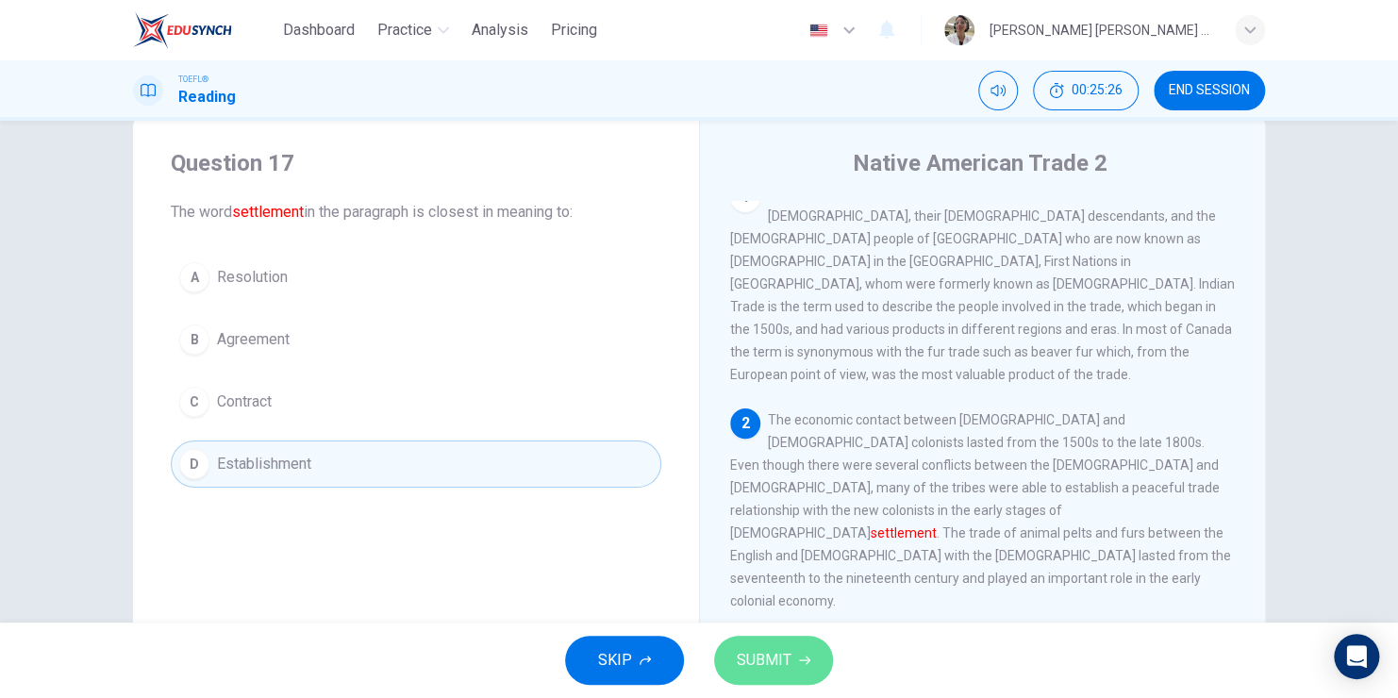
click at [775, 677] on button "SUBMIT" at bounding box center [773, 660] width 119 height 49
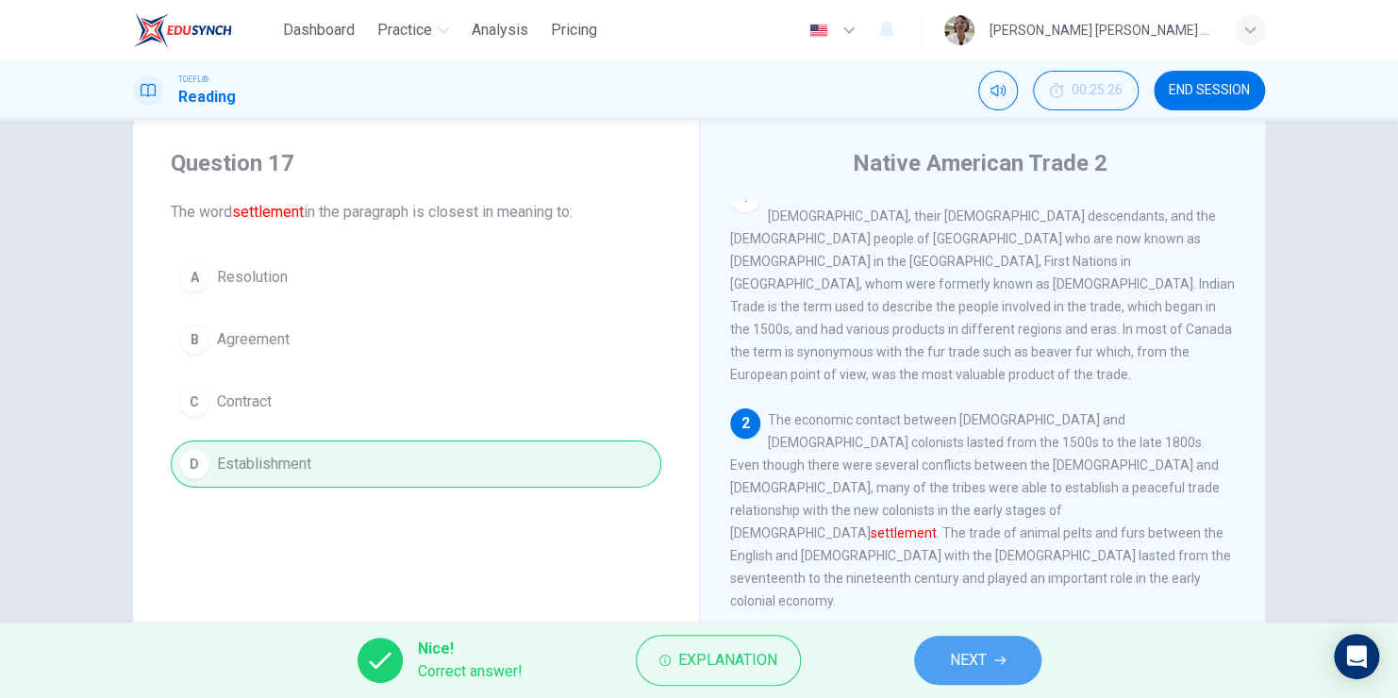
click at [955, 657] on span "NEXT" at bounding box center [968, 660] width 37 height 26
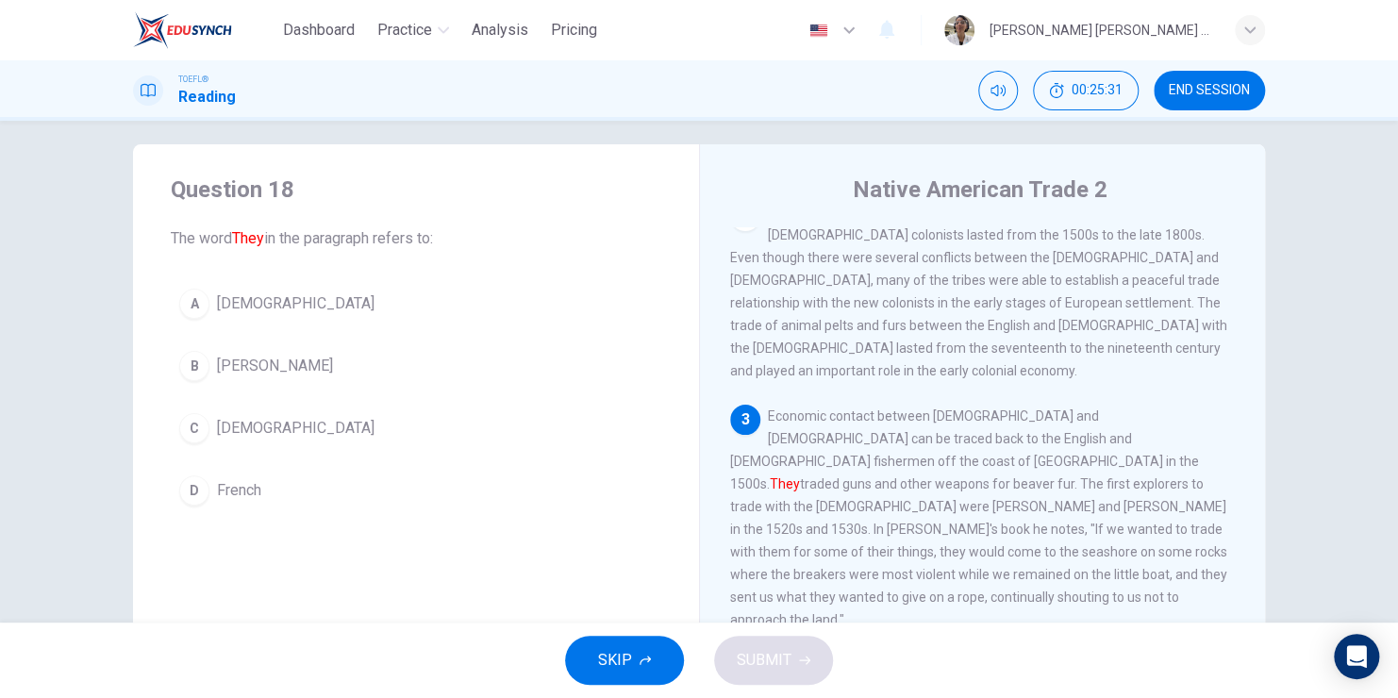
scroll to position [0, 0]
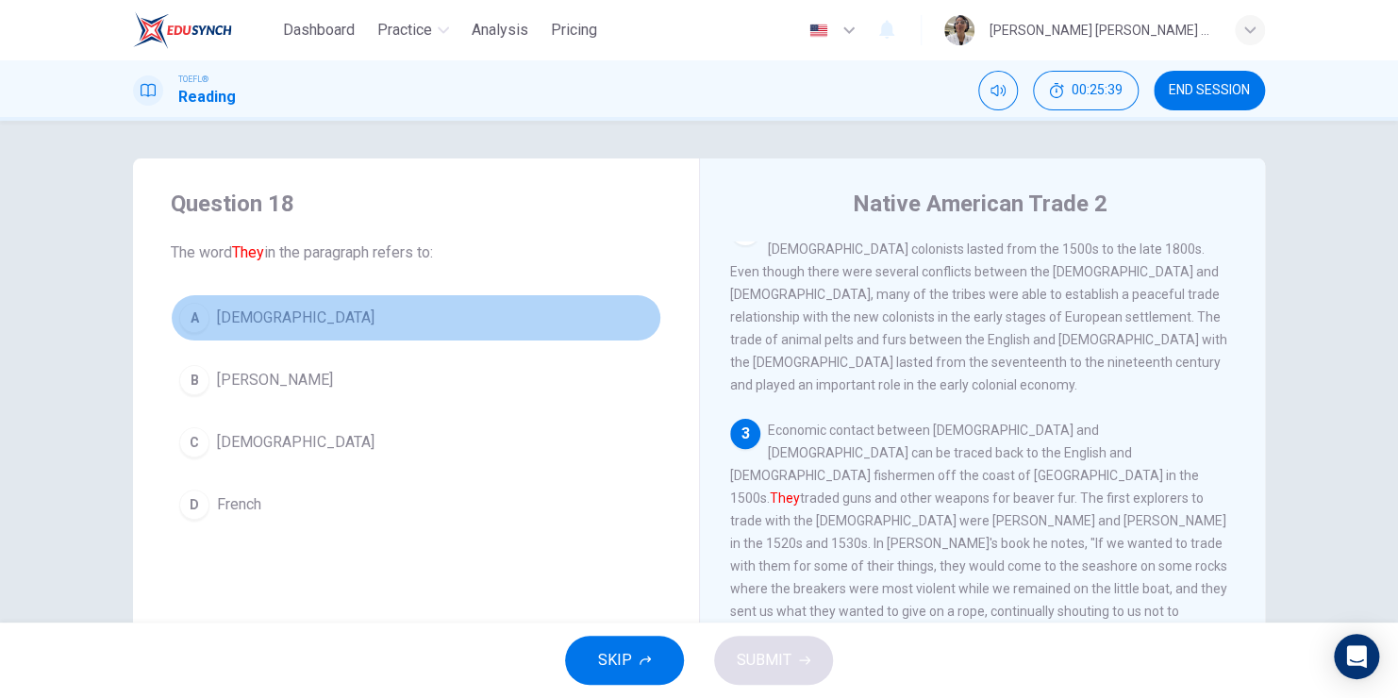
click at [193, 321] on div "A" at bounding box center [194, 318] width 30 height 30
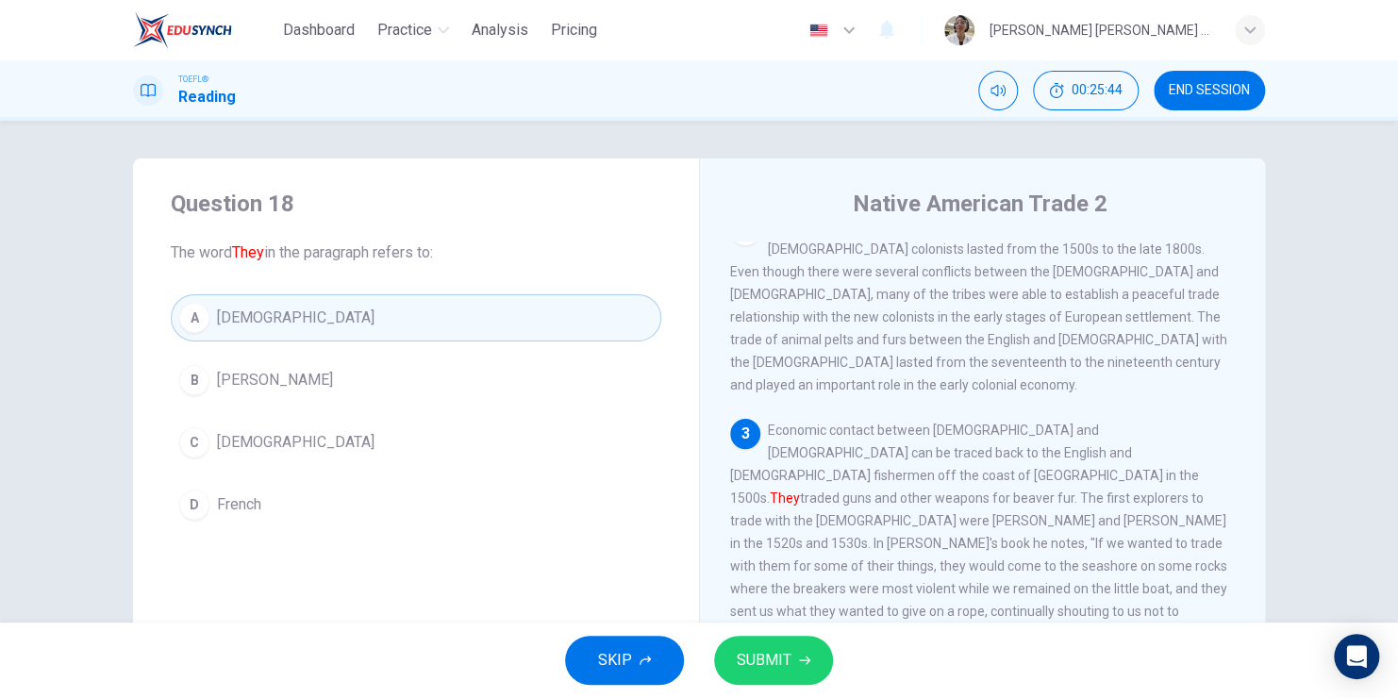
click at [755, 660] on span "SUBMIT" at bounding box center [764, 660] width 55 height 26
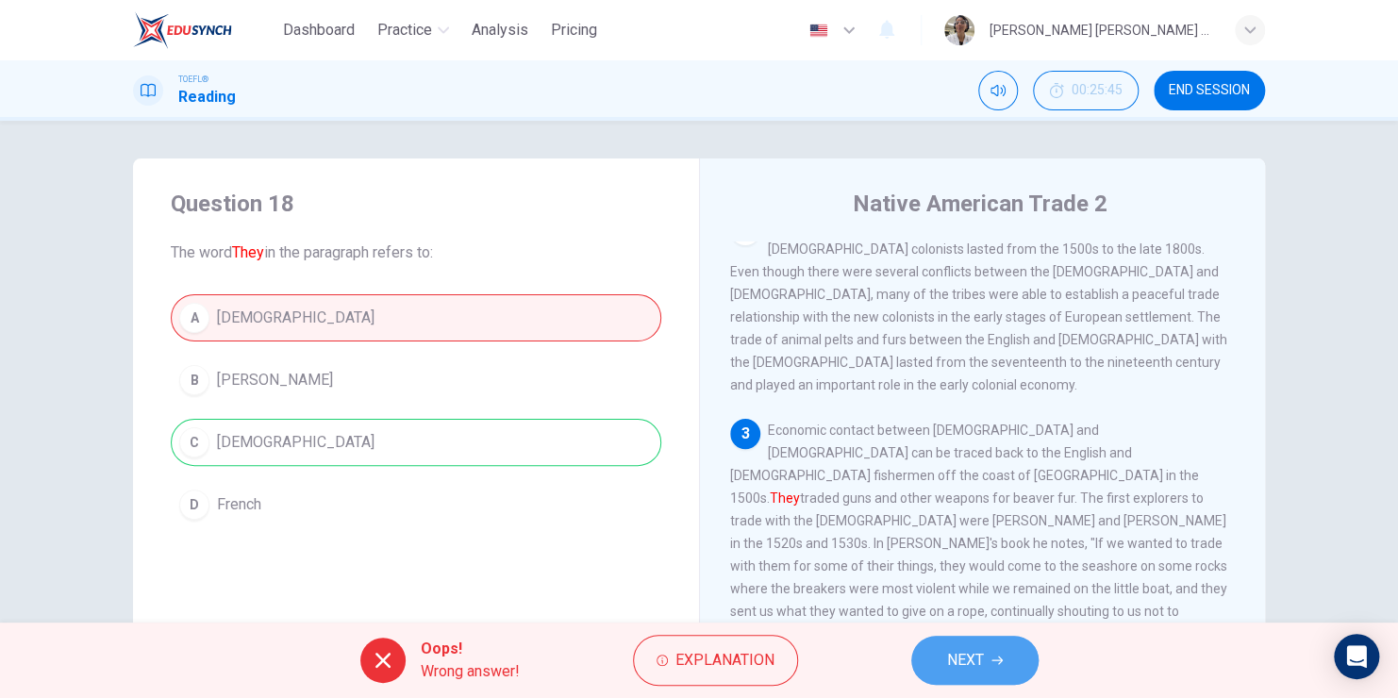
click at [1005, 660] on button "NEXT" at bounding box center [974, 660] width 127 height 49
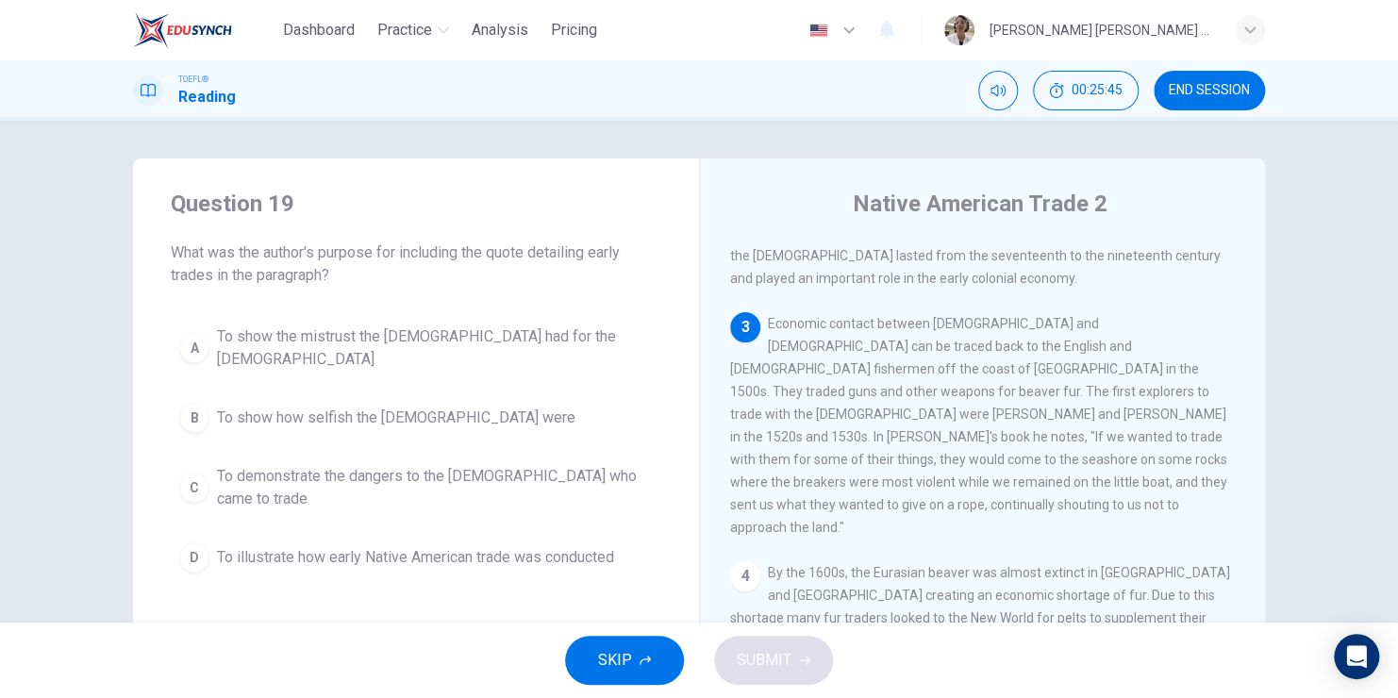
scroll to position [396, 0]
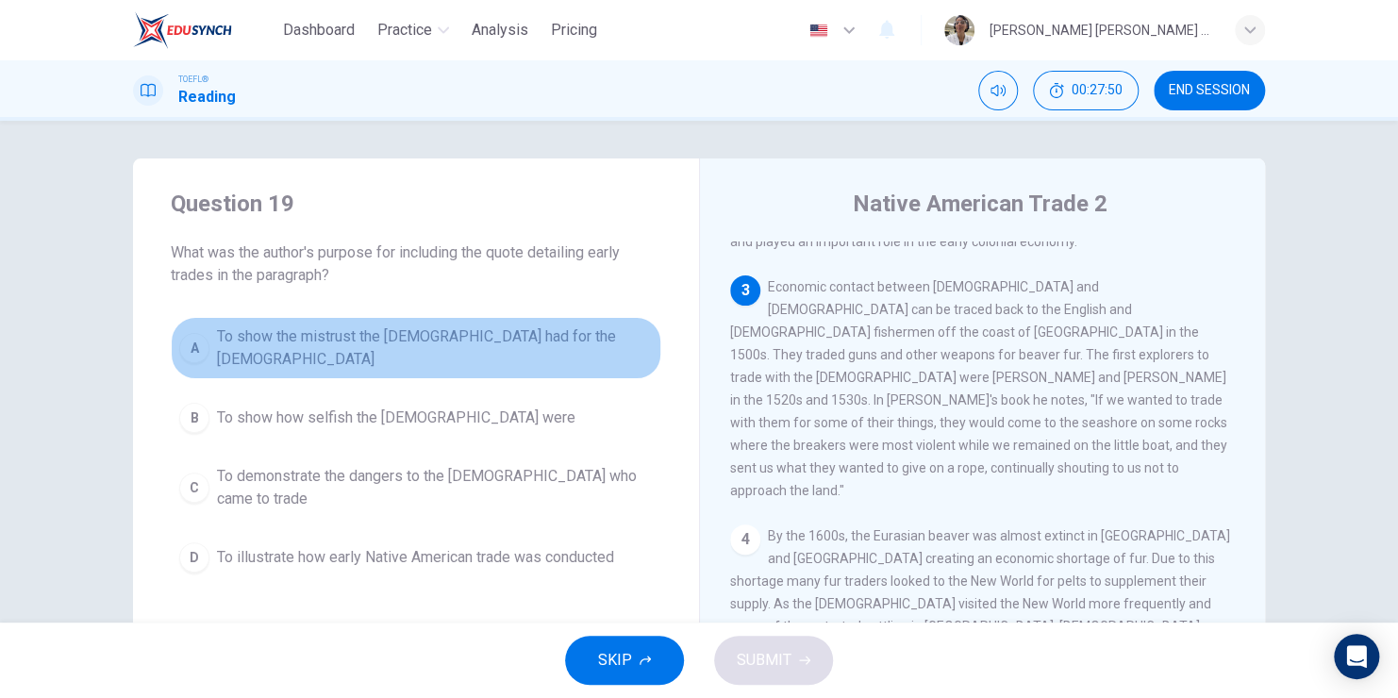
click at [182, 351] on div "A" at bounding box center [194, 348] width 30 height 30
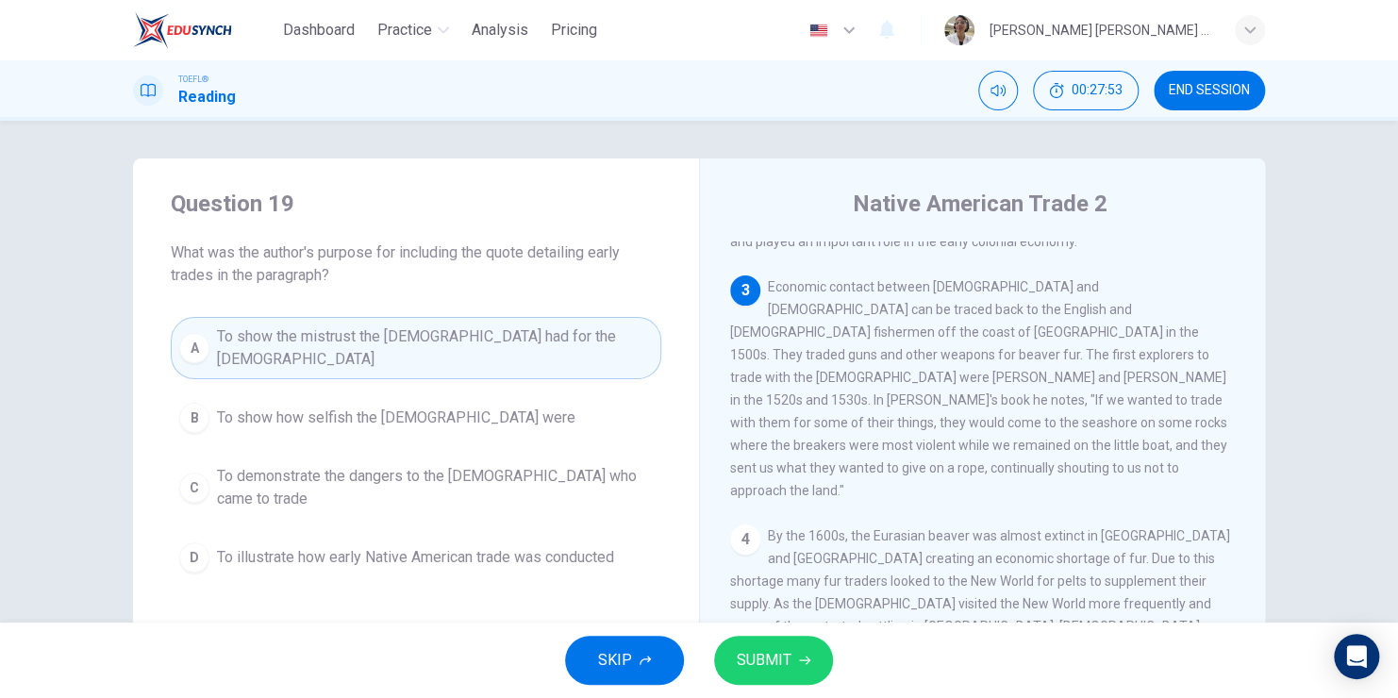
click at [755, 663] on span "SUBMIT" at bounding box center [764, 660] width 55 height 26
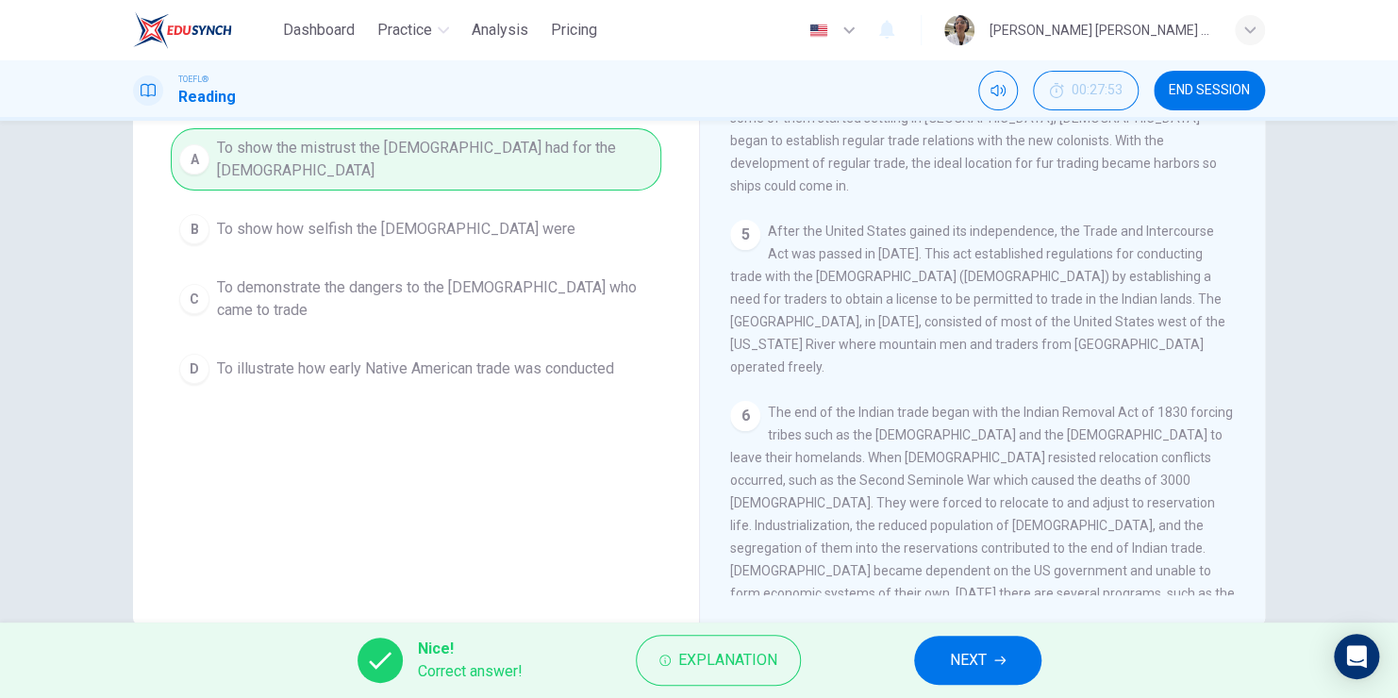
scroll to position [0, 0]
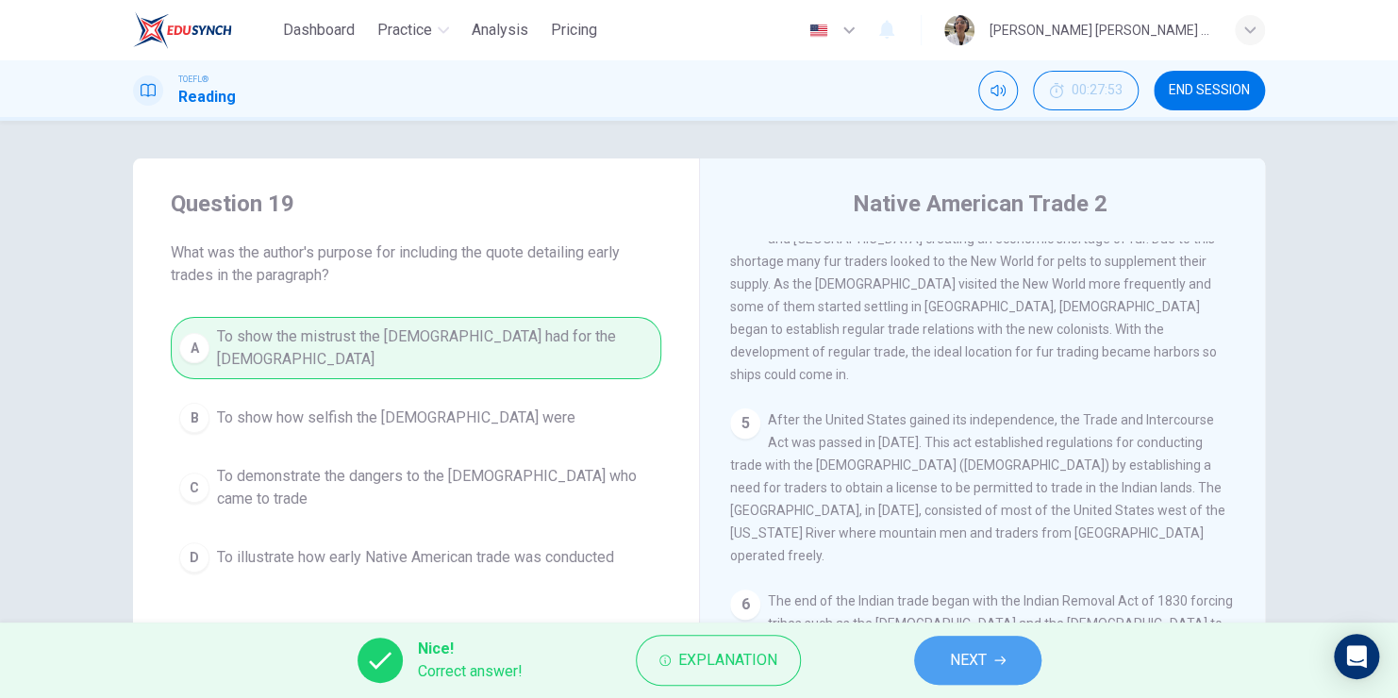
click at [982, 662] on span "NEXT" at bounding box center [968, 660] width 37 height 26
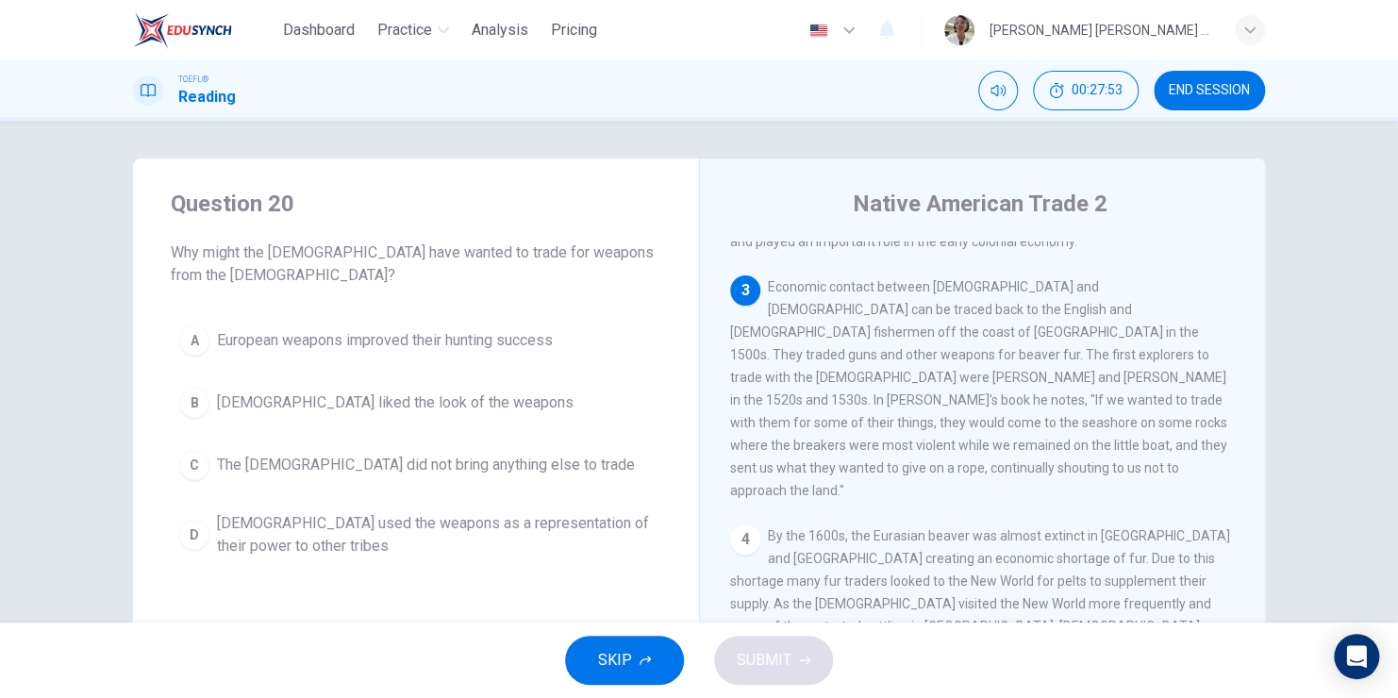
scroll to position [396, 0]
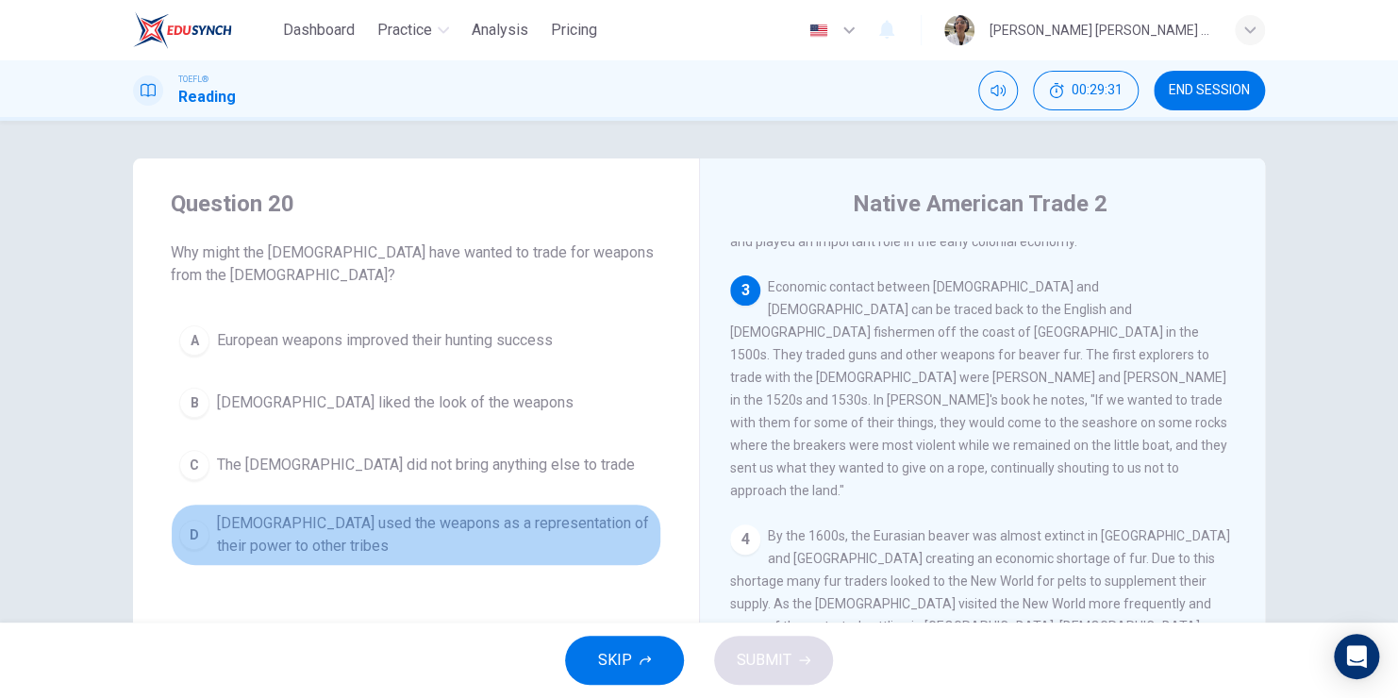
click at [207, 528] on button "D [DEMOGRAPHIC_DATA] used the weapons as a representation of their power to oth…" at bounding box center [416, 535] width 491 height 62
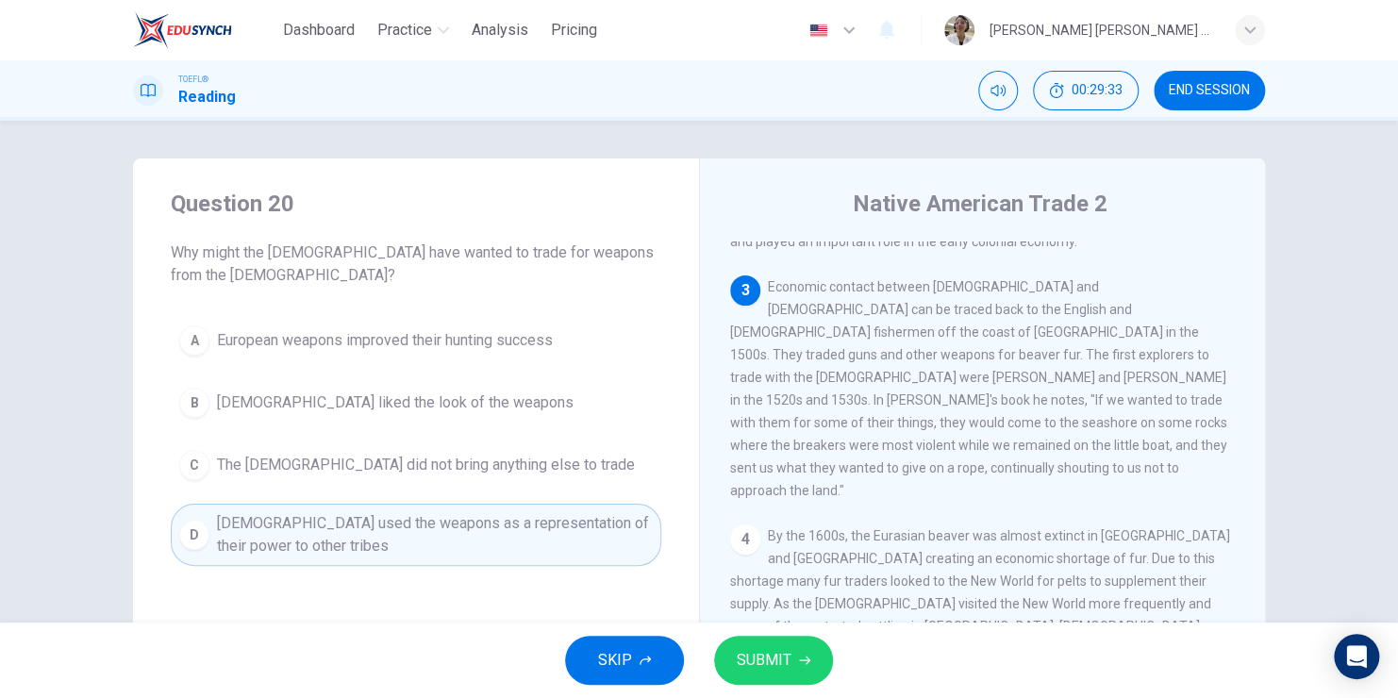
click at [759, 663] on span "SUBMIT" at bounding box center [764, 660] width 55 height 26
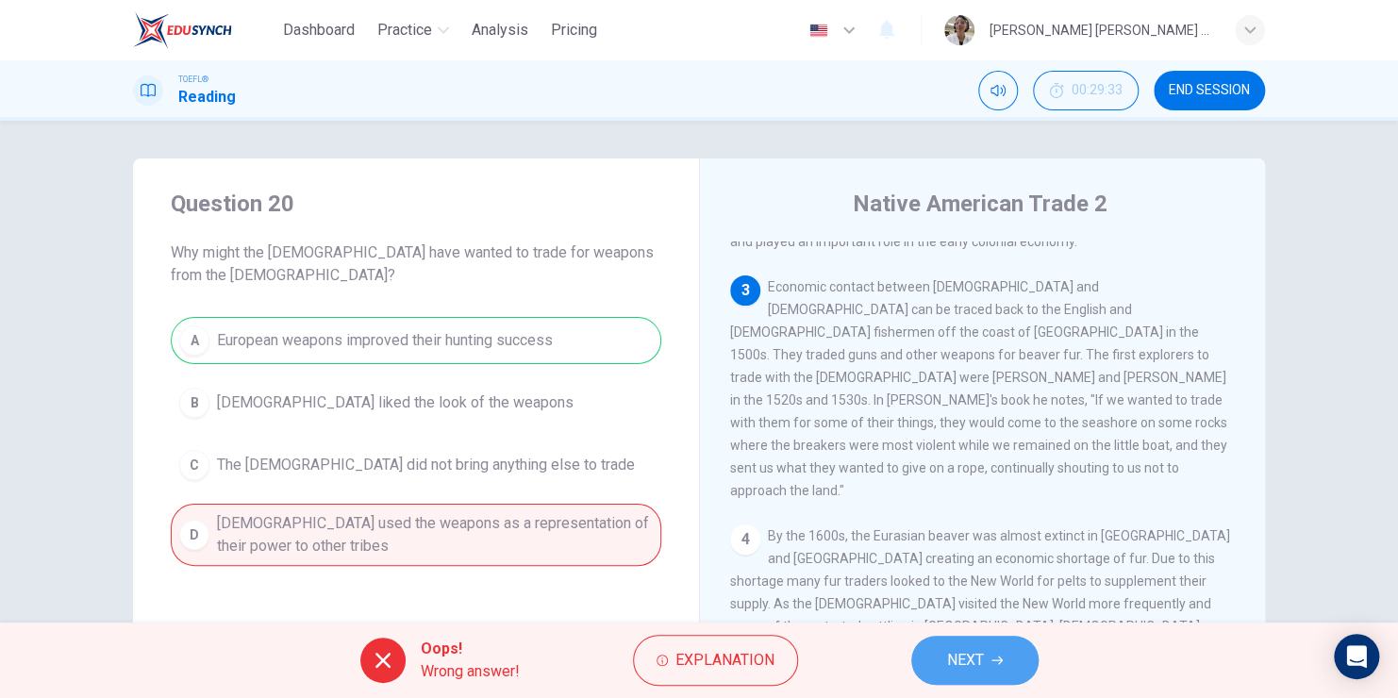
click at [956, 658] on span "NEXT" at bounding box center [965, 660] width 37 height 26
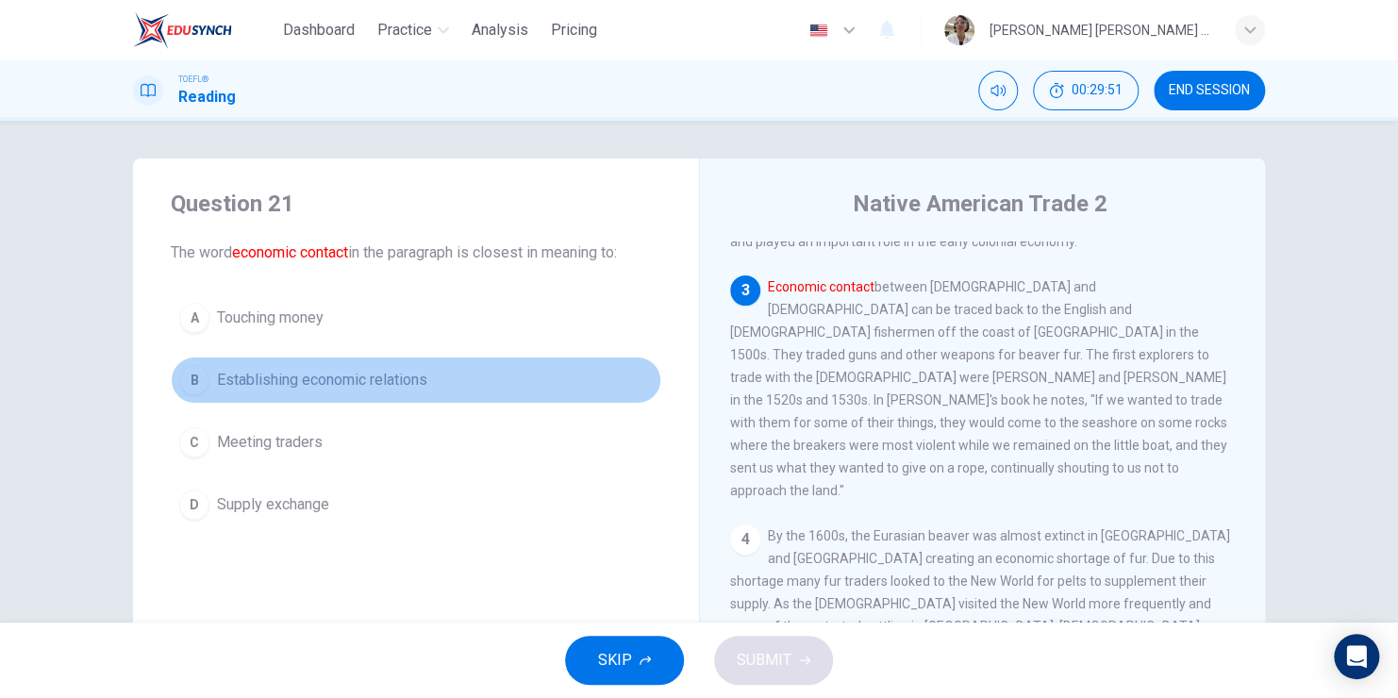
click at [187, 387] on div "B" at bounding box center [194, 380] width 30 height 30
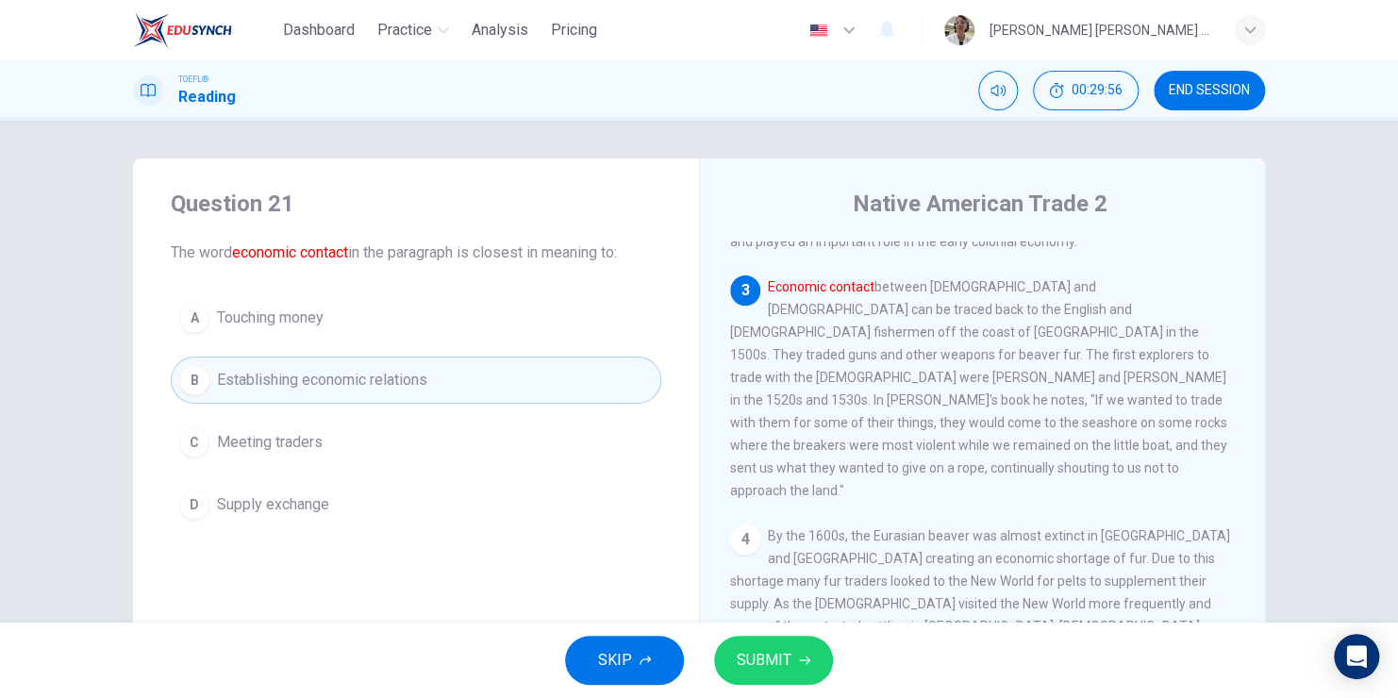
click at [782, 659] on span "SUBMIT" at bounding box center [764, 660] width 55 height 26
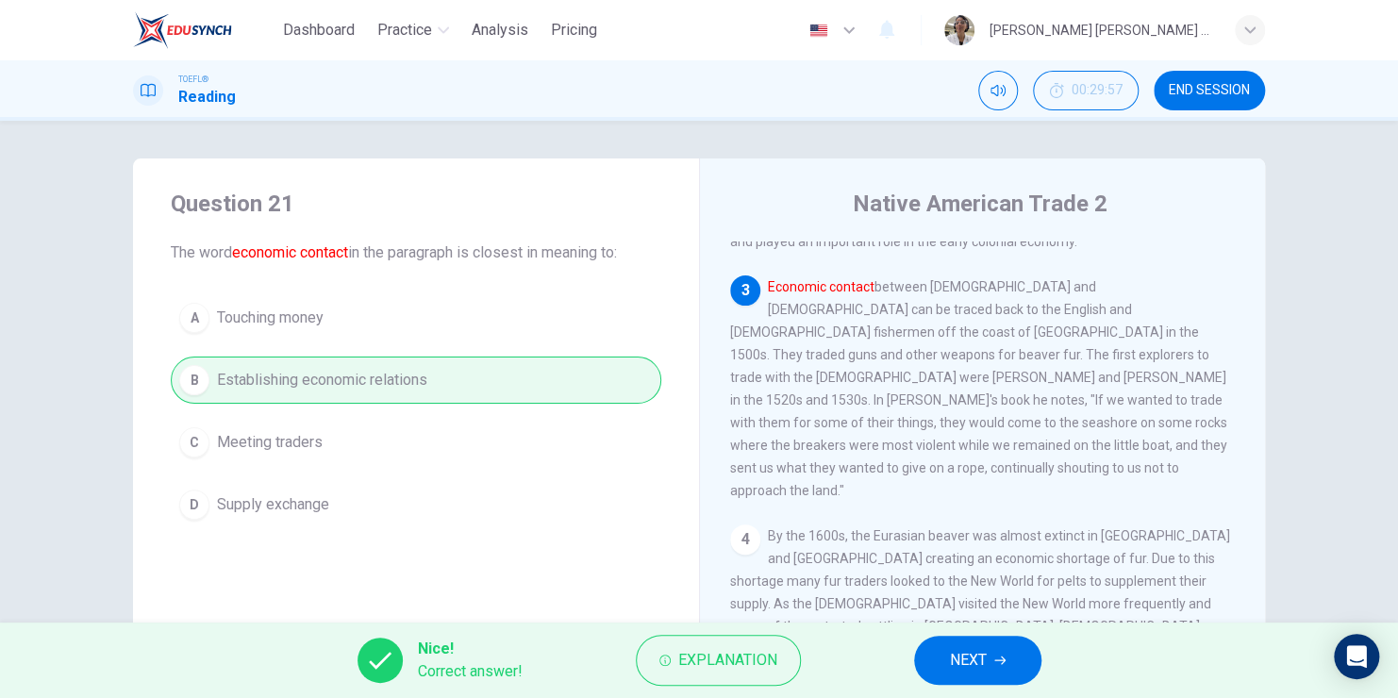
click at [973, 665] on span "NEXT" at bounding box center [968, 660] width 37 height 26
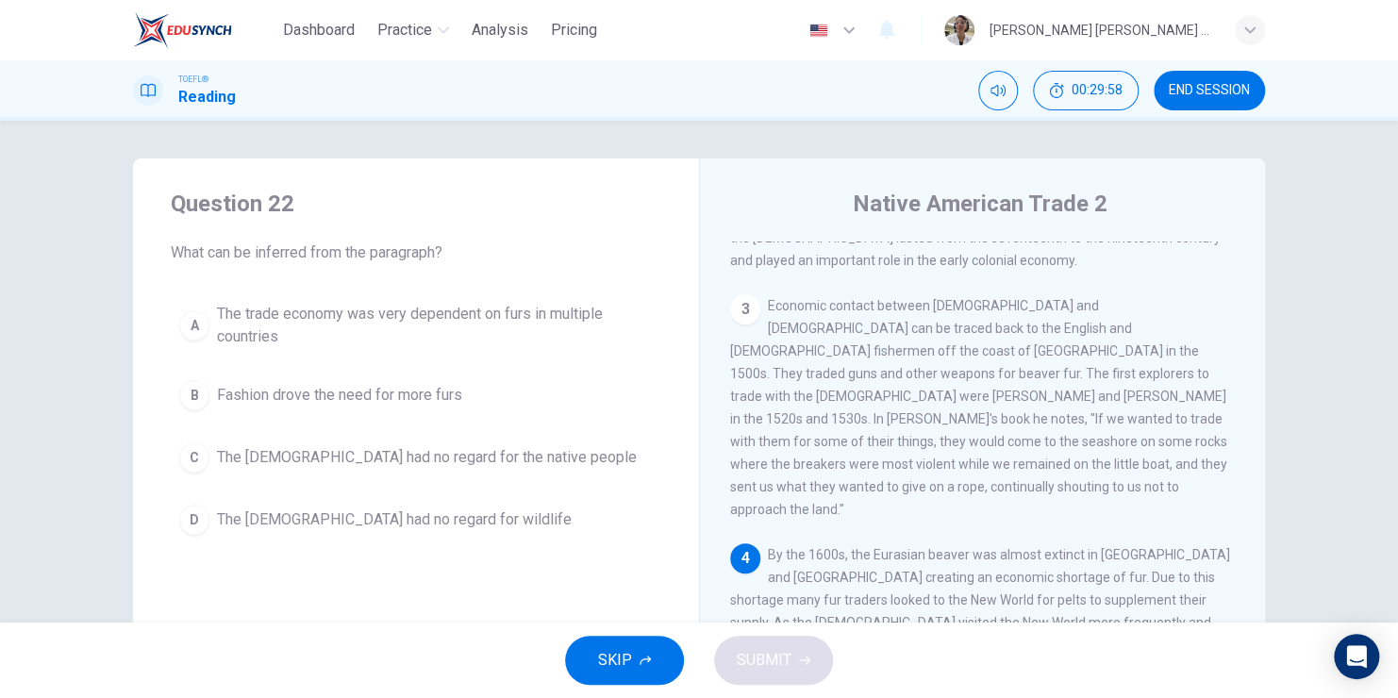
scroll to position [566, 0]
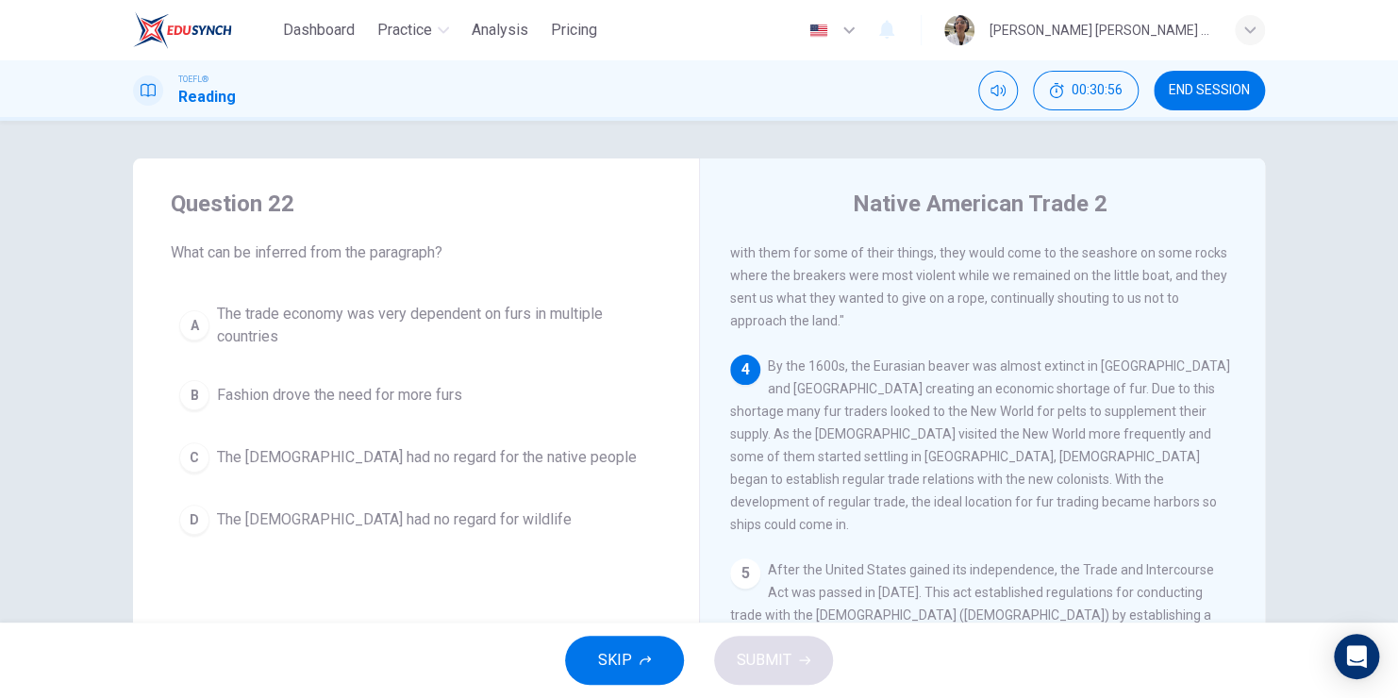
click at [189, 317] on div "A" at bounding box center [194, 325] width 30 height 30
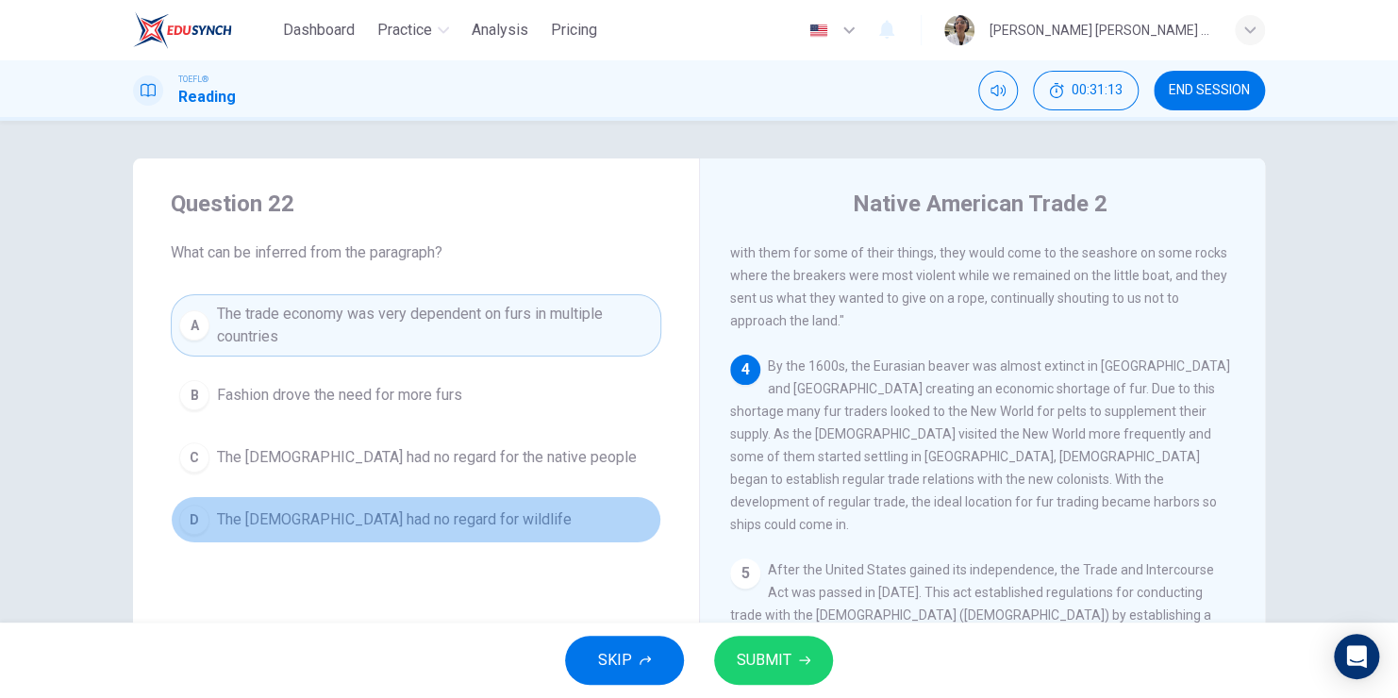
click at [651, 506] on button "D The [DEMOGRAPHIC_DATA] had no regard for wildlife" at bounding box center [416, 519] width 491 height 47
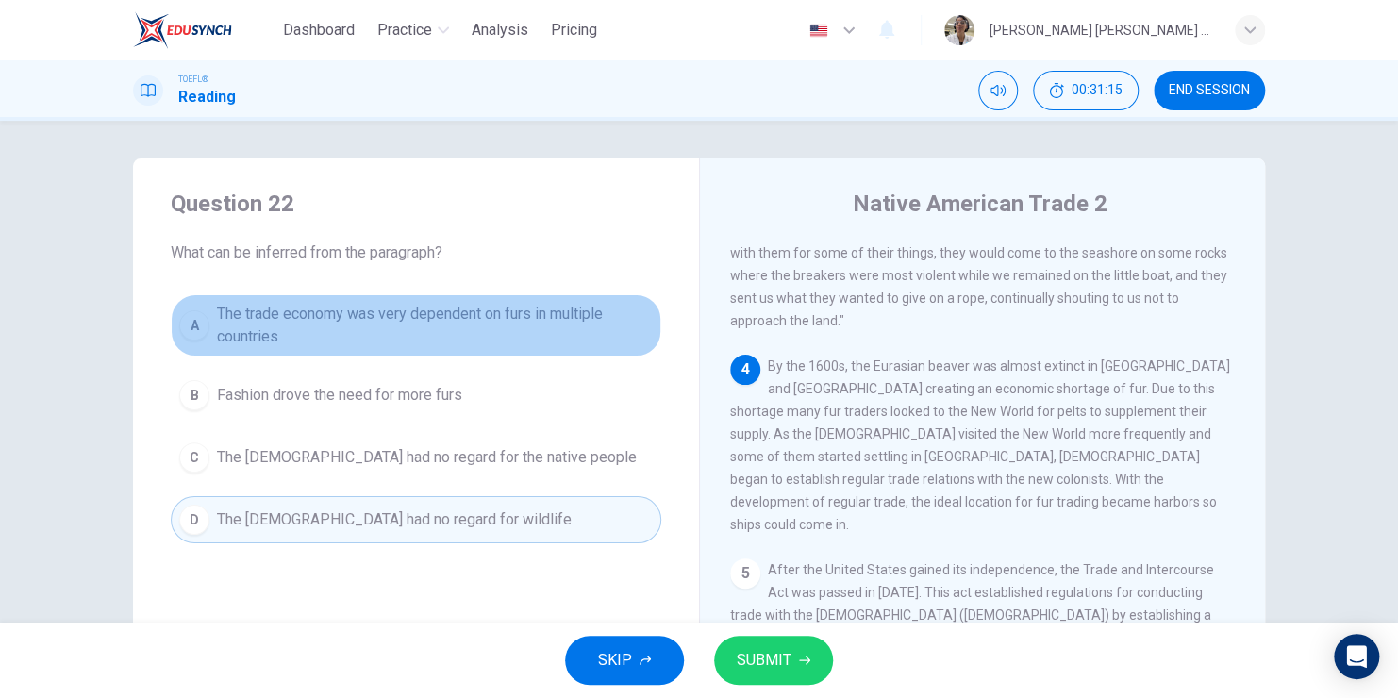
click at [419, 318] on span "The trade economy was very dependent on furs in multiple countries" at bounding box center [435, 325] width 436 height 45
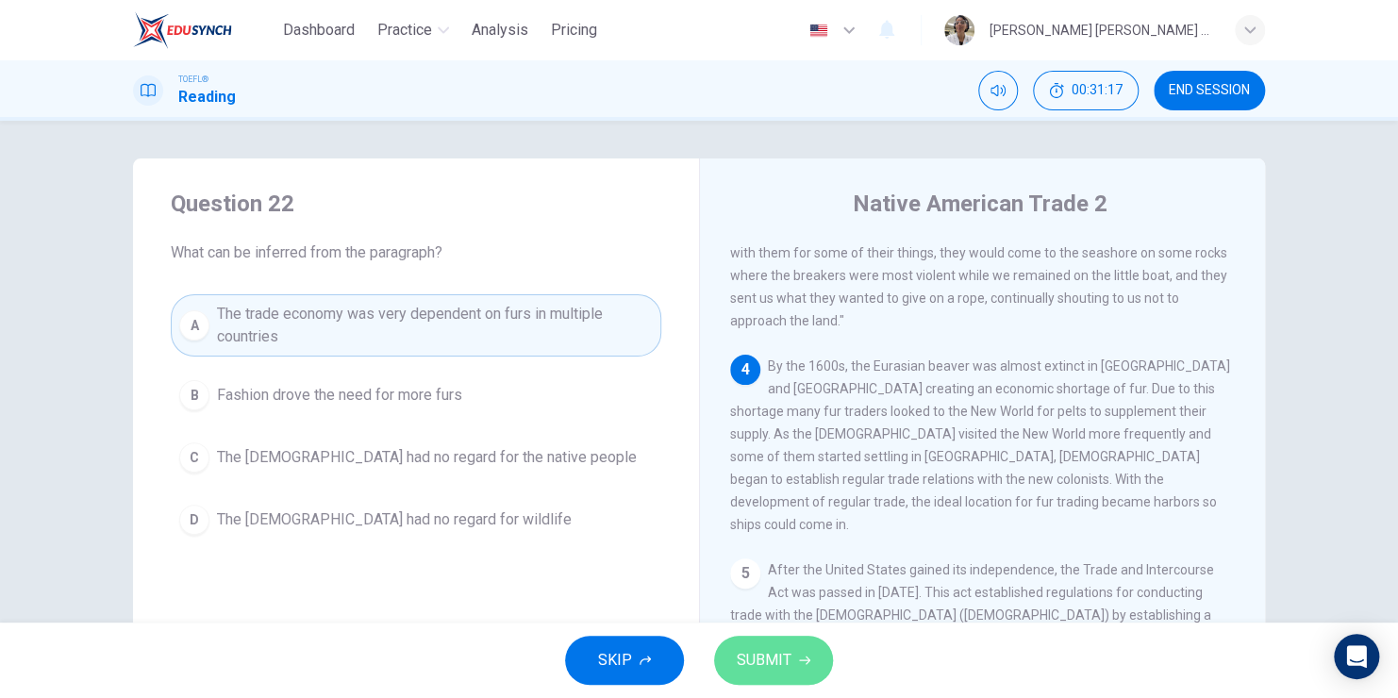
click at [786, 666] on span "SUBMIT" at bounding box center [764, 660] width 55 height 26
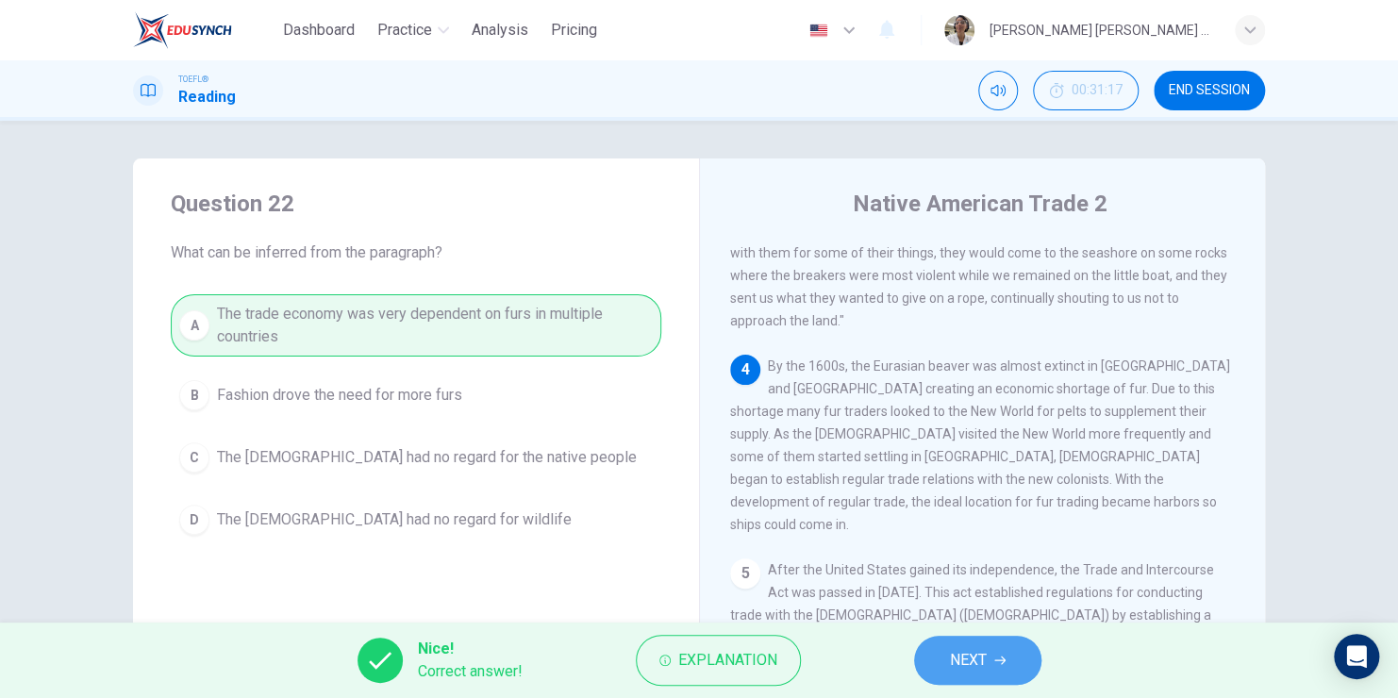
click at [986, 661] on span "NEXT" at bounding box center [968, 660] width 37 height 26
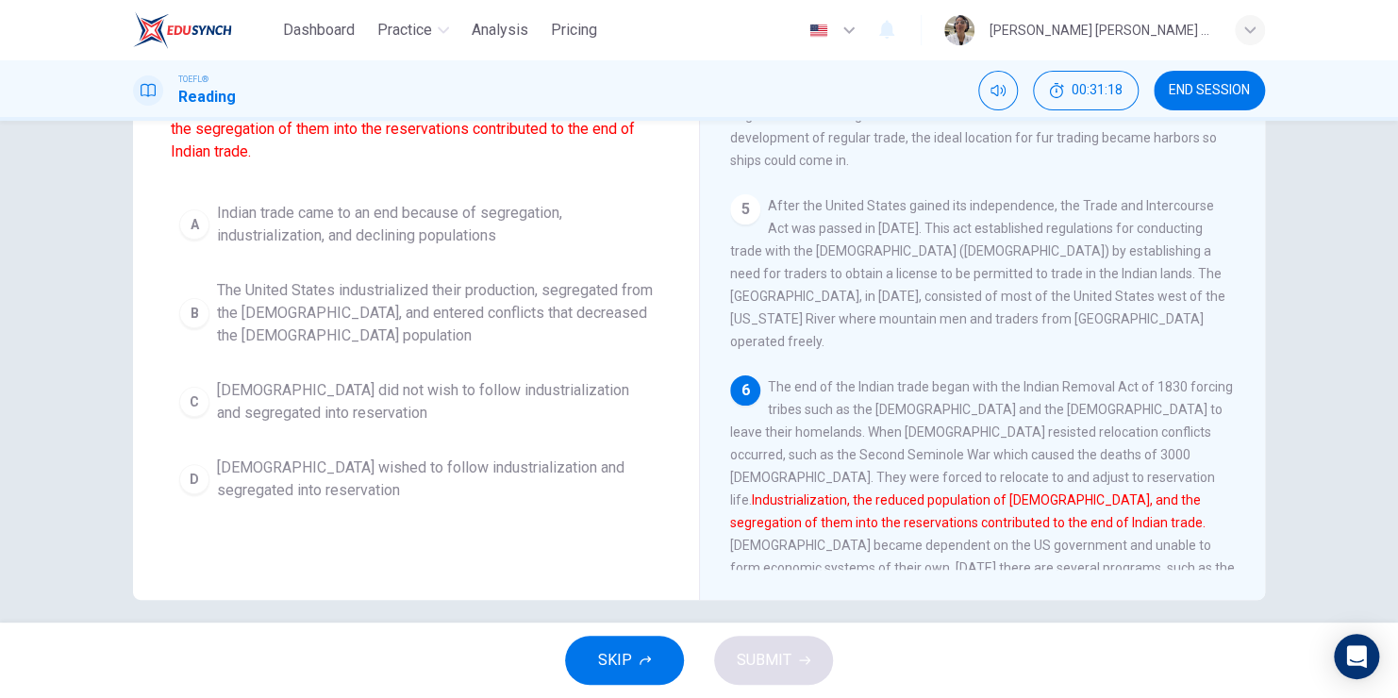
scroll to position [229, 0]
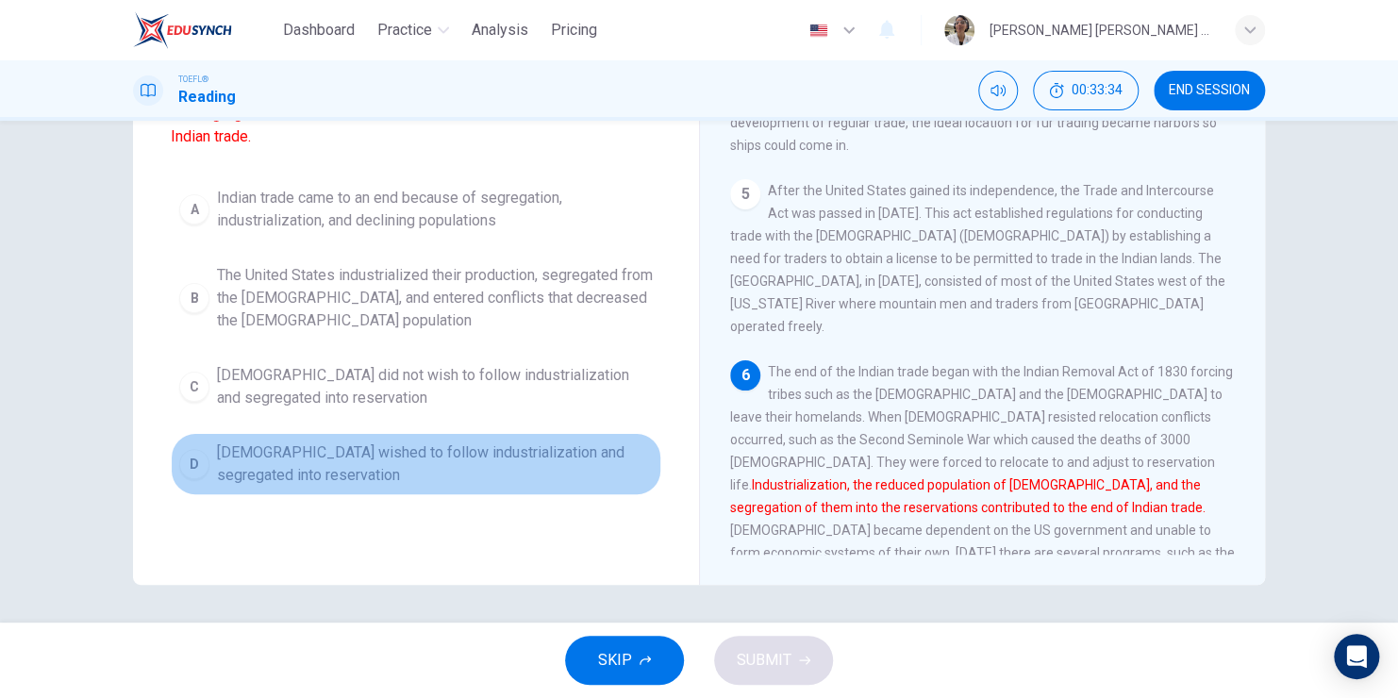
click at [182, 467] on div "D" at bounding box center [194, 464] width 30 height 30
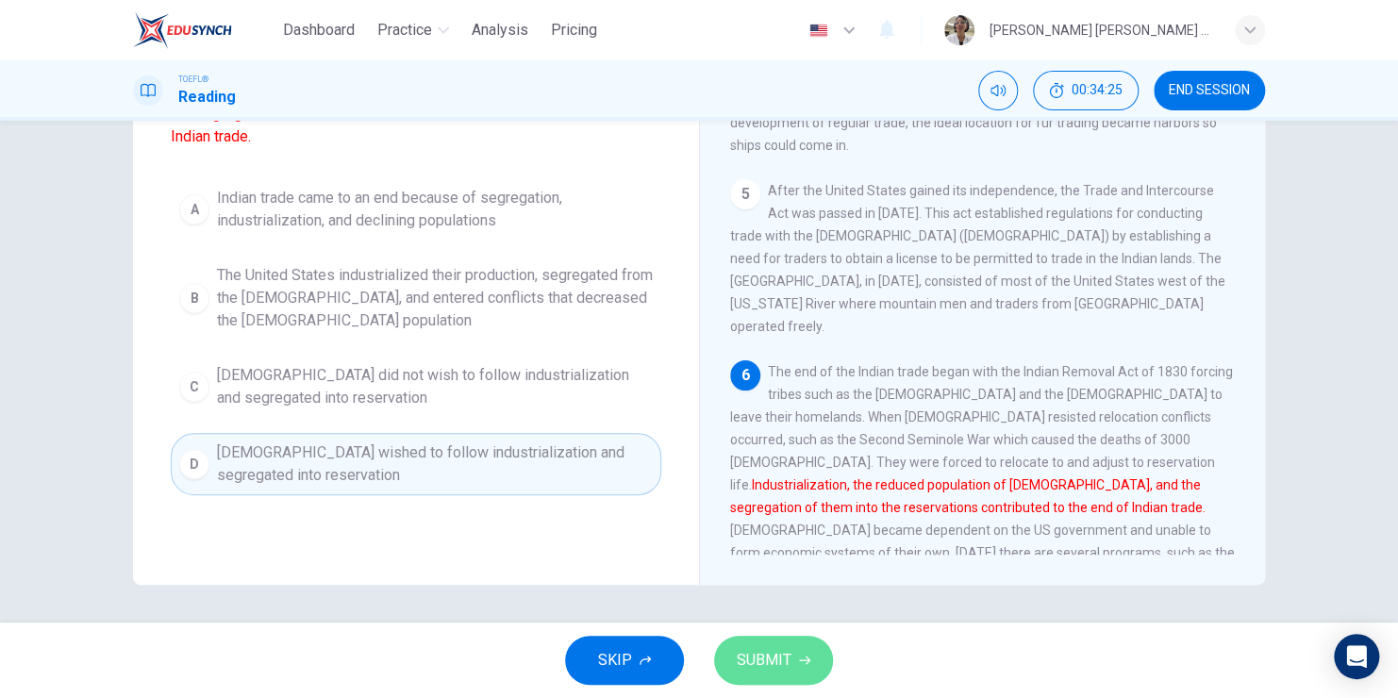
click at [791, 667] on button "SUBMIT" at bounding box center [773, 660] width 119 height 49
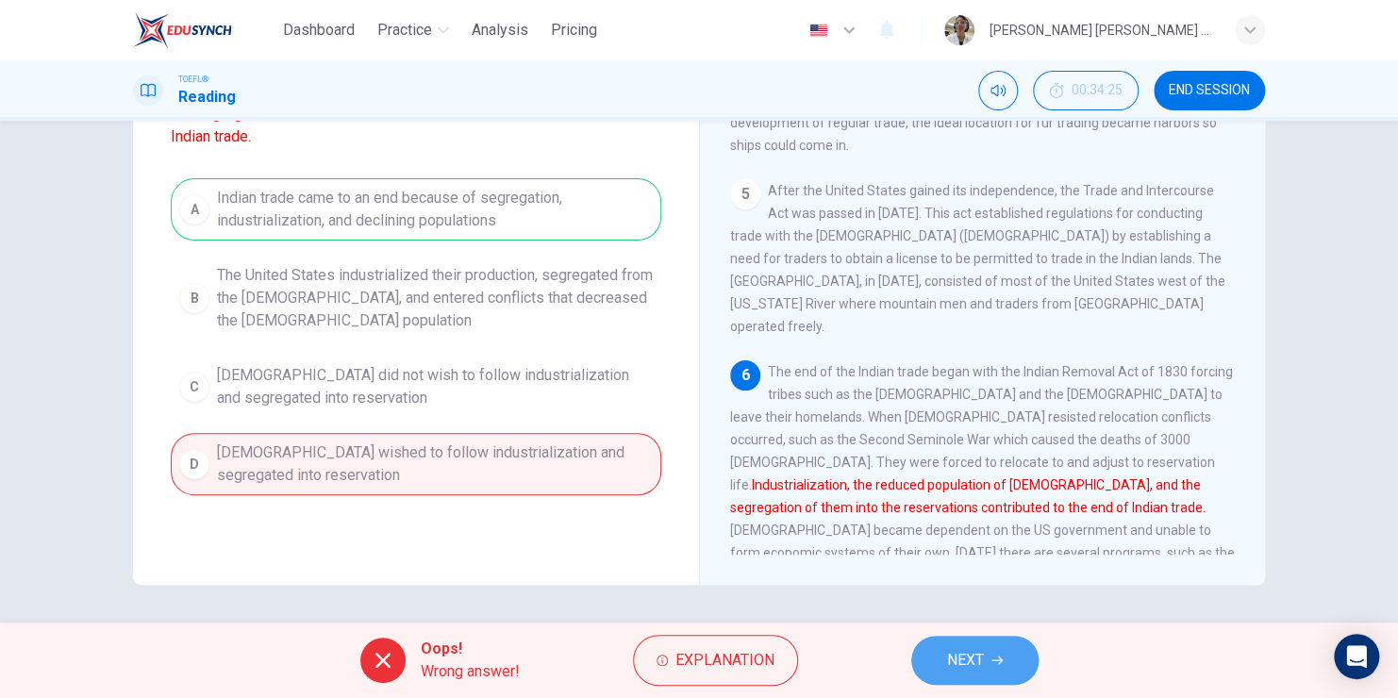
click at [989, 661] on button "NEXT" at bounding box center [974, 660] width 127 height 49
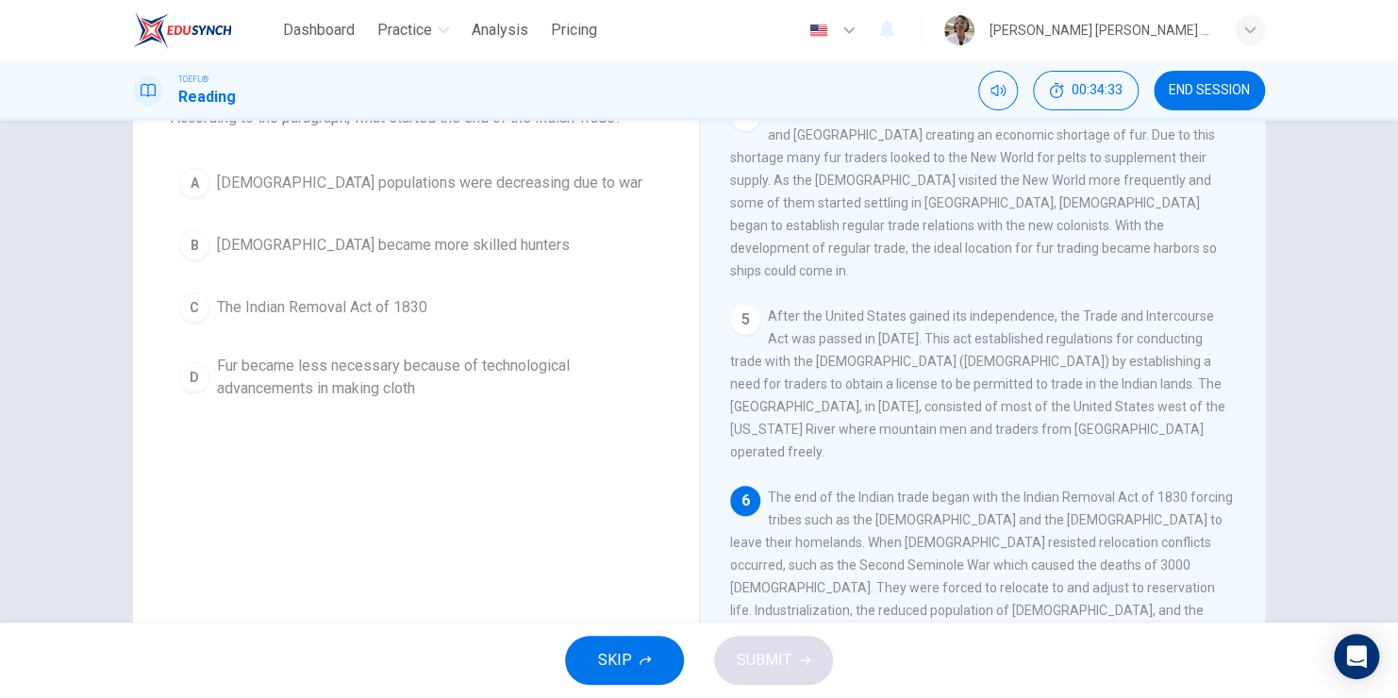
scroll to position [716, 0]
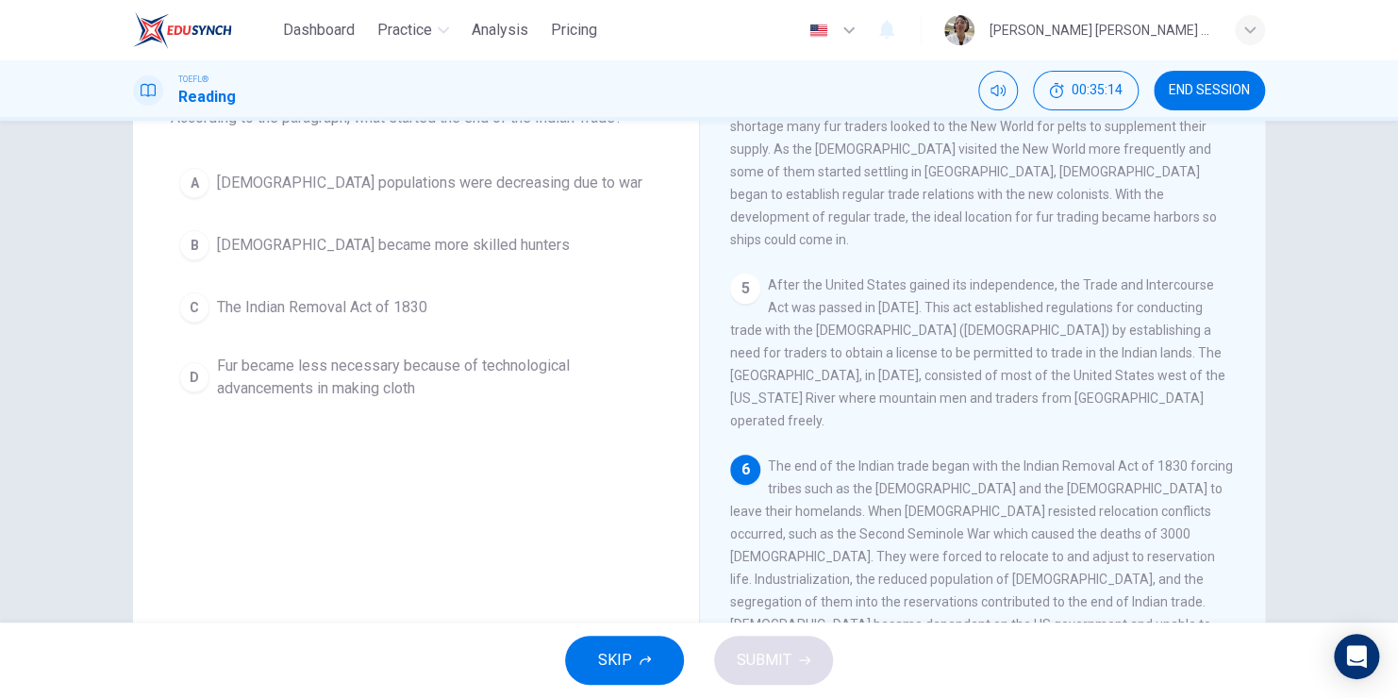
click at [187, 187] on div "A" at bounding box center [194, 183] width 30 height 30
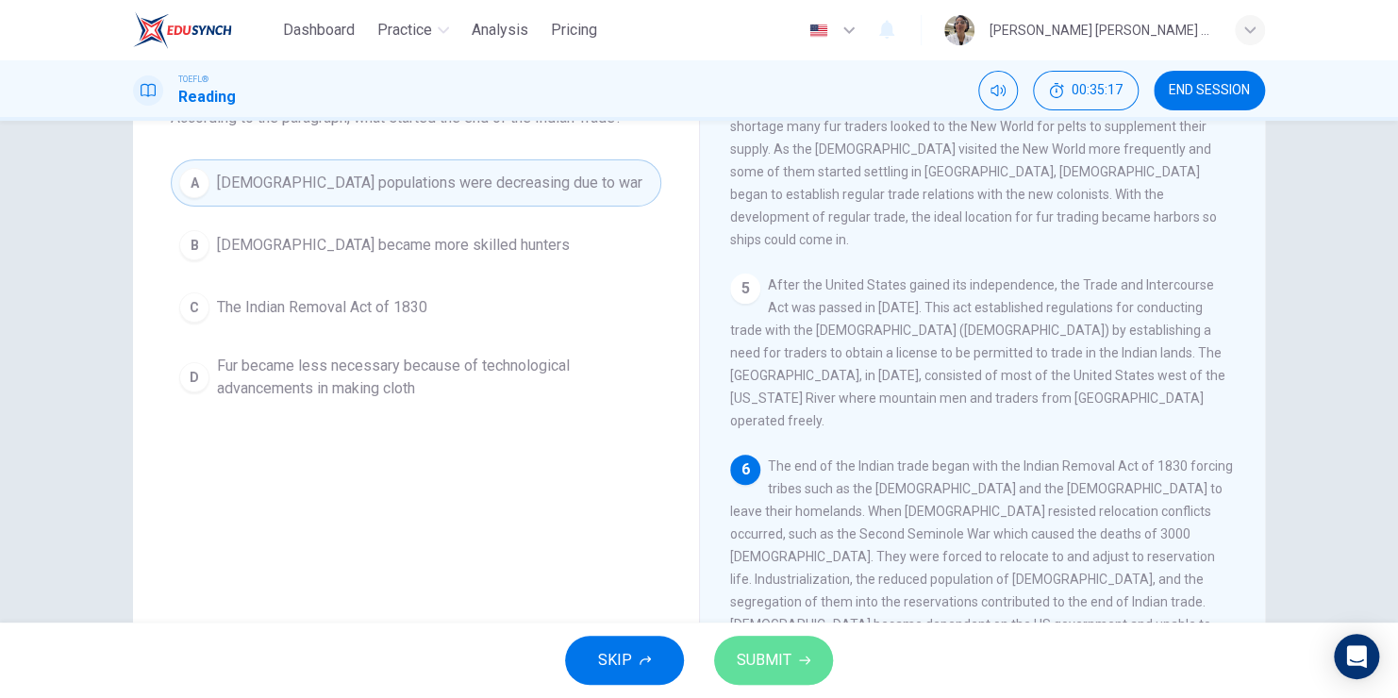
click at [725, 649] on button "SUBMIT" at bounding box center [773, 660] width 119 height 49
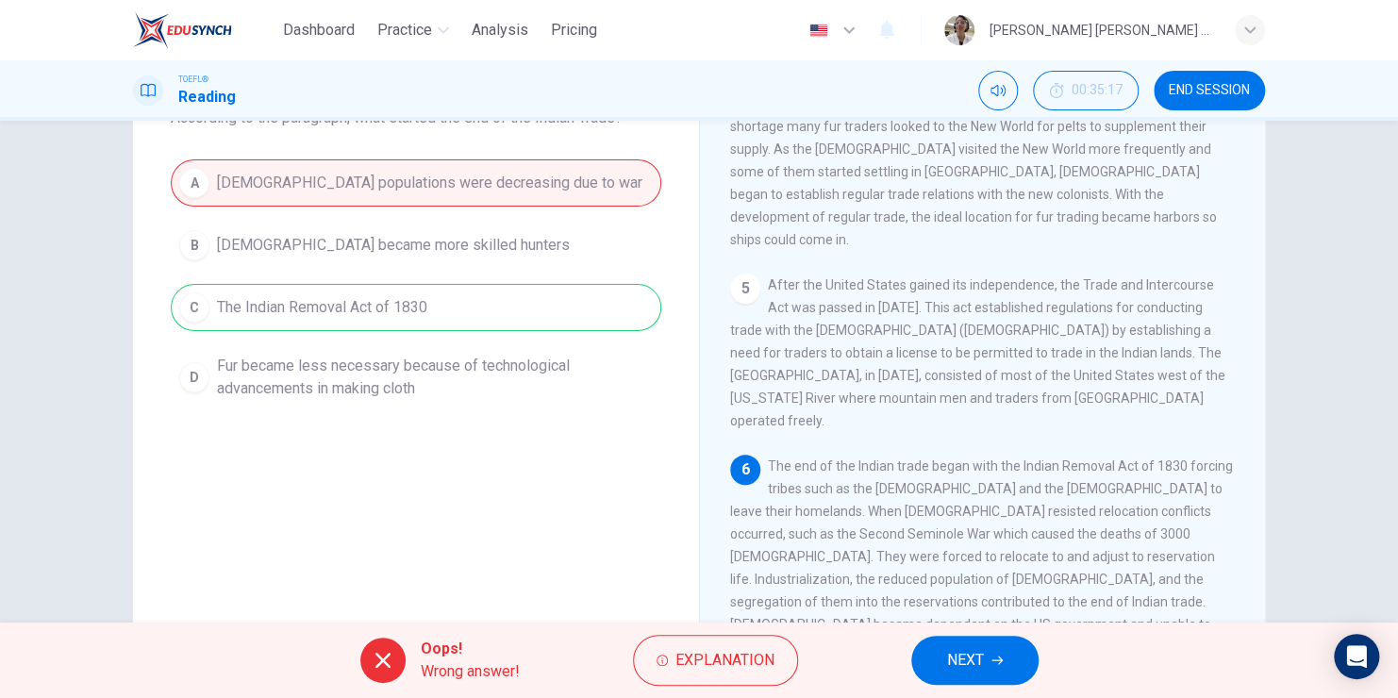
click at [981, 648] on span "NEXT" at bounding box center [965, 660] width 37 height 26
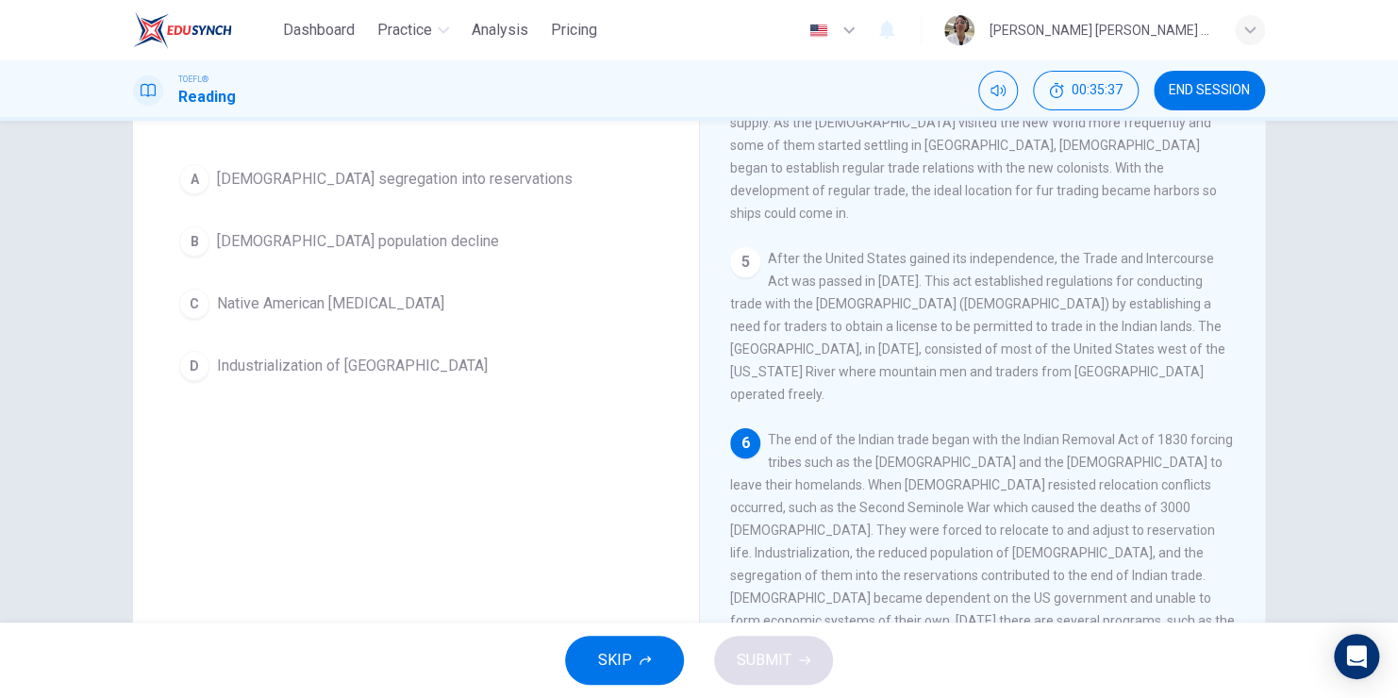
scroll to position [135, 0]
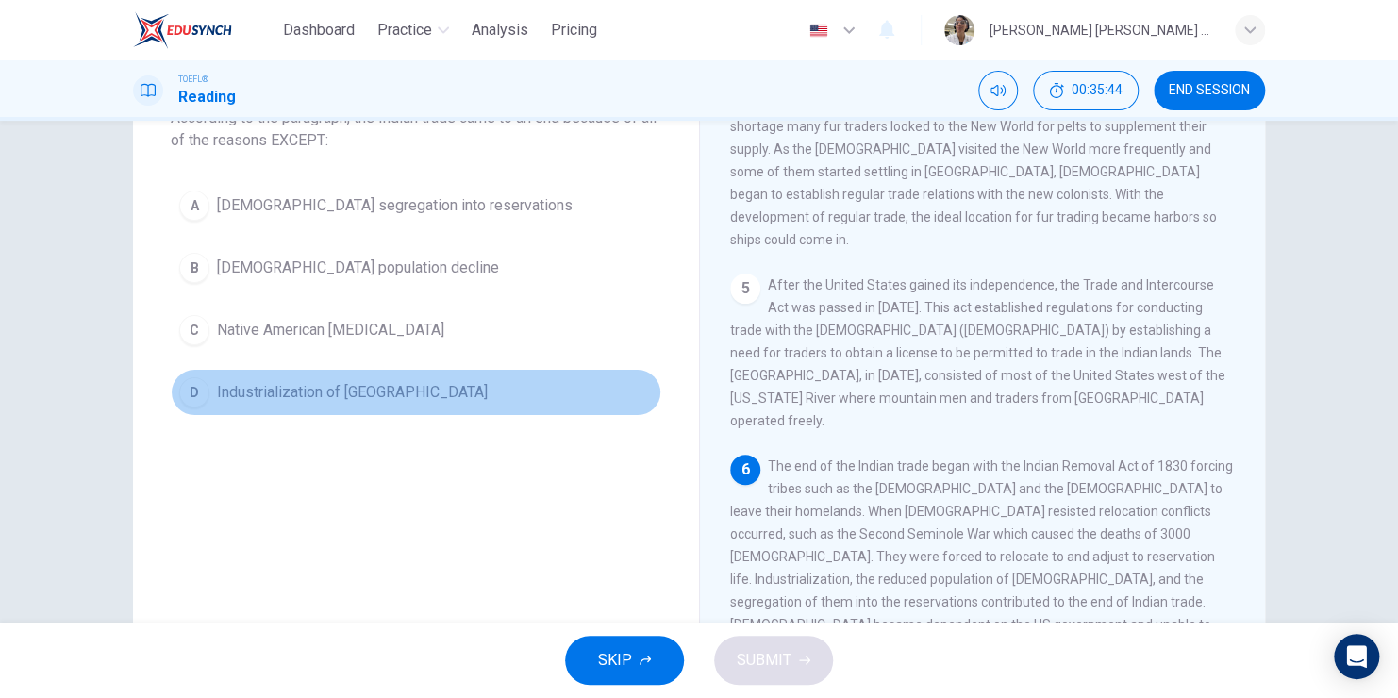
click at [181, 392] on div "D" at bounding box center [194, 392] width 30 height 30
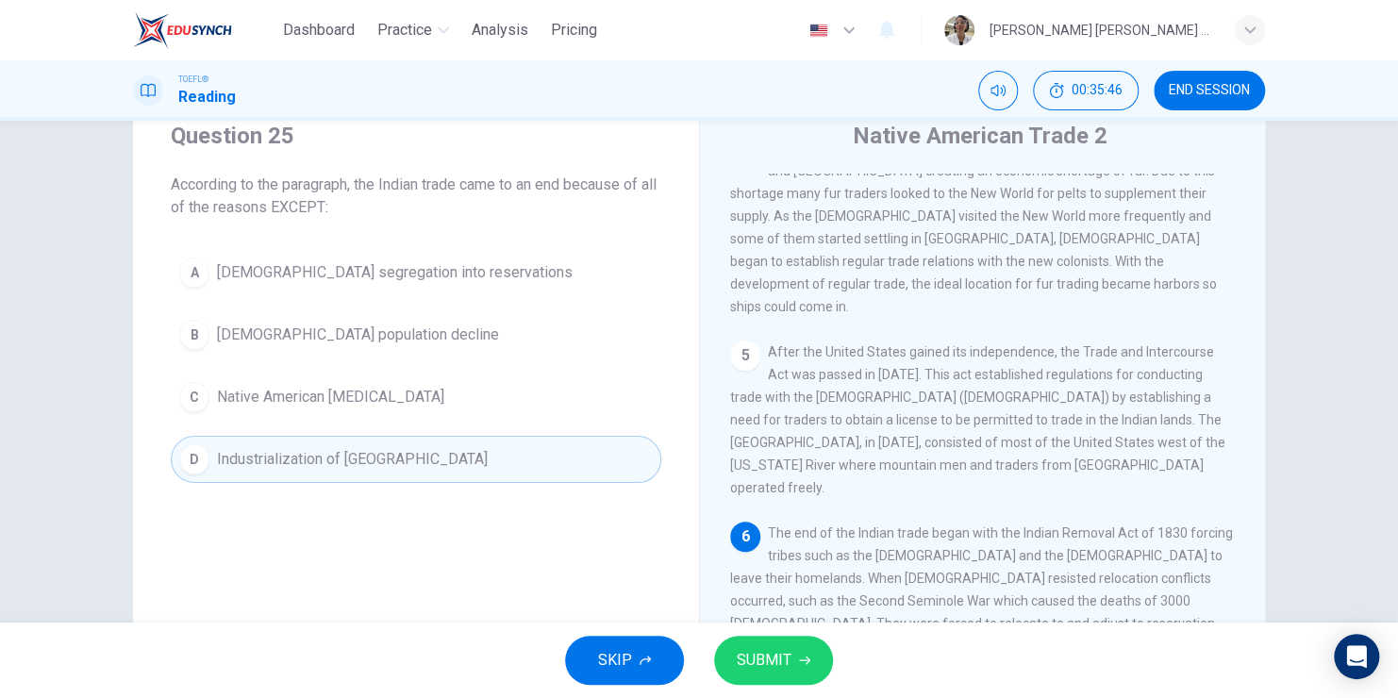
scroll to position [41, 0]
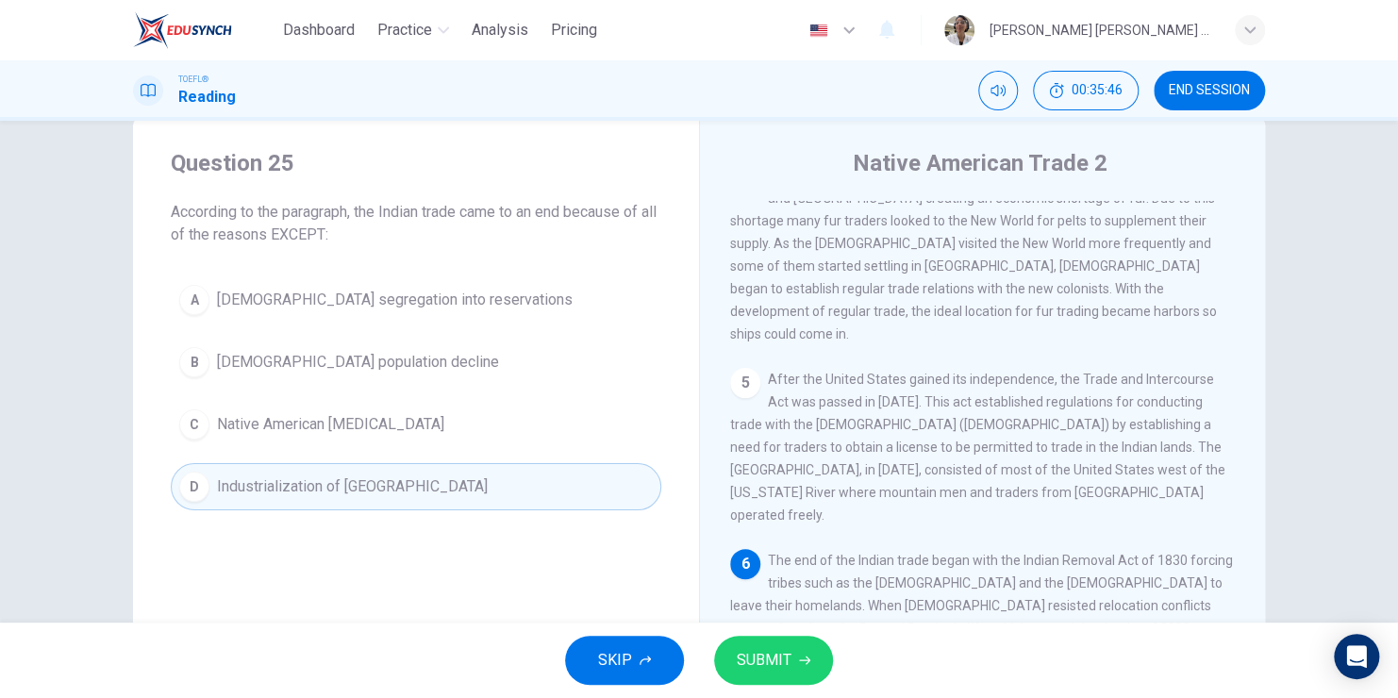
click at [180, 423] on div "C" at bounding box center [194, 424] width 30 height 30
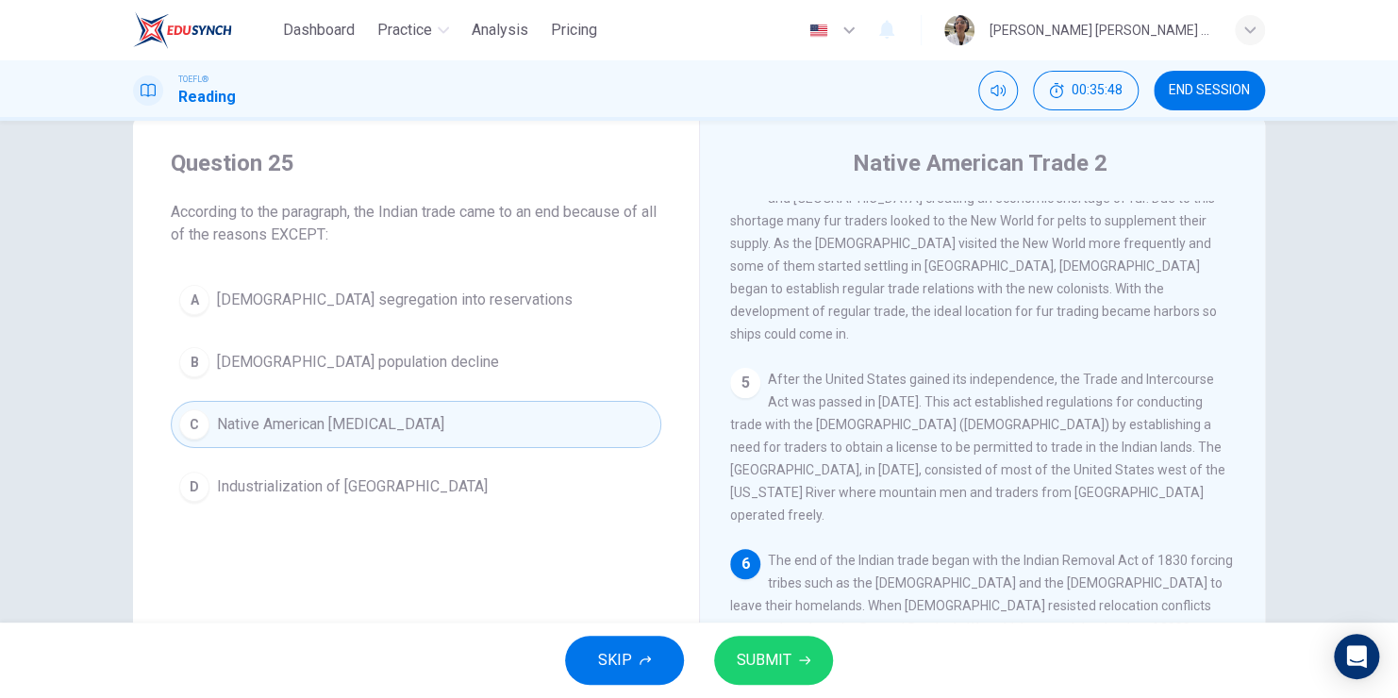
click at [804, 653] on button "SUBMIT" at bounding box center [773, 660] width 119 height 49
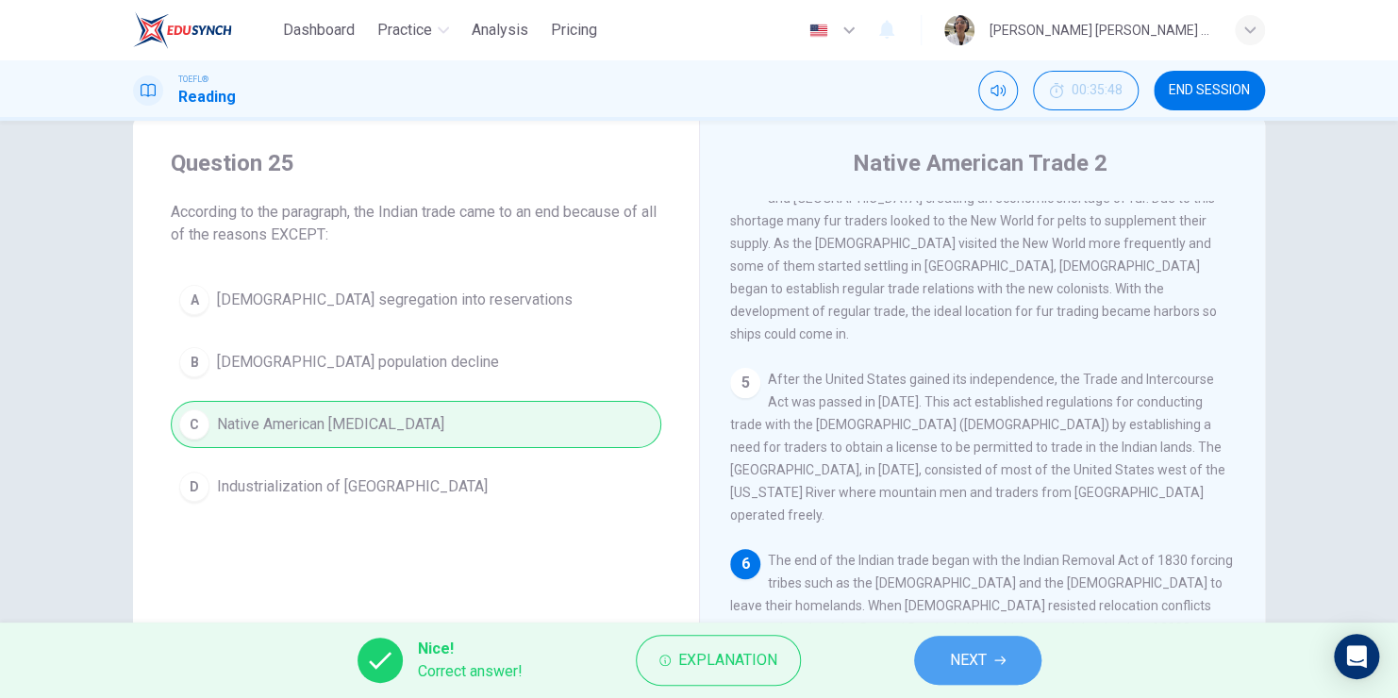
click at [970, 667] on span "NEXT" at bounding box center [968, 660] width 37 height 26
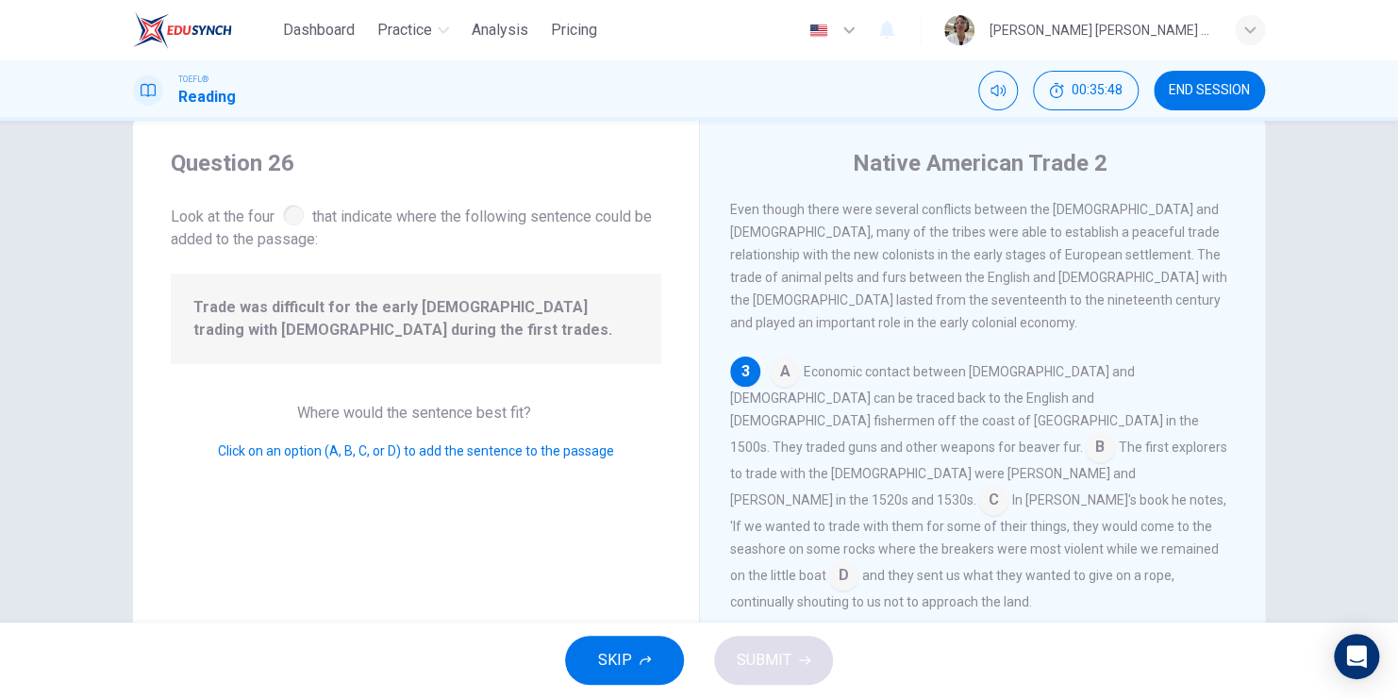
scroll to position [275, 0]
click at [782, 358] on input at bounding box center [785, 373] width 30 height 30
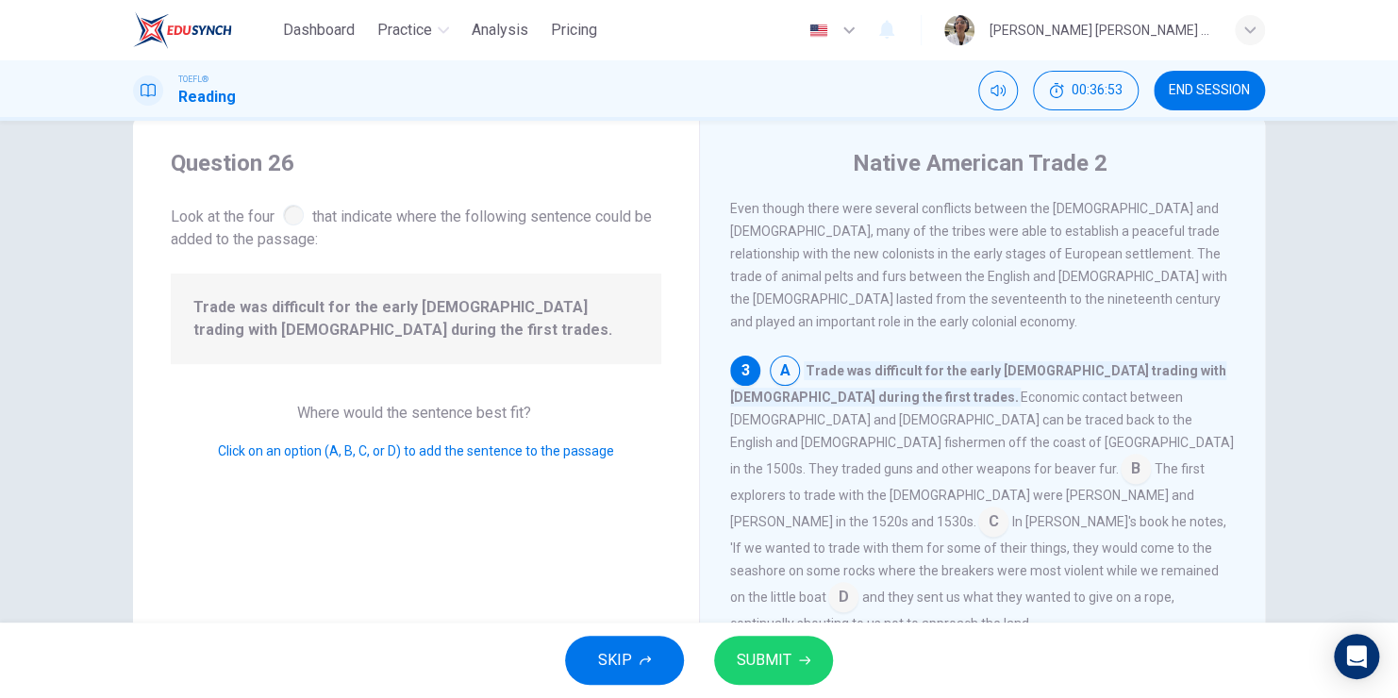
click at [1005, 508] on input at bounding box center [993, 523] width 30 height 30
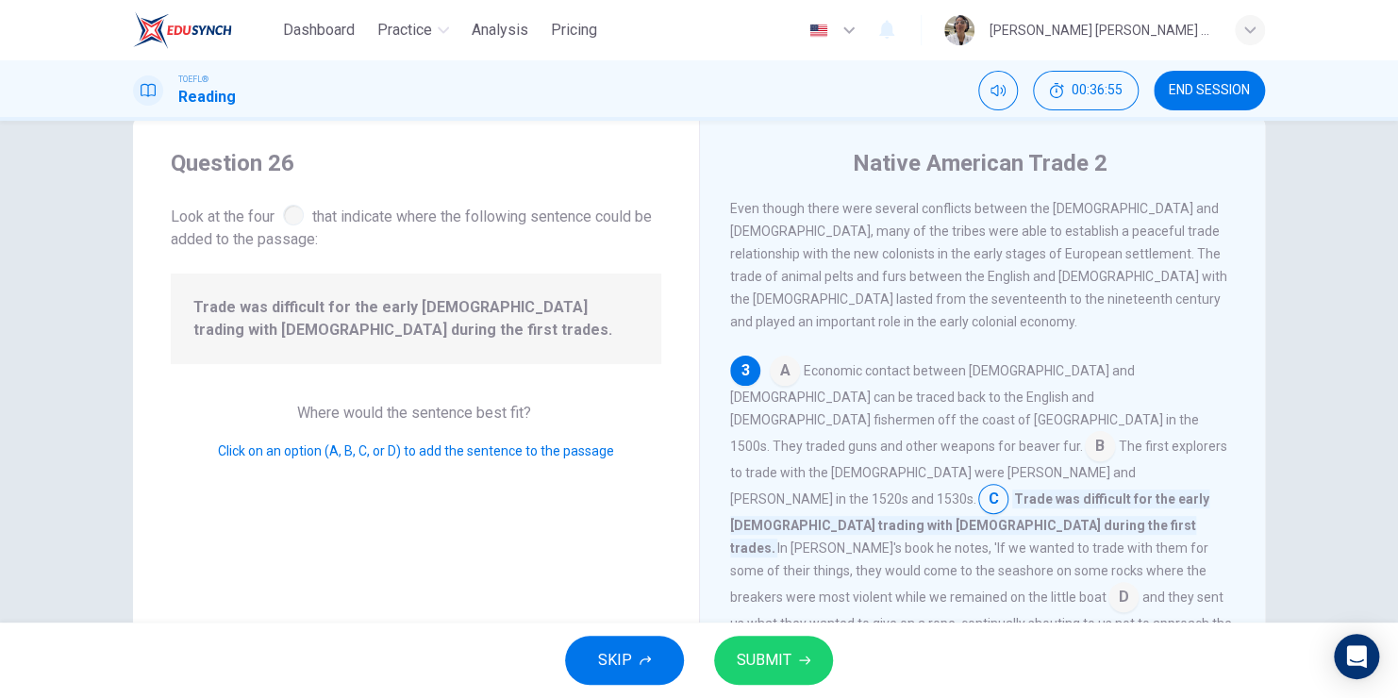
click at [791, 648] on button "SUBMIT" at bounding box center [773, 660] width 119 height 49
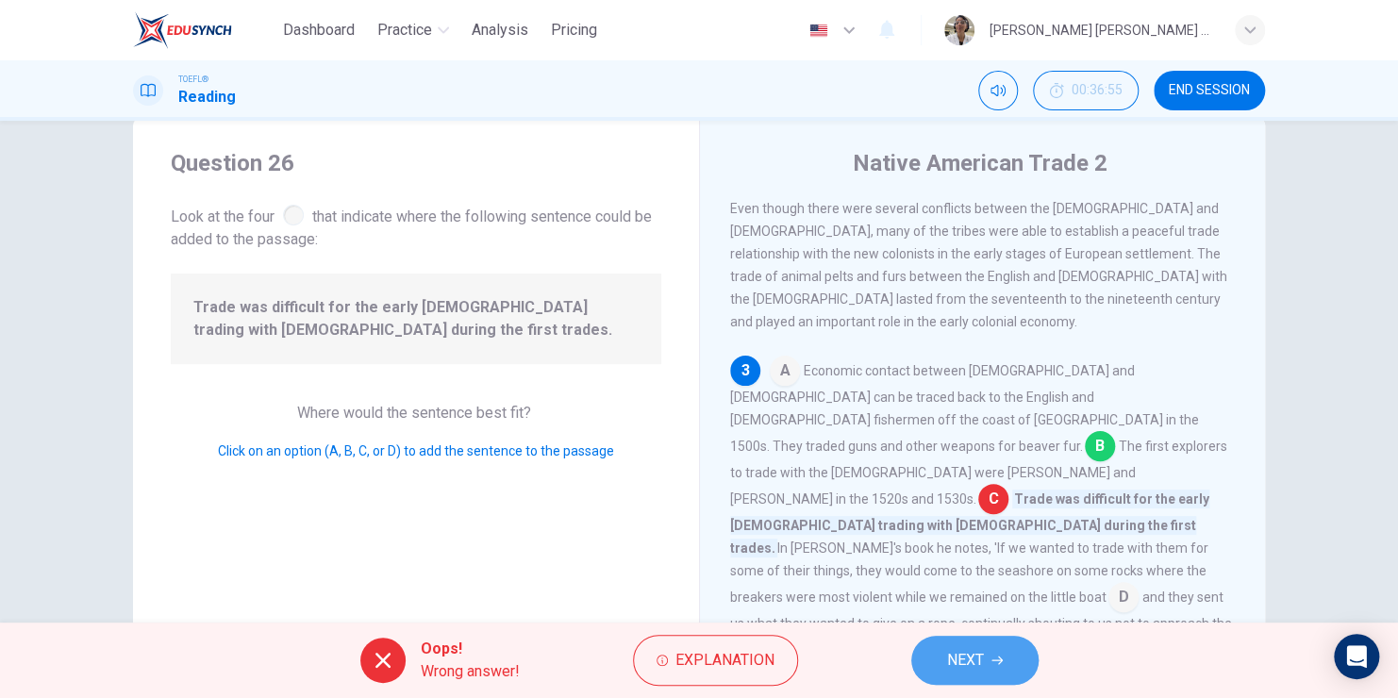
click at [992, 653] on button "NEXT" at bounding box center [974, 660] width 127 height 49
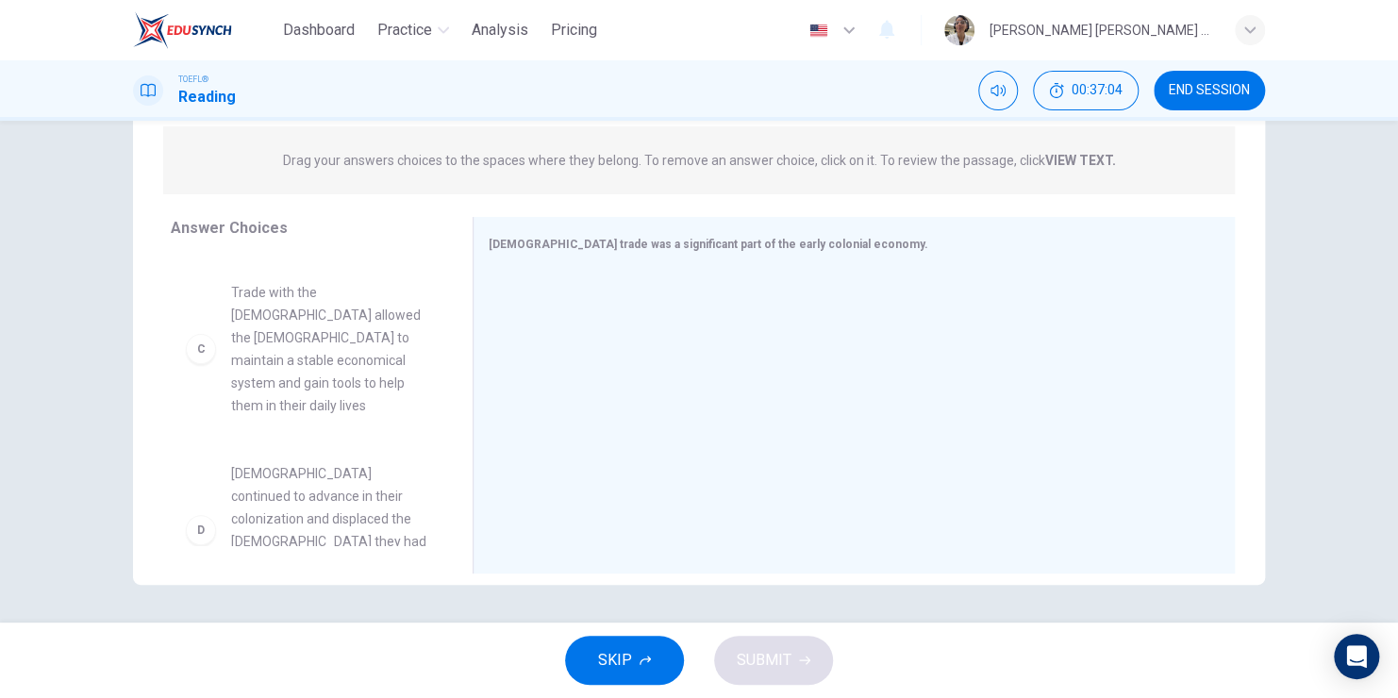
scroll to position [279, 0]
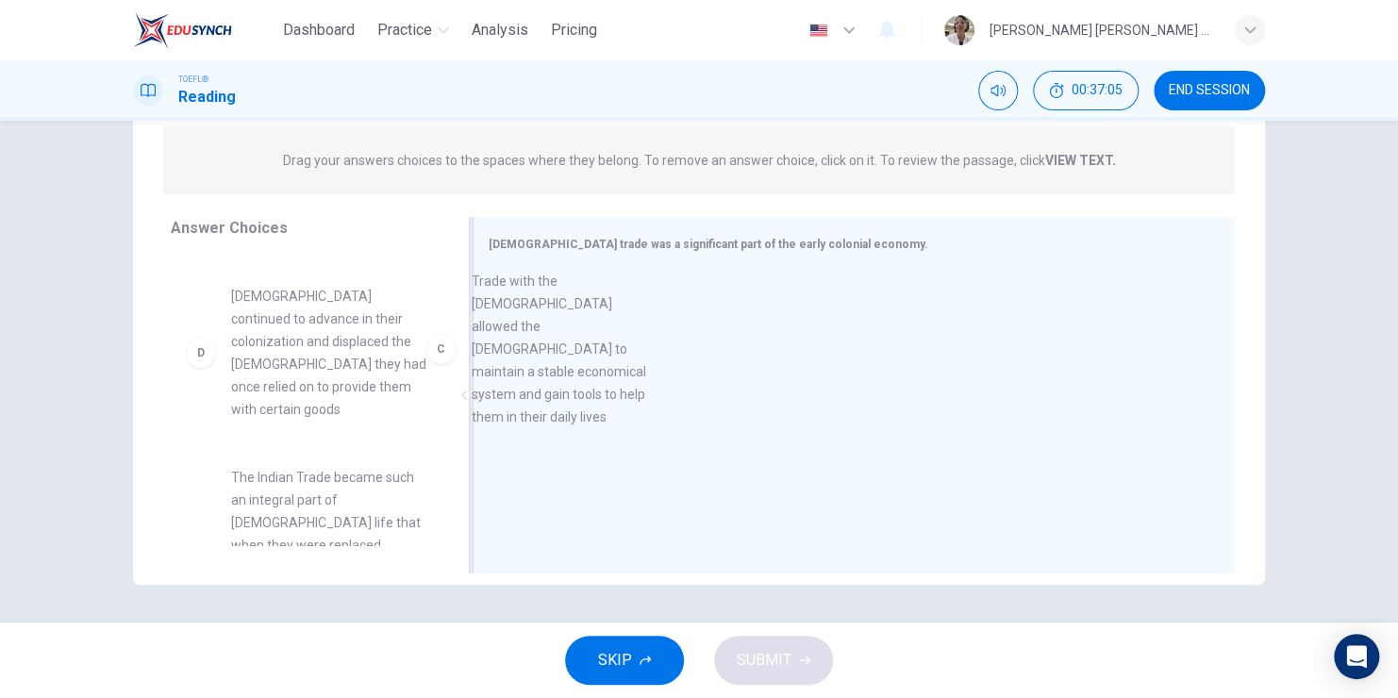
drag, startPoint x: 311, startPoint y: 354, endPoint x: 624, endPoint y: 365, distance: 313.4
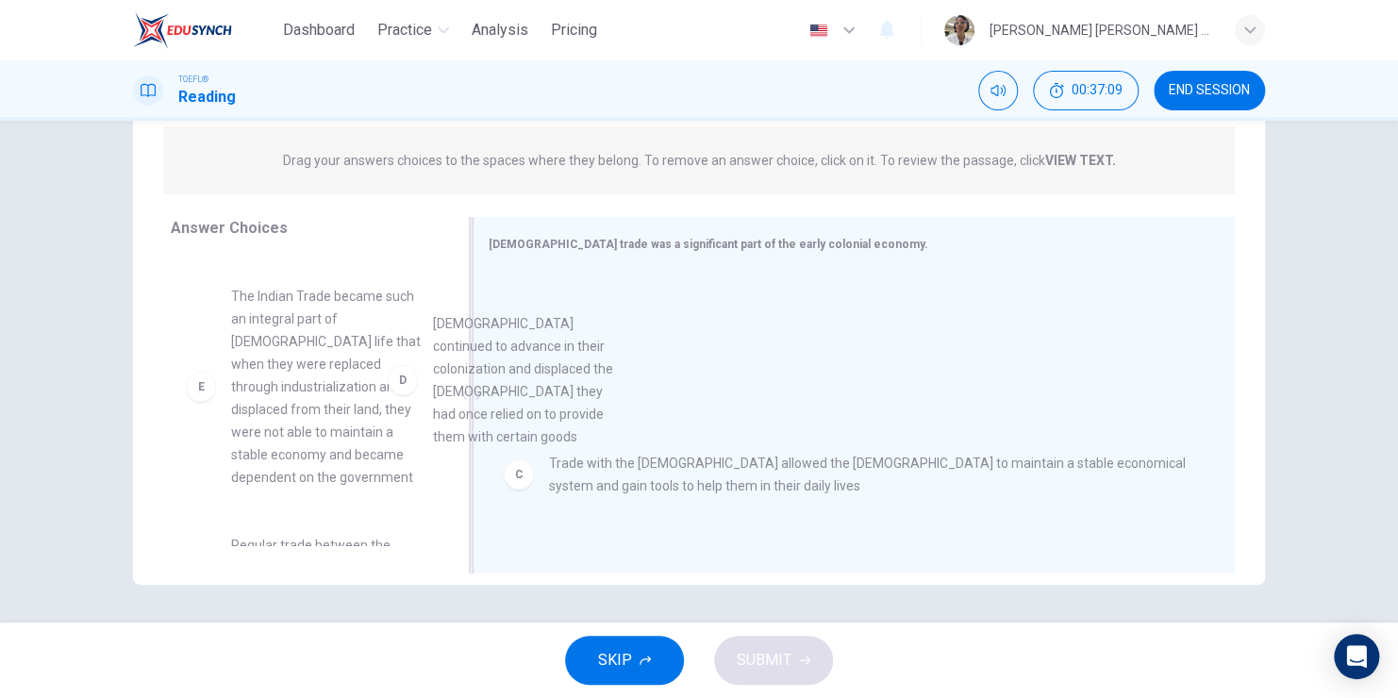
drag, startPoint x: 306, startPoint y: 358, endPoint x: 599, endPoint y: 423, distance: 300.5
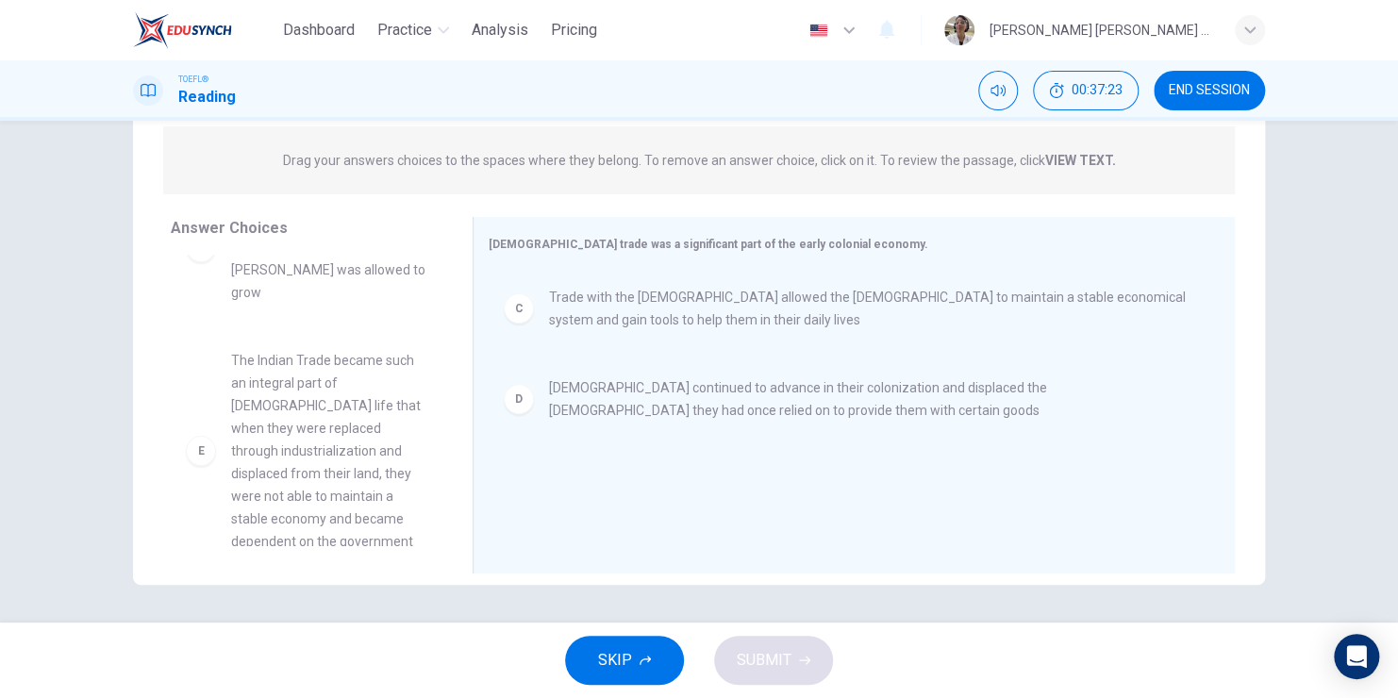
scroll to position [283, 0]
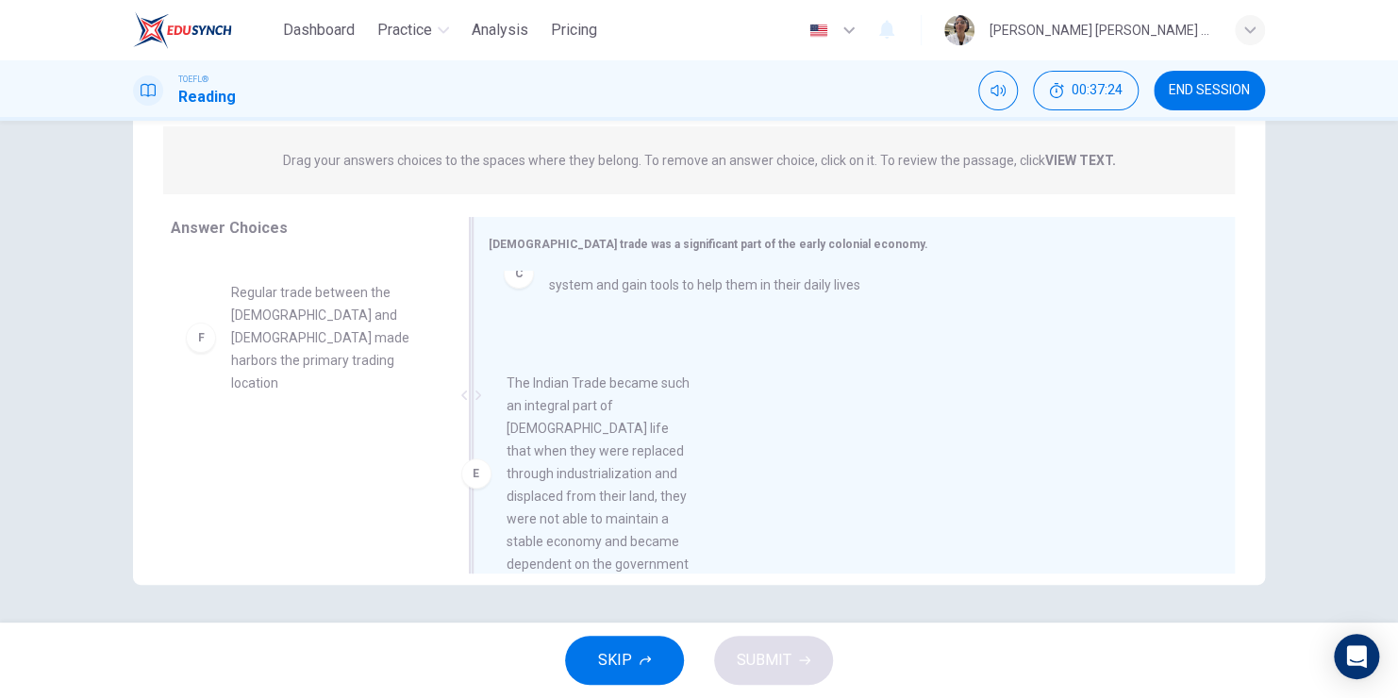
drag, startPoint x: 310, startPoint y: 362, endPoint x: 596, endPoint y: 480, distance: 309.2
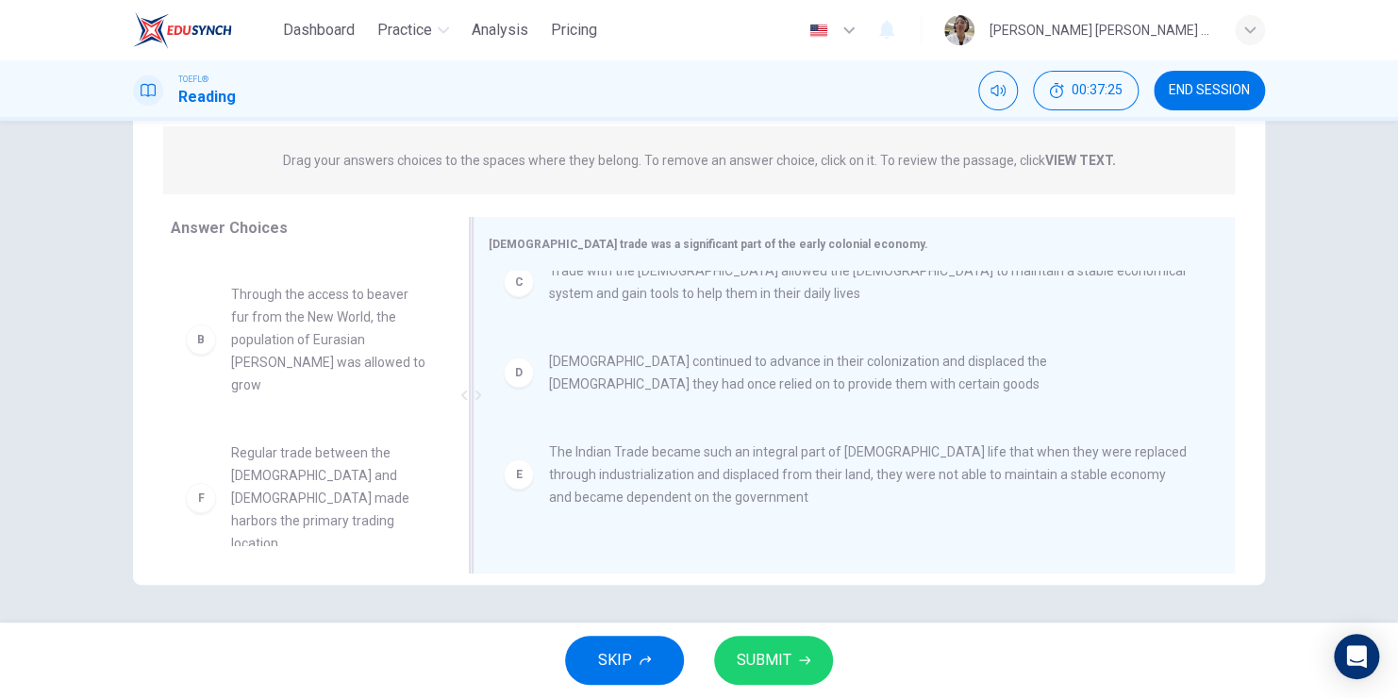
scroll to position [102, 0]
click at [799, 652] on button "SUBMIT" at bounding box center [773, 660] width 119 height 49
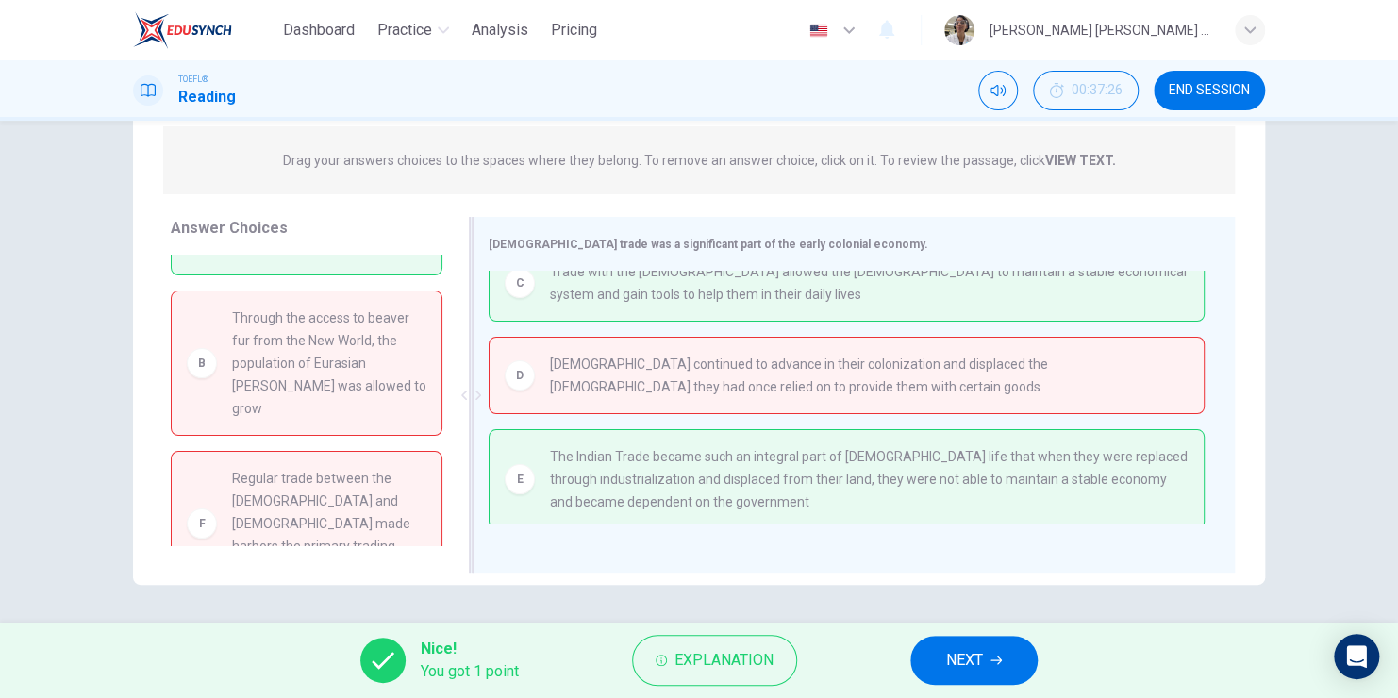
scroll to position [30, 0]
click at [1178, 84] on span "END SESSION" at bounding box center [1209, 90] width 81 height 15
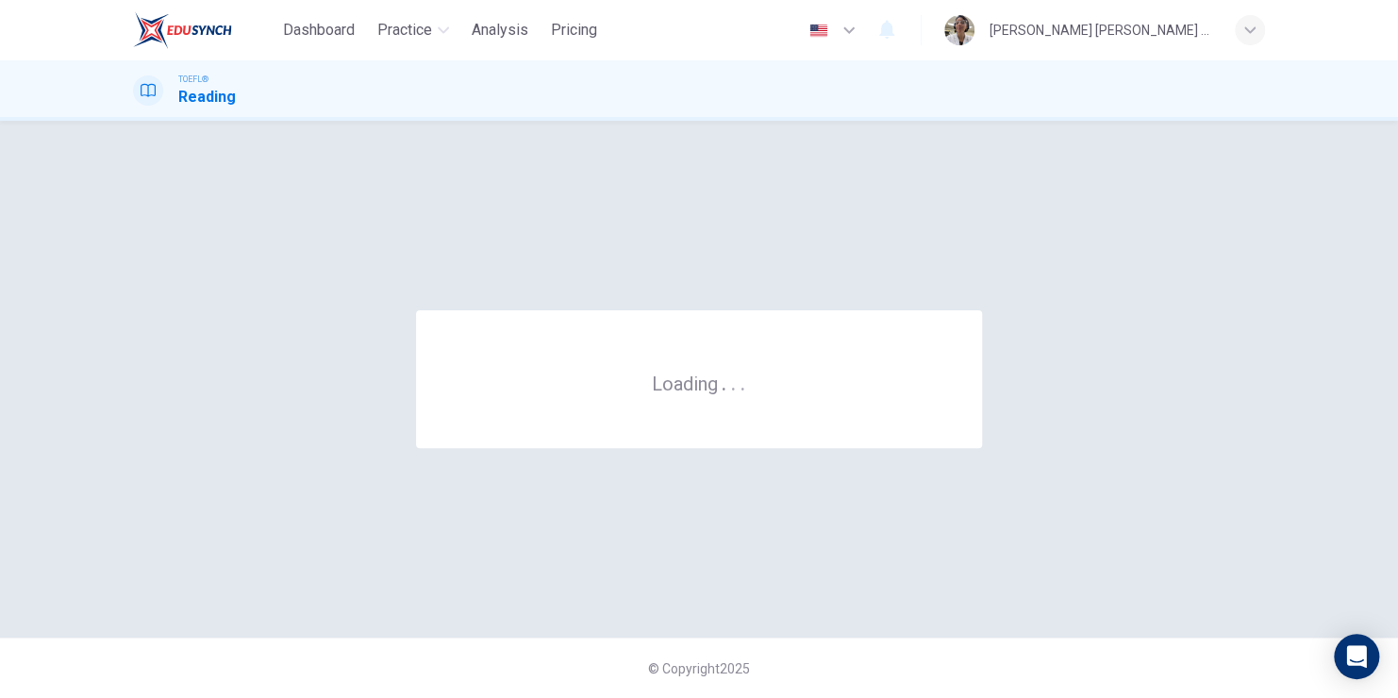
scroll to position [0, 0]
